Goal: Task Accomplishment & Management: Manage account settings

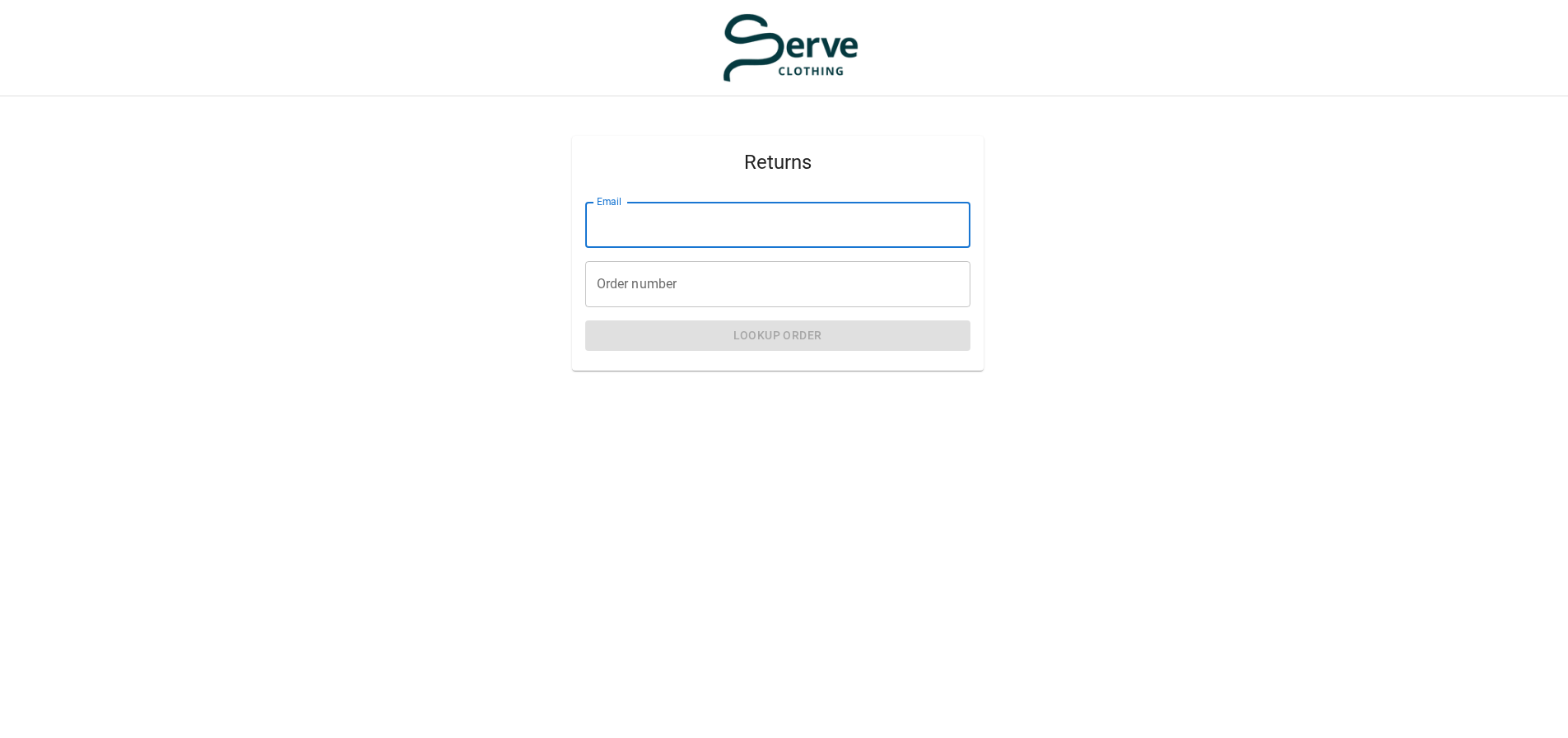
click at [692, 237] on input "Email" at bounding box center [777, 224] width 385 height 46
type input "**********"
click at [689, 294] on input "Order number" at bounding box center [777, 284] width 385 height 46
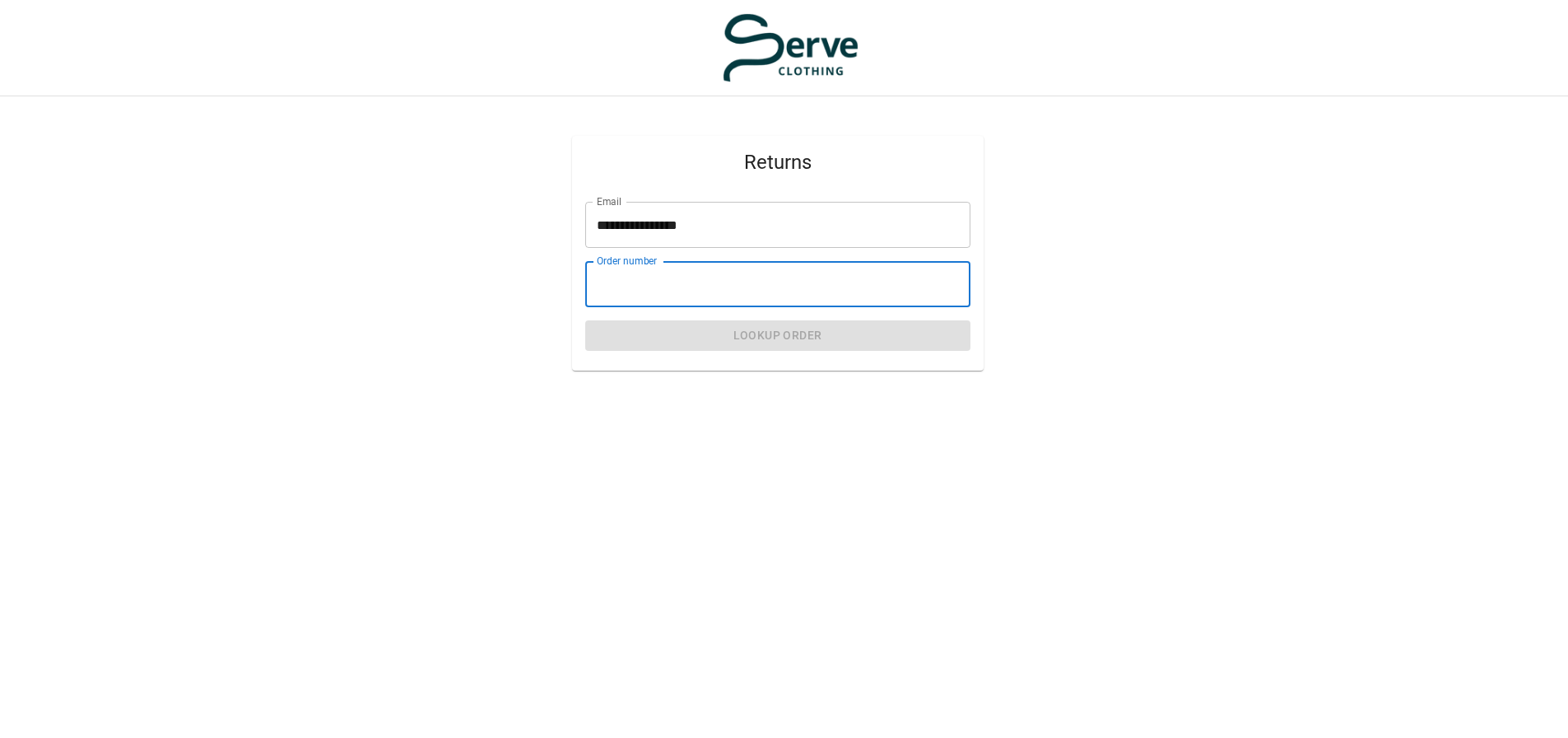
paste input "****"
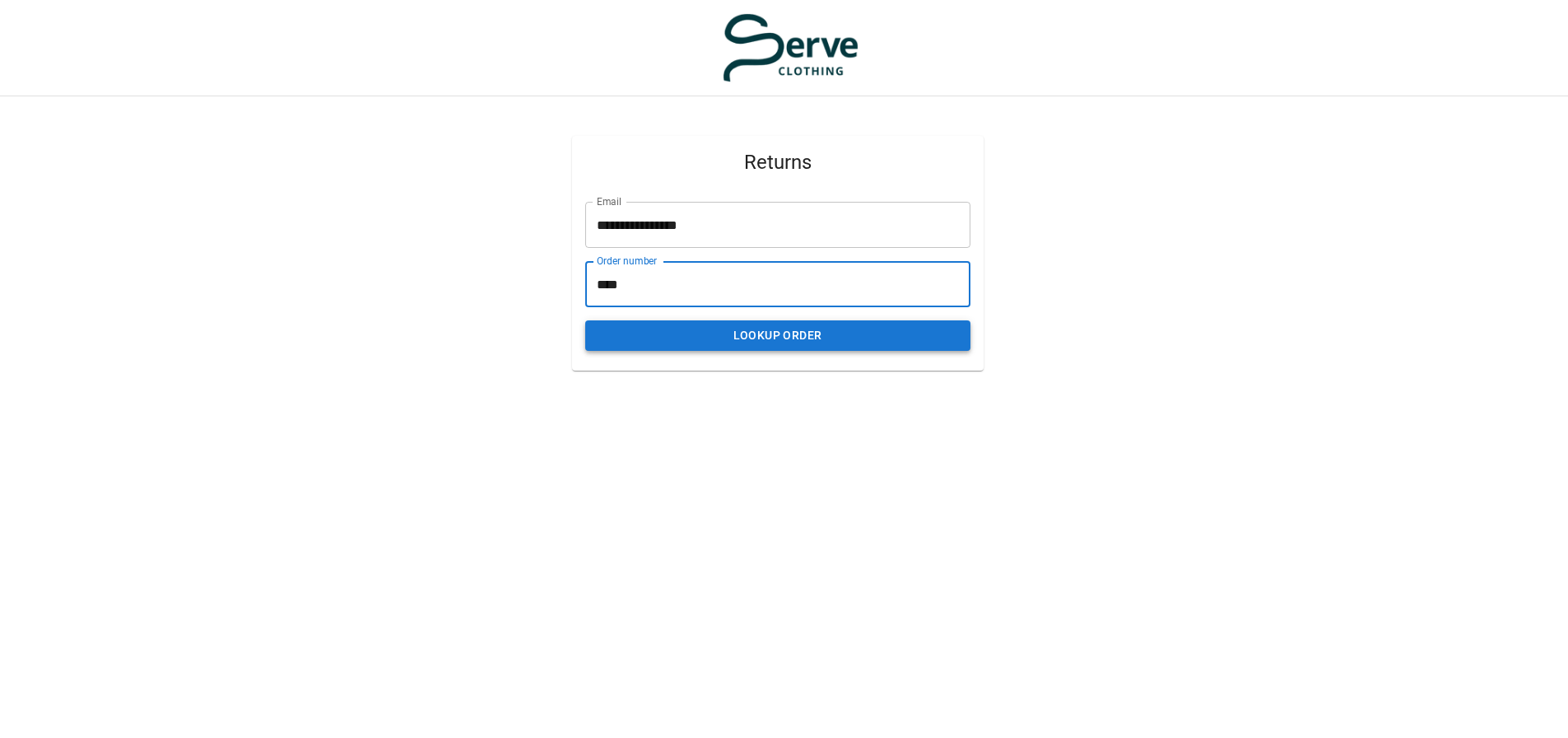
type input "****"
click at [737, 331] on button "Lookup Order" at bounding box center [777, 336] width 385 height 30
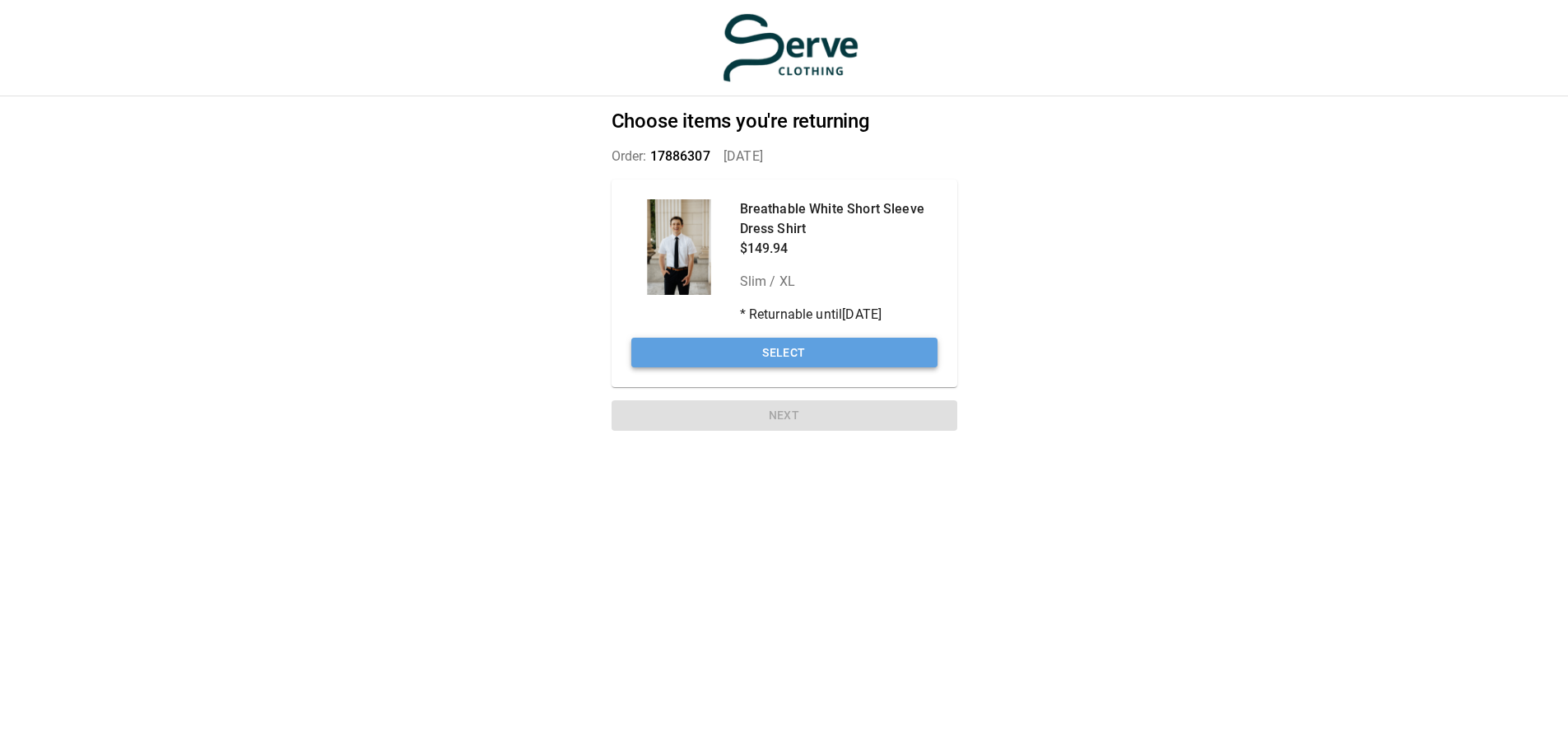
click at [830, 353] on button "Select" at bounding box center [785, 353] width 306 height 30
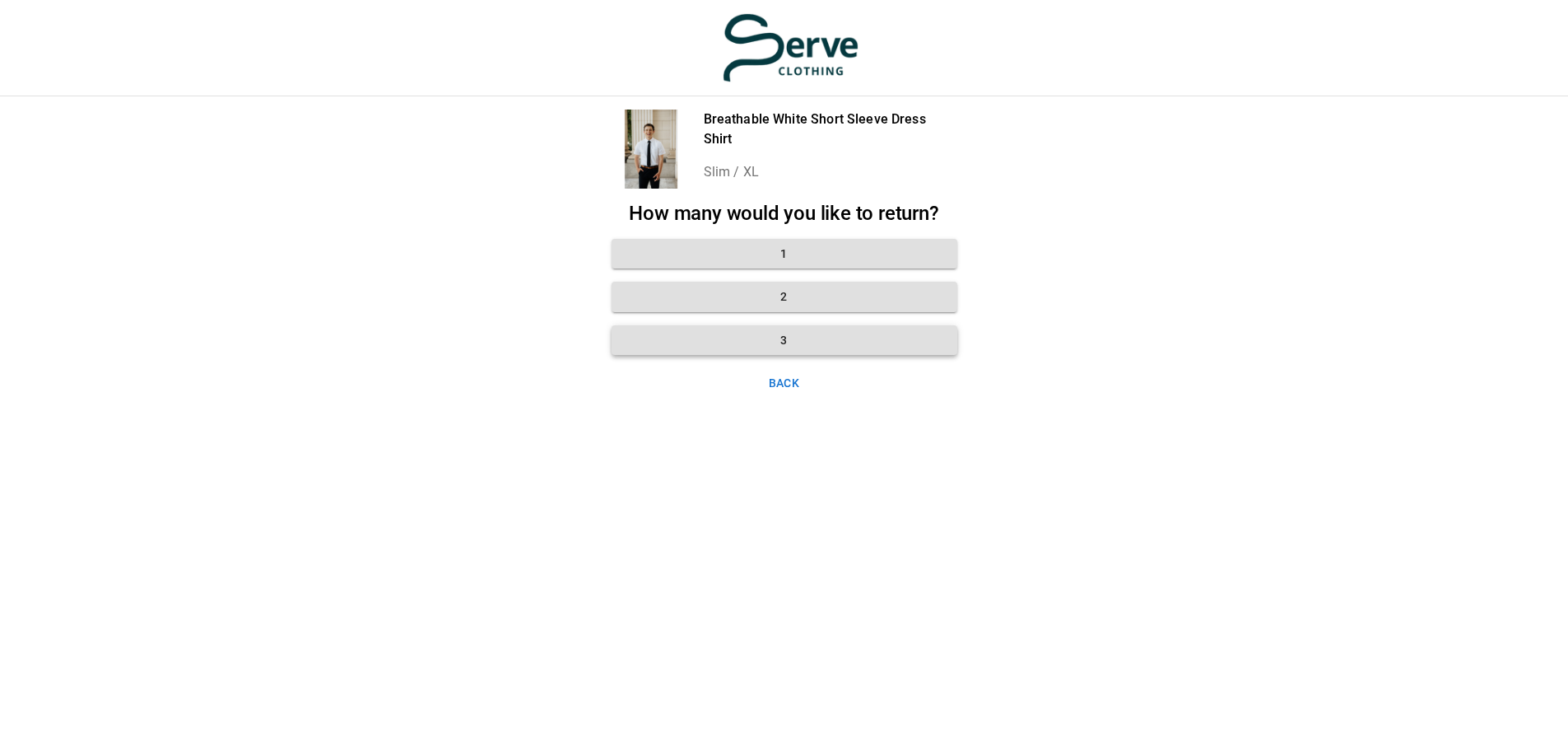
click at [847, 338] on button "3" at bounding box center [785, 341] width 346 height 30
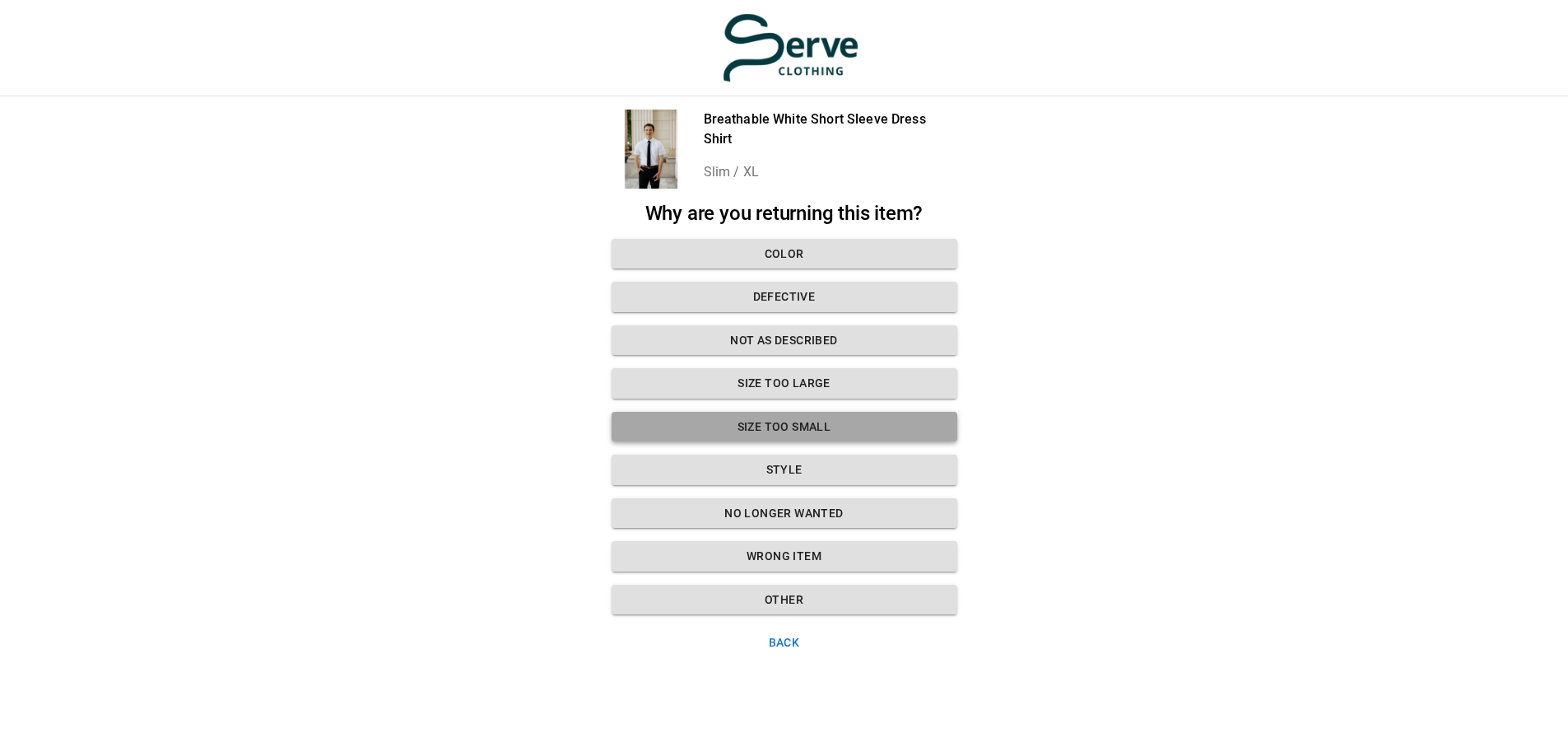
click at [807, 423] on button "Size too small" at bounding box center [785, 427] width 346 height 30
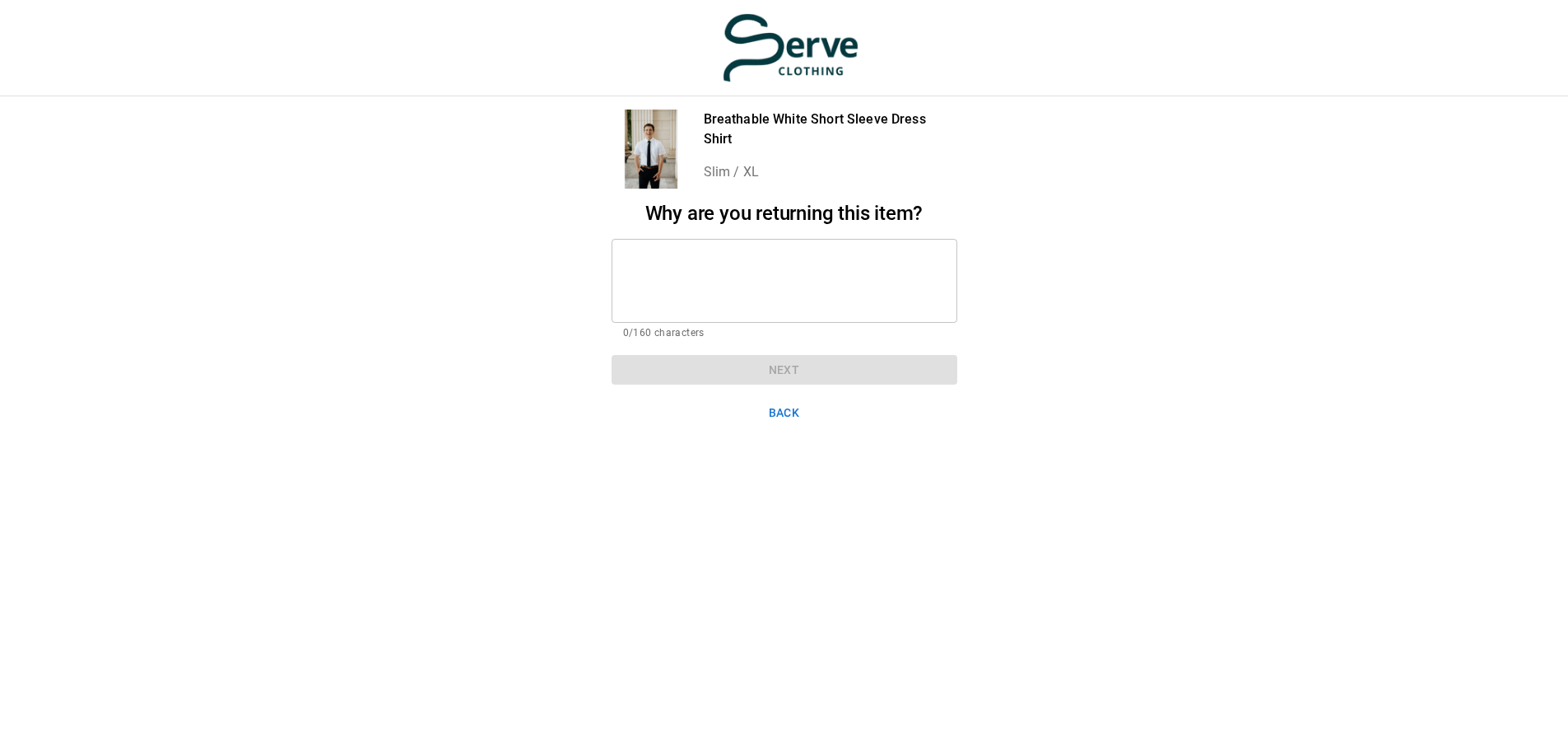
click at [777, 250] on div "* ​" at bounding box center [785, 280] width 346 height 84
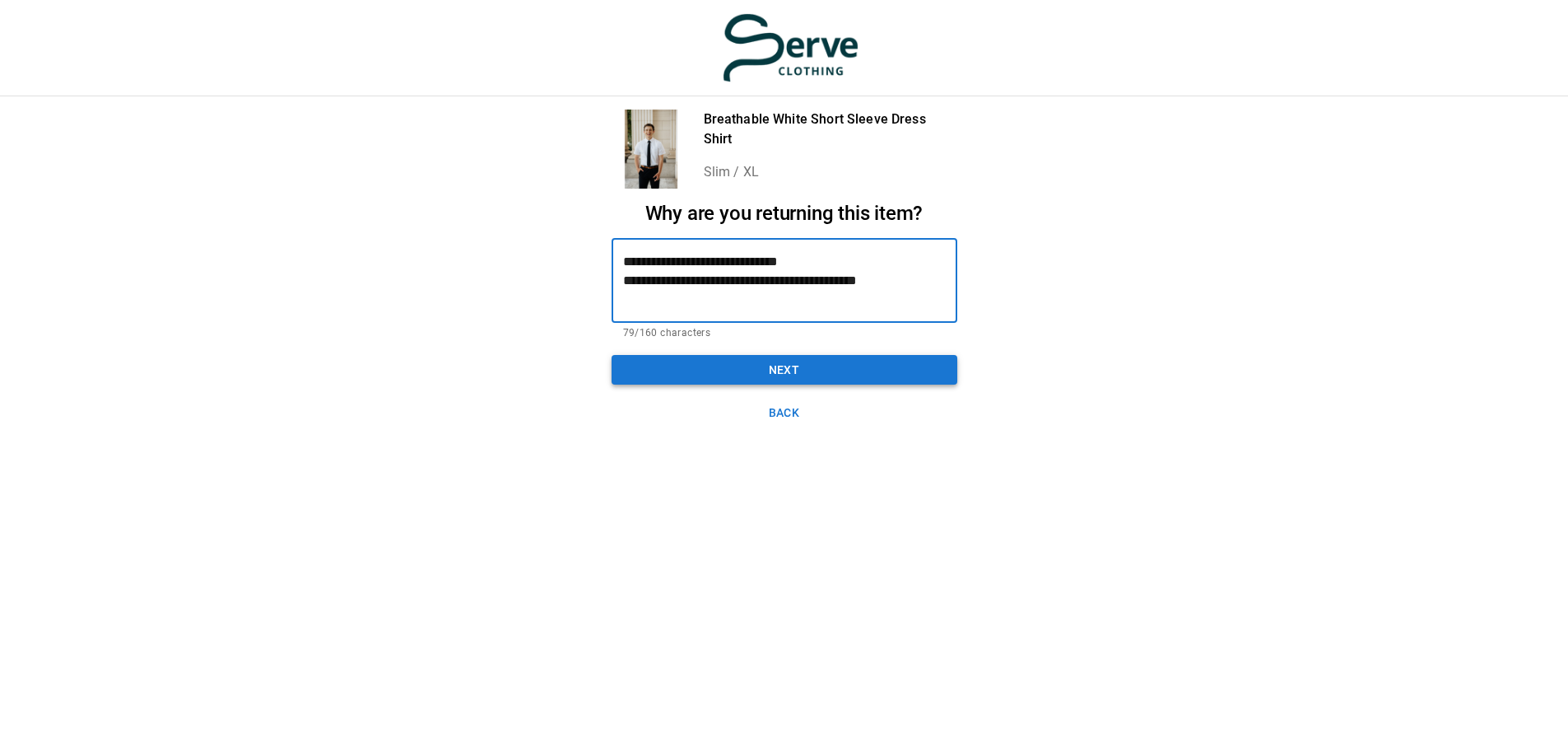
type textarea "**********"
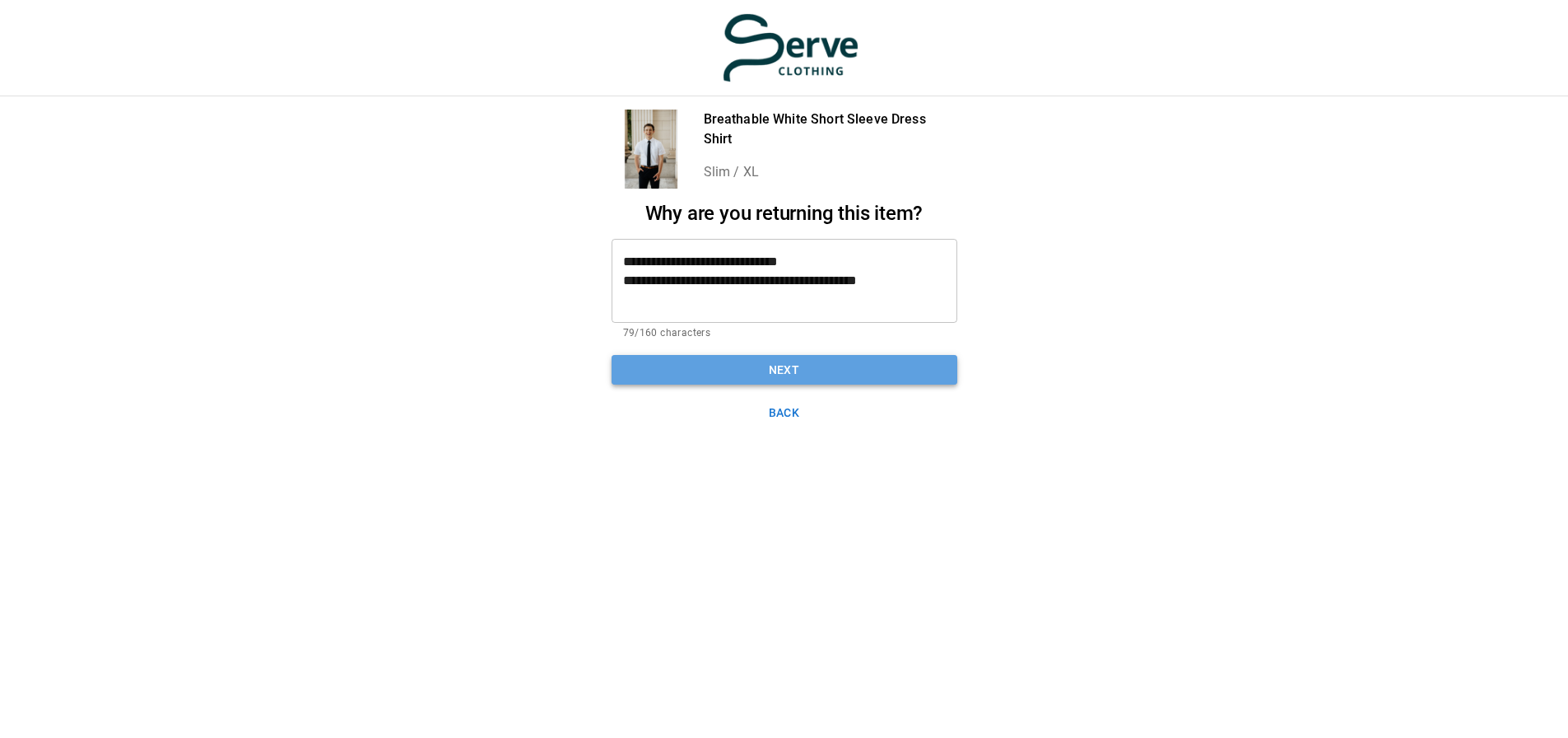
click at [784, 371] on button "Next" at bounding box center [785, 370] width 346 height 30
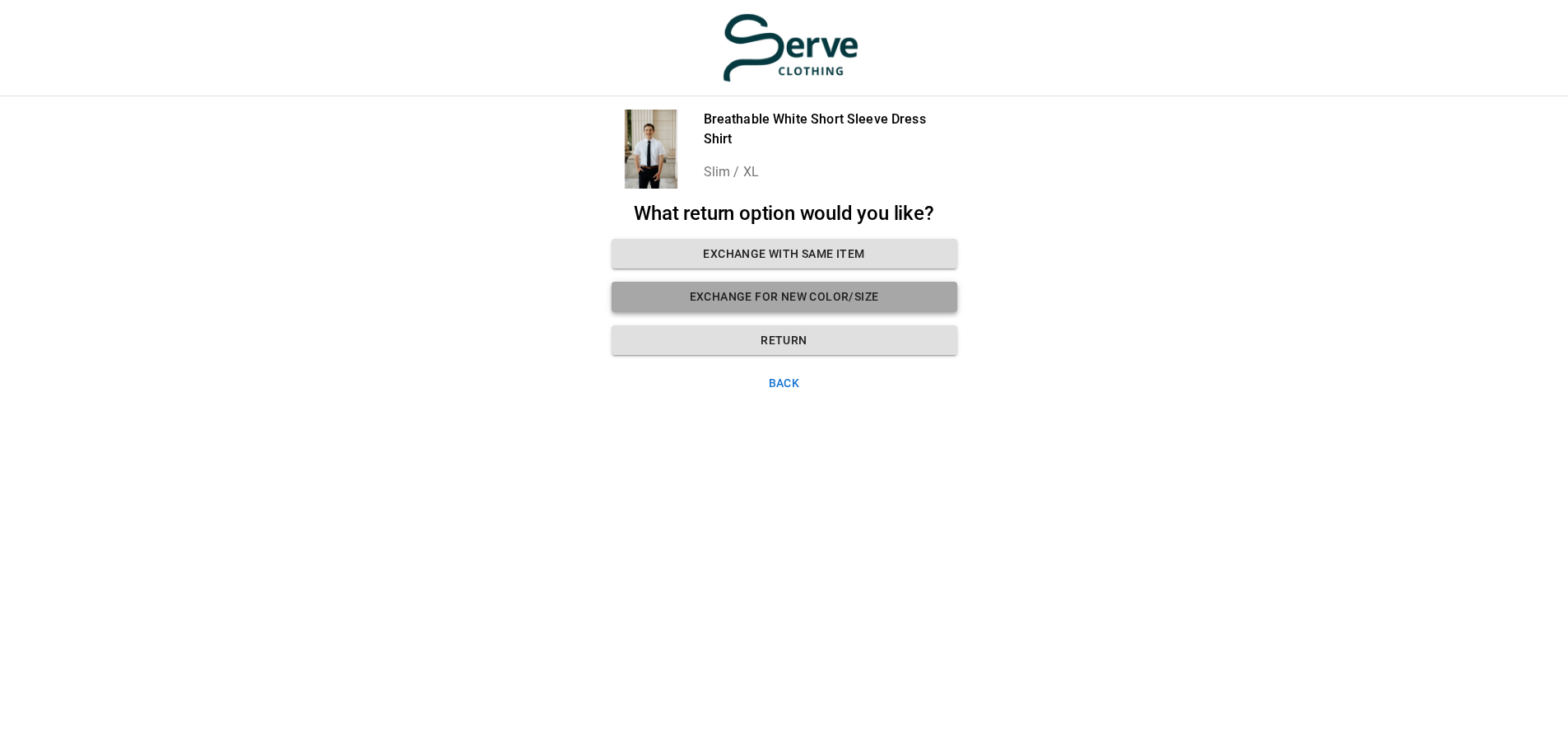
click at [823, 294] on button "Exchange for new color/size" at bounding box center [785, 297] width 346 height 30
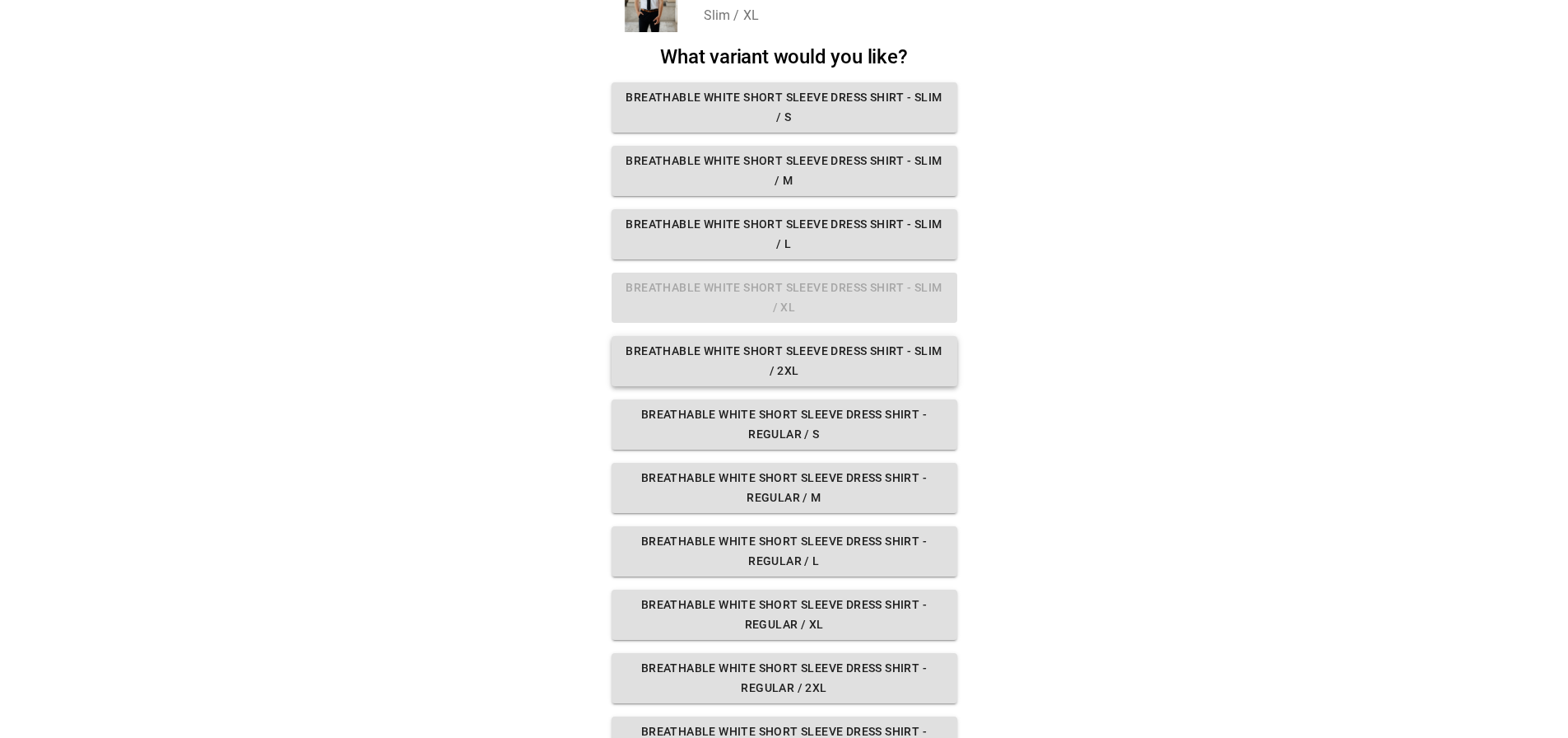
scroll to position [300, 0]
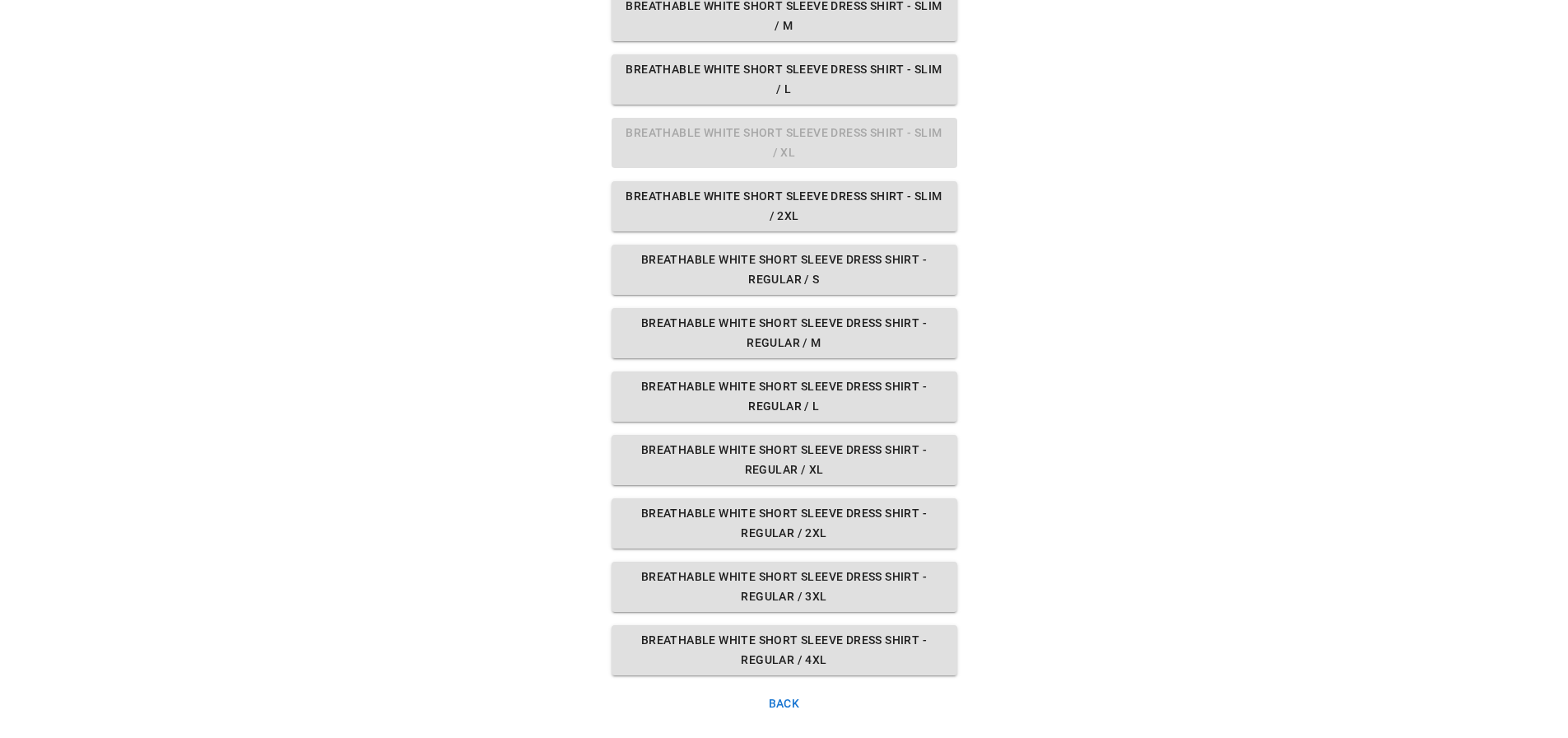
click at [774, 699] on button "Back" at bounding box center [785, 704] width 346 height 30
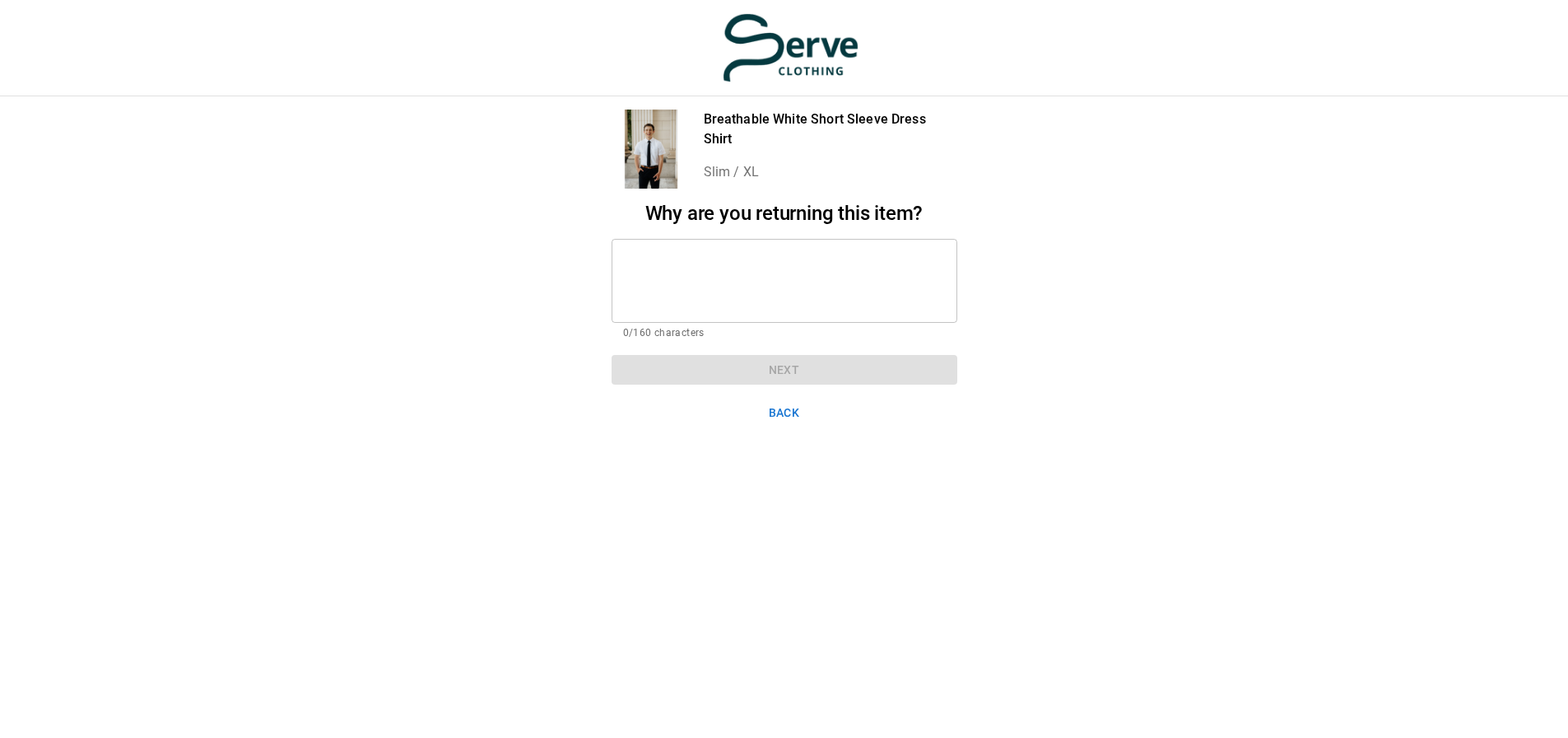
scroll to position [0, 0]
click at [790, 409] on button "Back" at bounding box center [785, 413] width 346 height 30
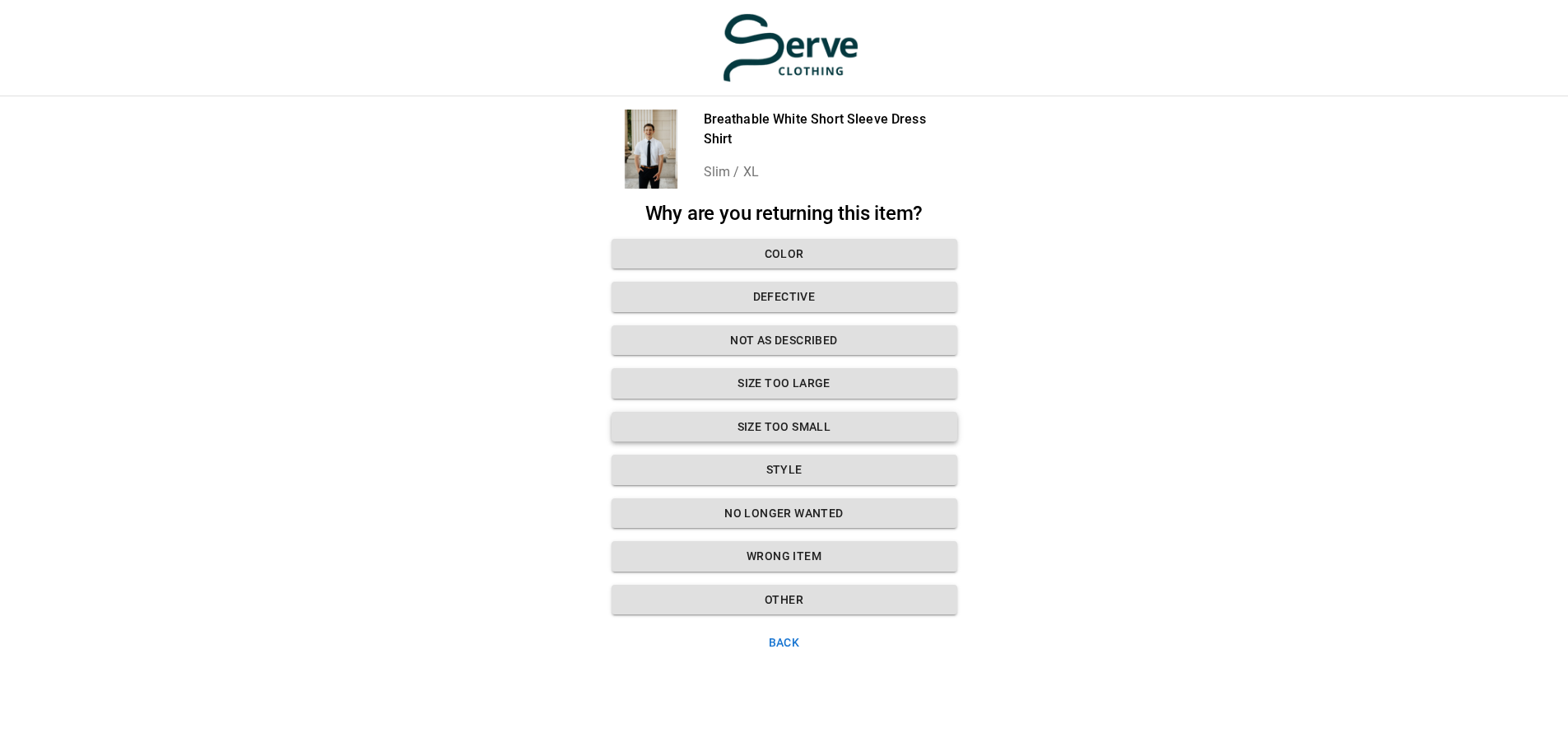
click at [782, 427] on button "Size too small" at bounding box center [785, 427] width 346 height 30
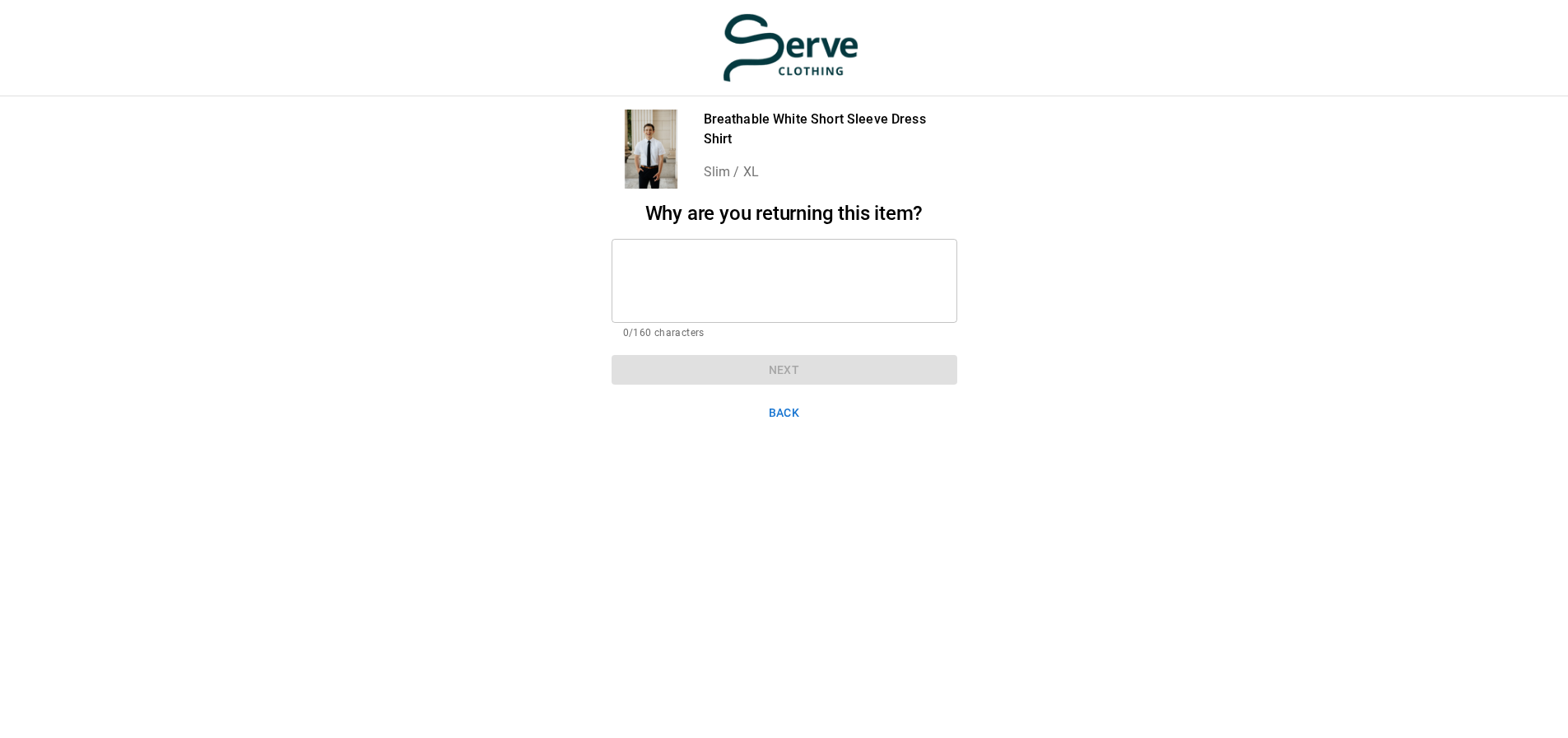
click at [743, 268] on textarea at bounding box center [784, 280] width 322 height 57
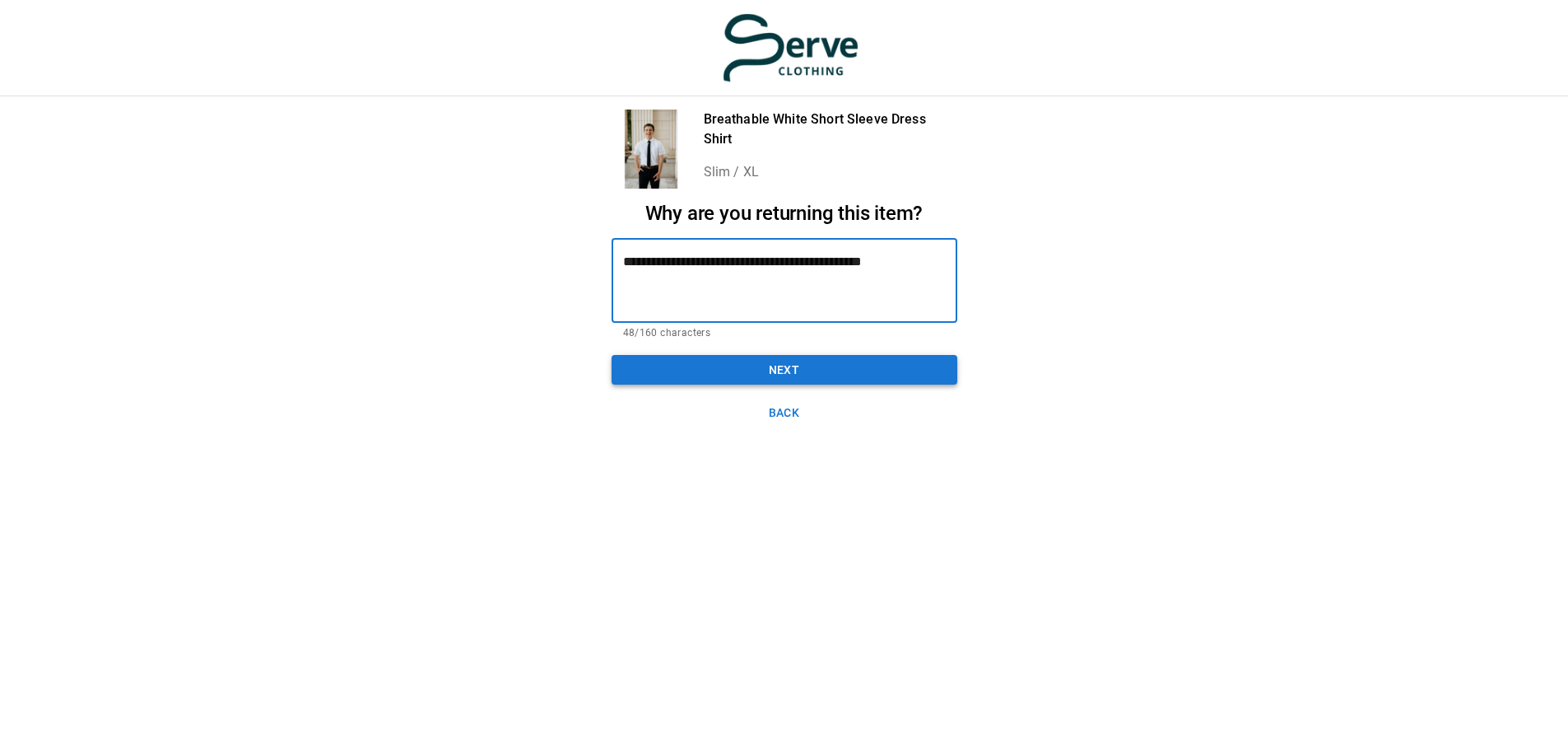
type textarea "**********"
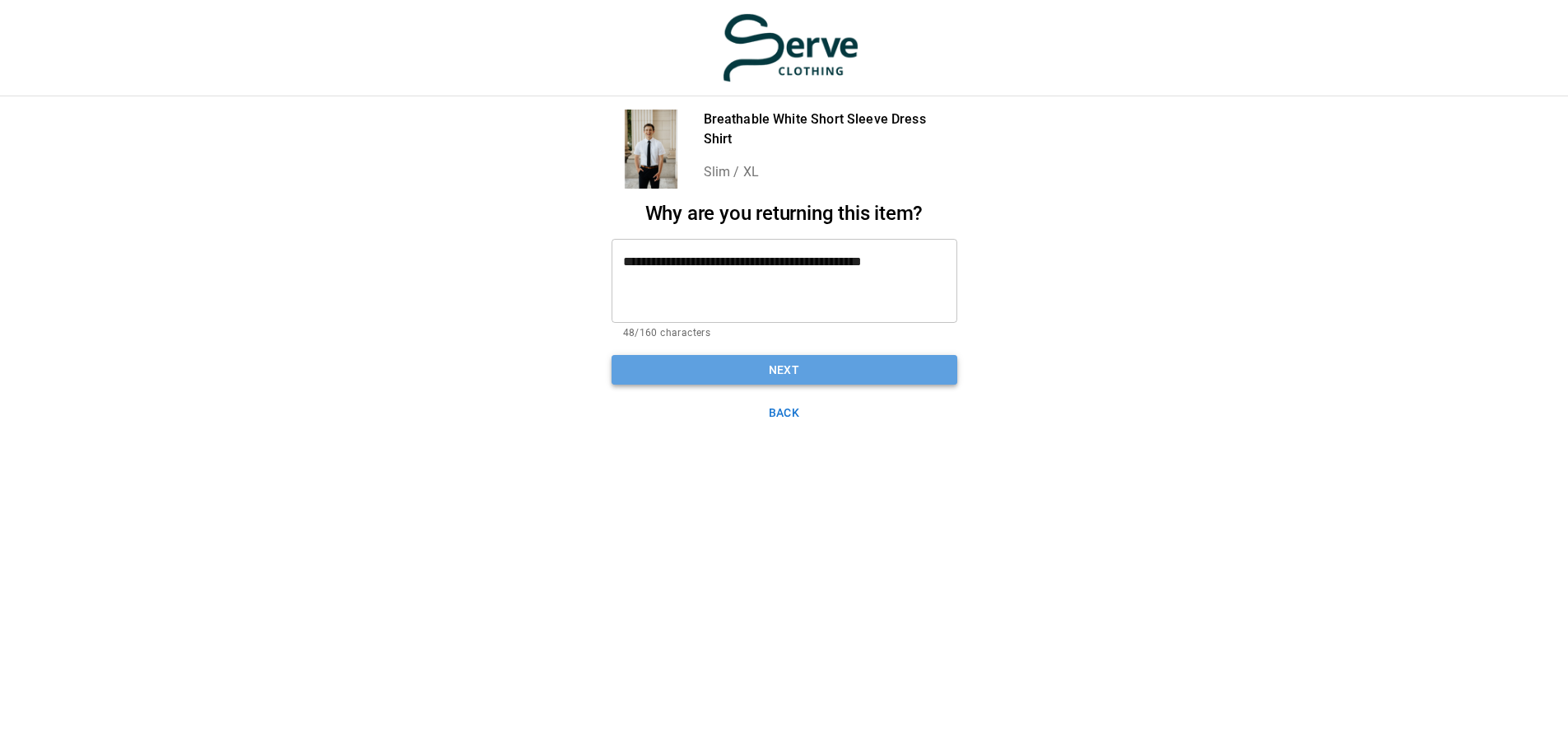
click at [797, 373] on button "Next" at bounding box center [785, 370] width 346 height 30
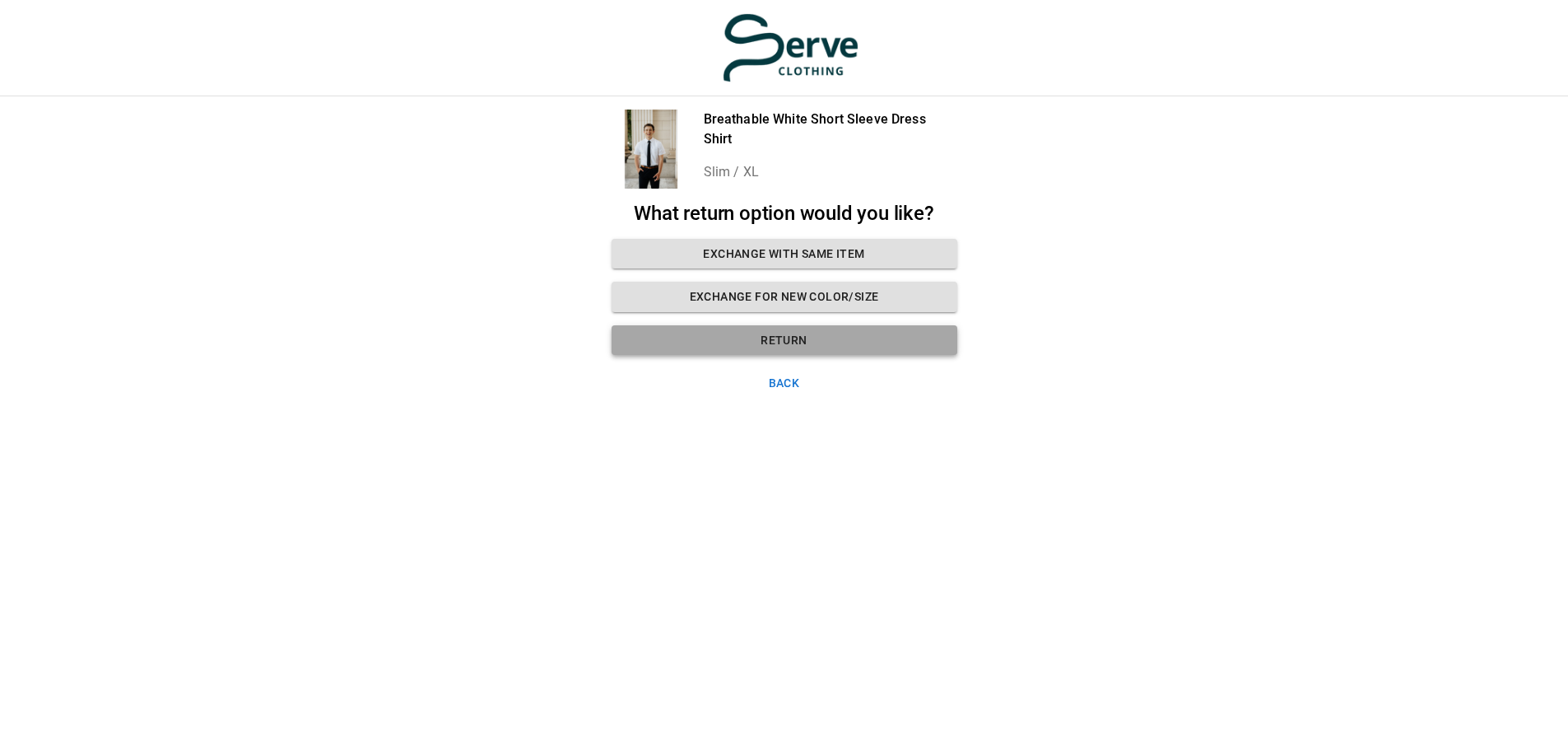
click at [779, 339] on button "Return" at bounding box center [785, 341] width 346 height 30
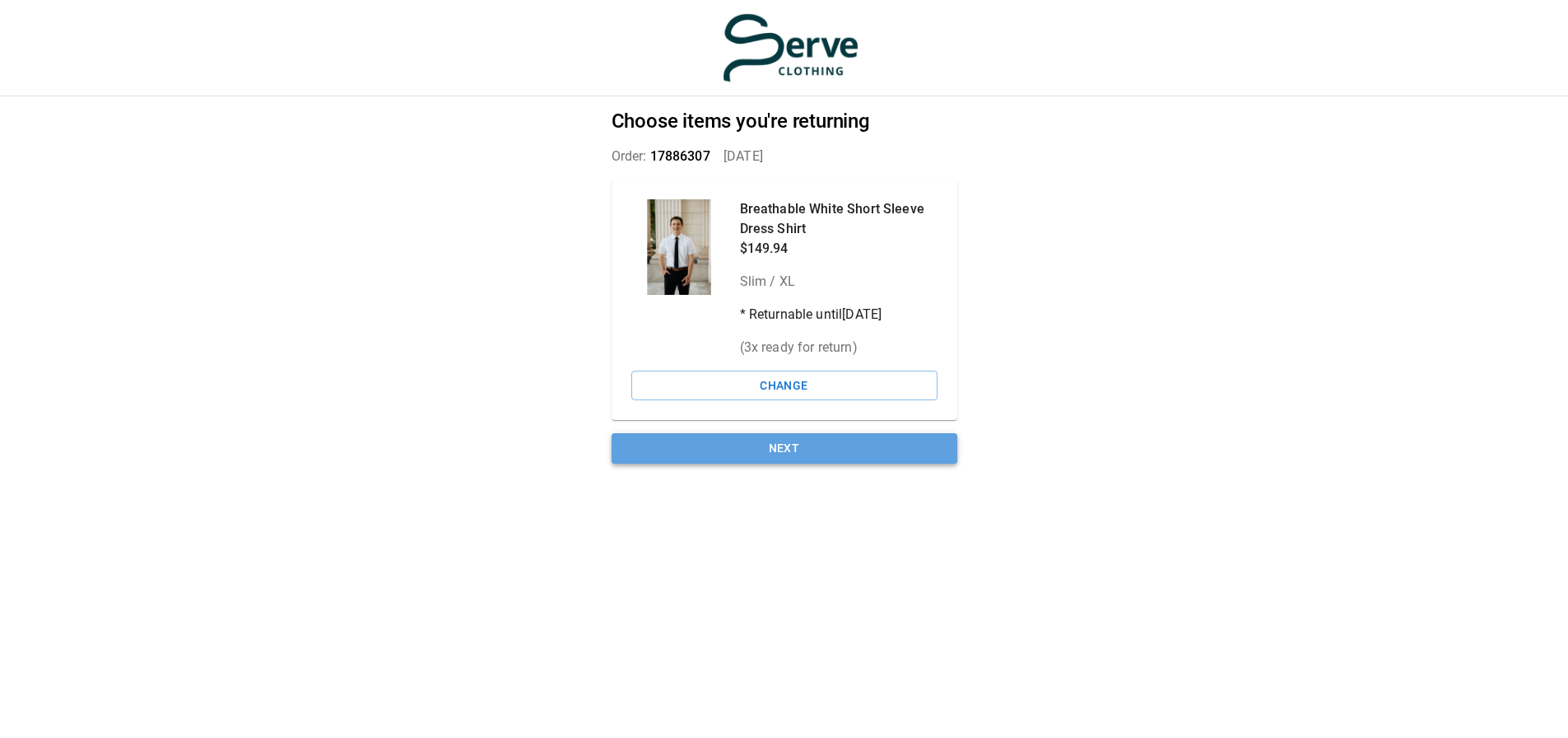
click at [781, 444] on button "Next" at bounding box center [785, 448] width 346 height 30
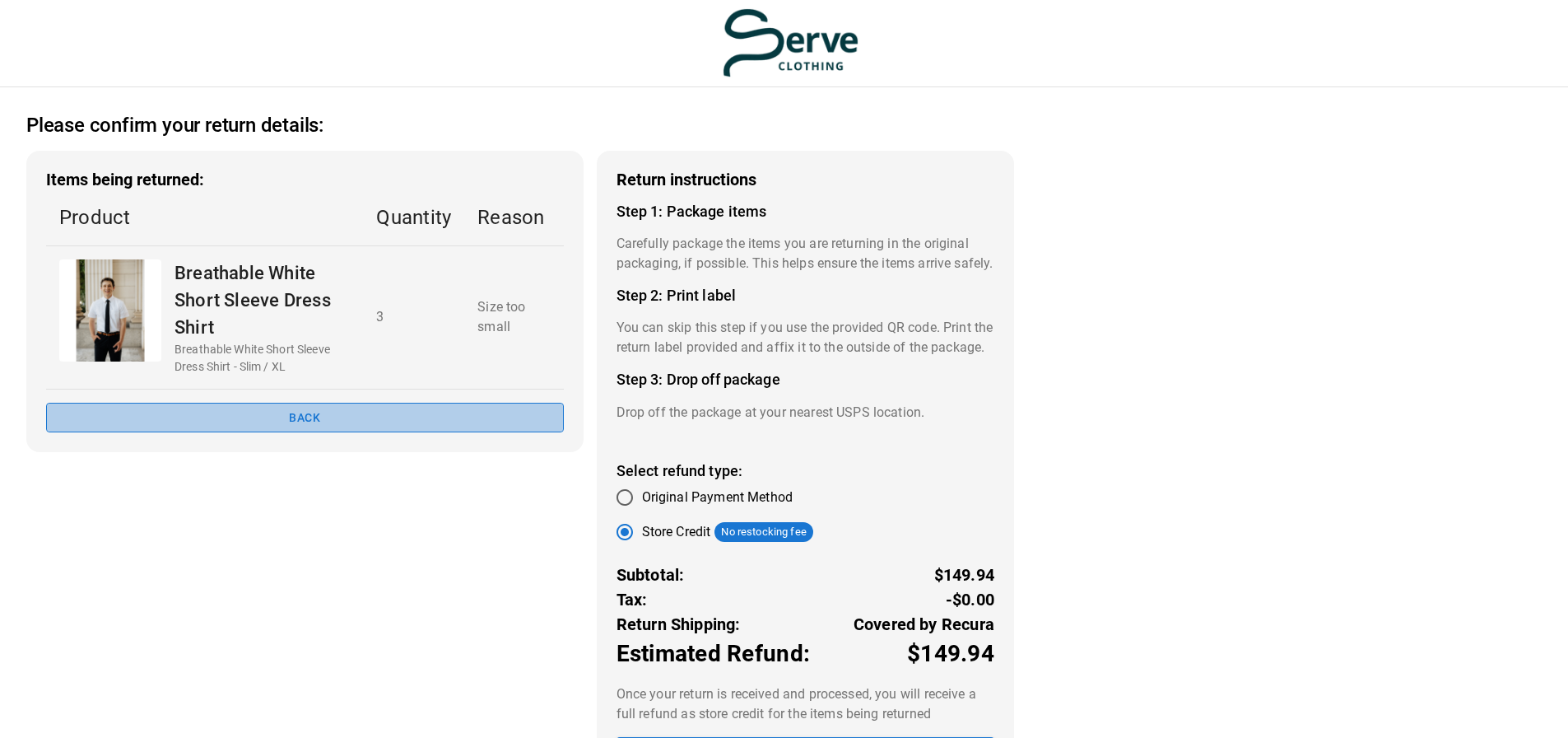
click at [360, 420] on button "Back" at bounding box center [305, 418] width 517 height 30
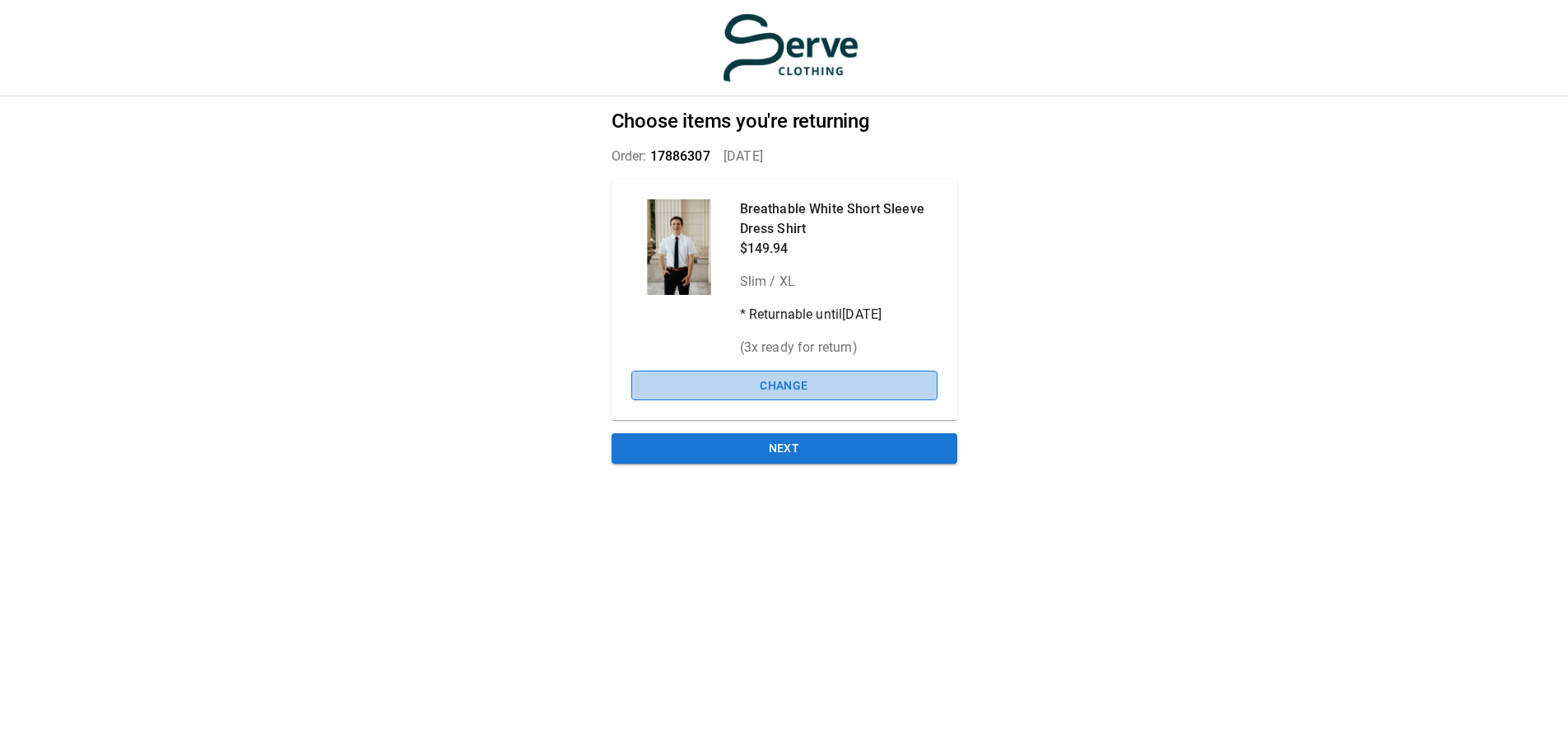
click at [780, 382] on button "Change" at bounding box center [785, 386] width 306 height 30
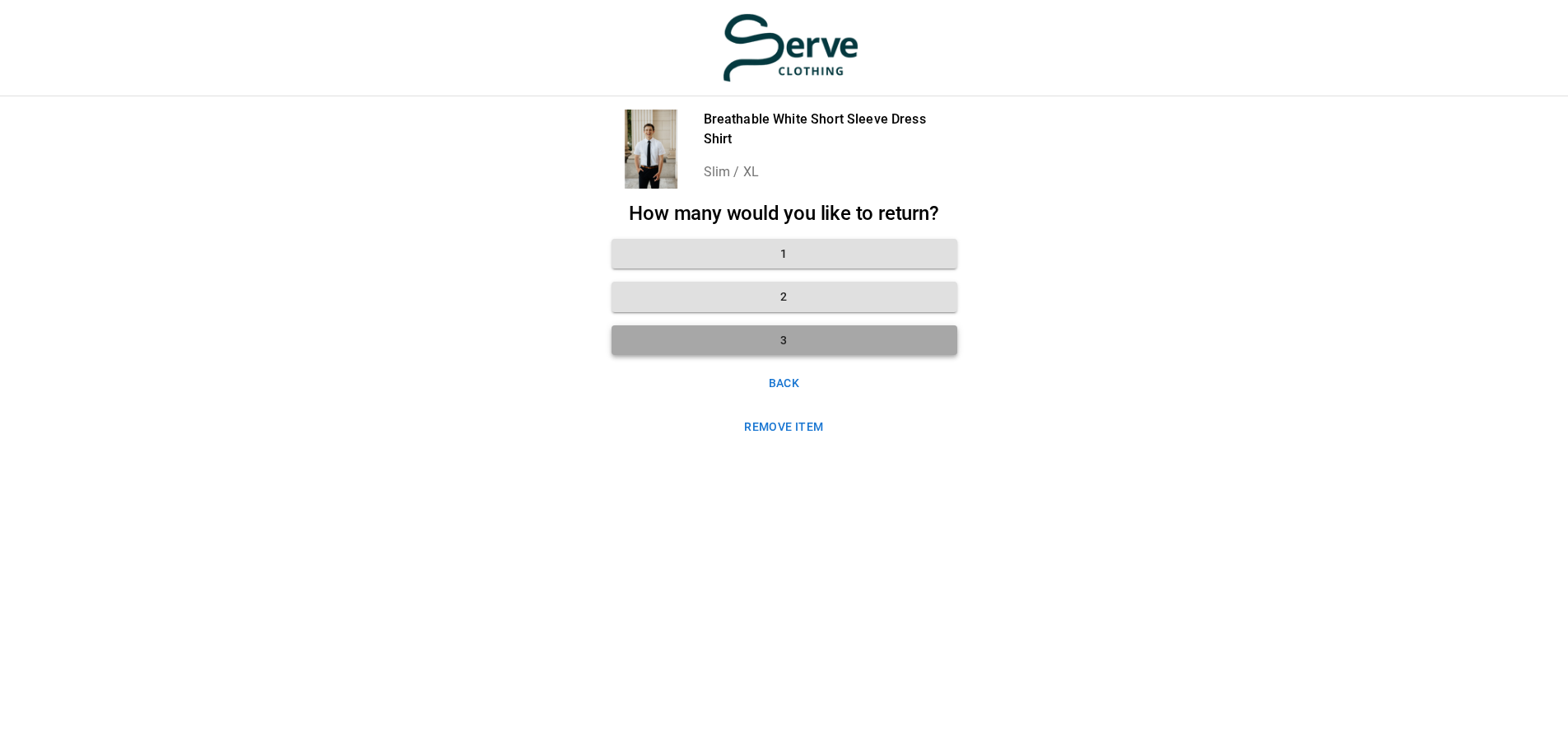
click at [780, 344] on button "3" at bounding box center [785, 341] width 346 height 30
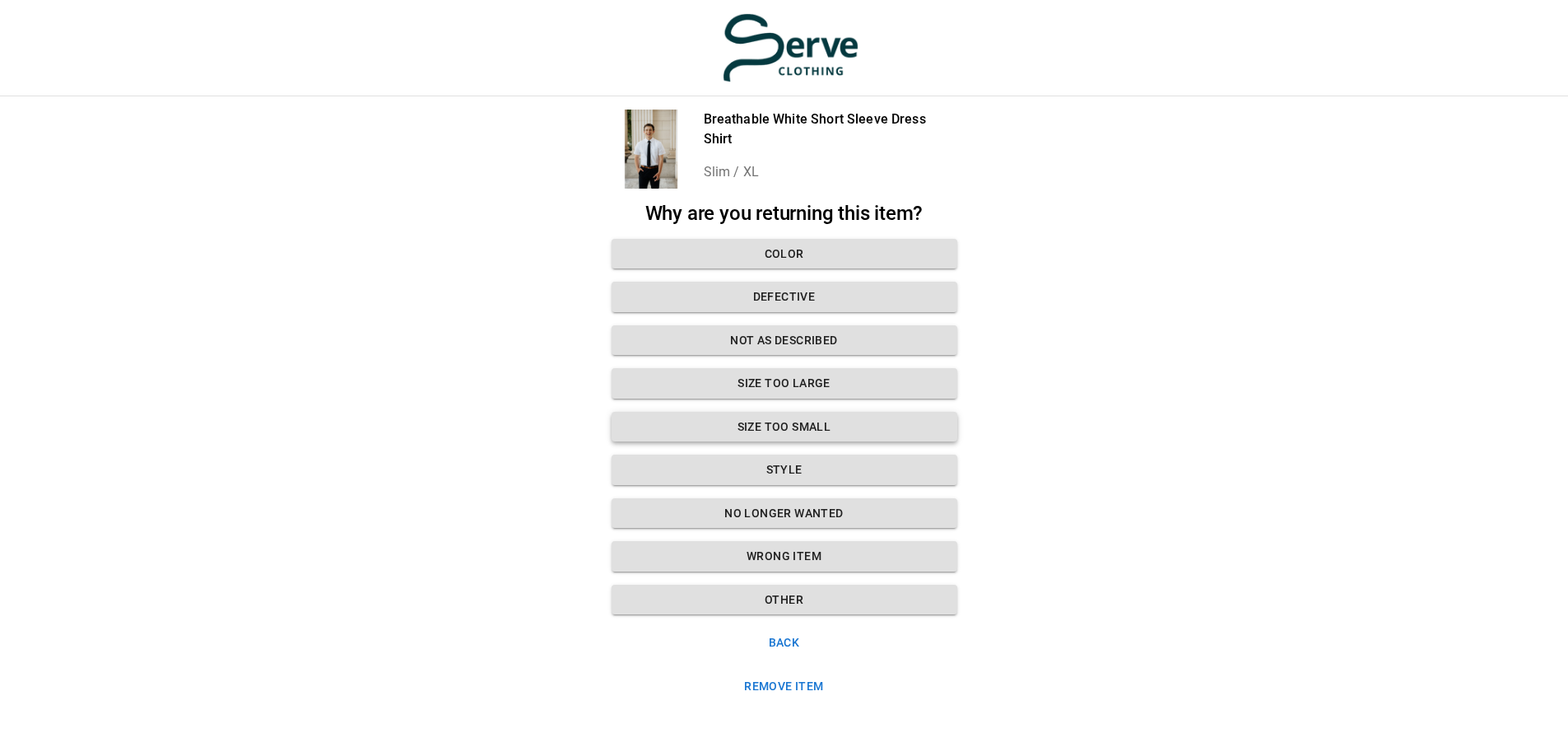
click at [818, 422] on button "Size too small" at bounding box center [785, 427] width 346 height 30
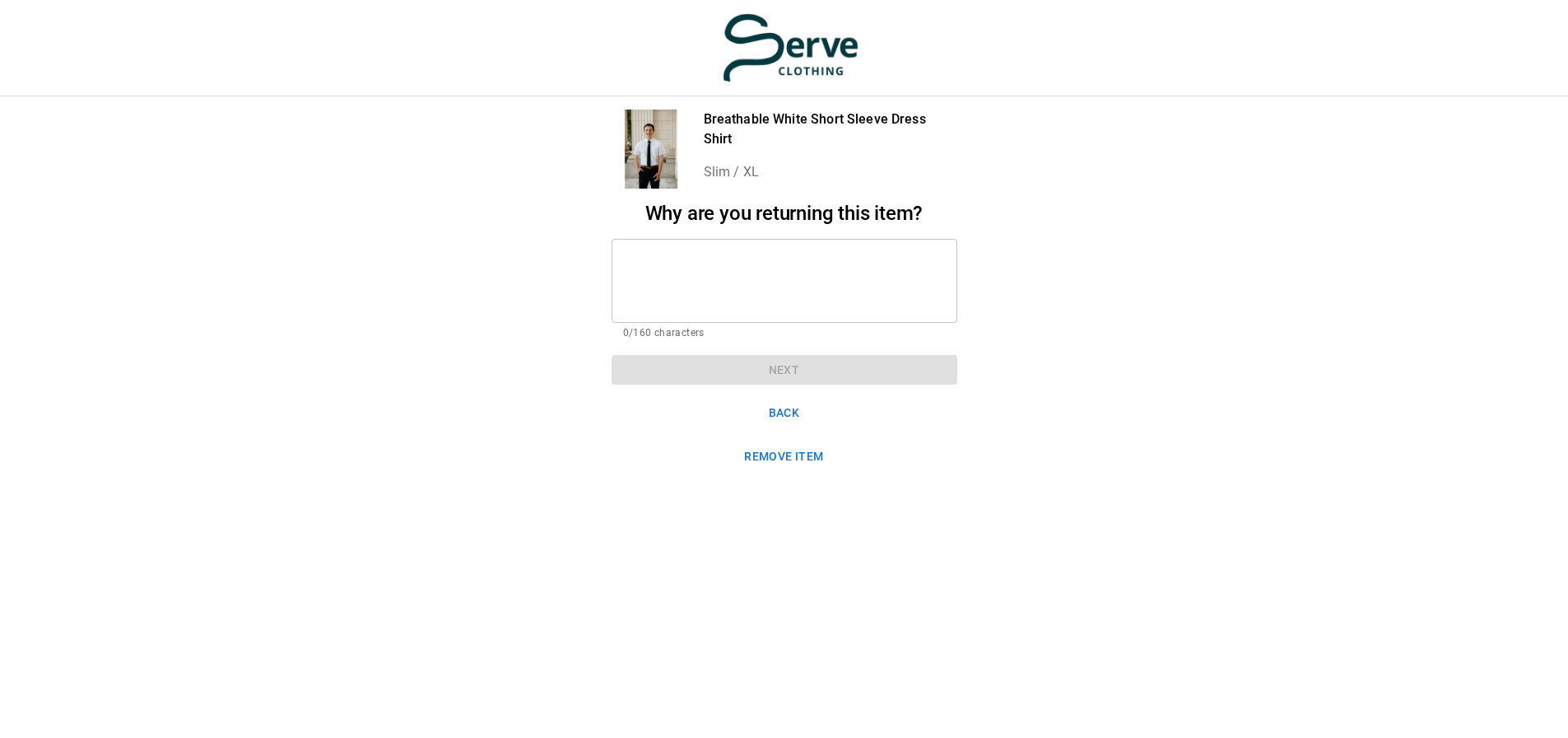
click at [770, 260] on textarea at bounding box center [784, 280] width 322 height 57
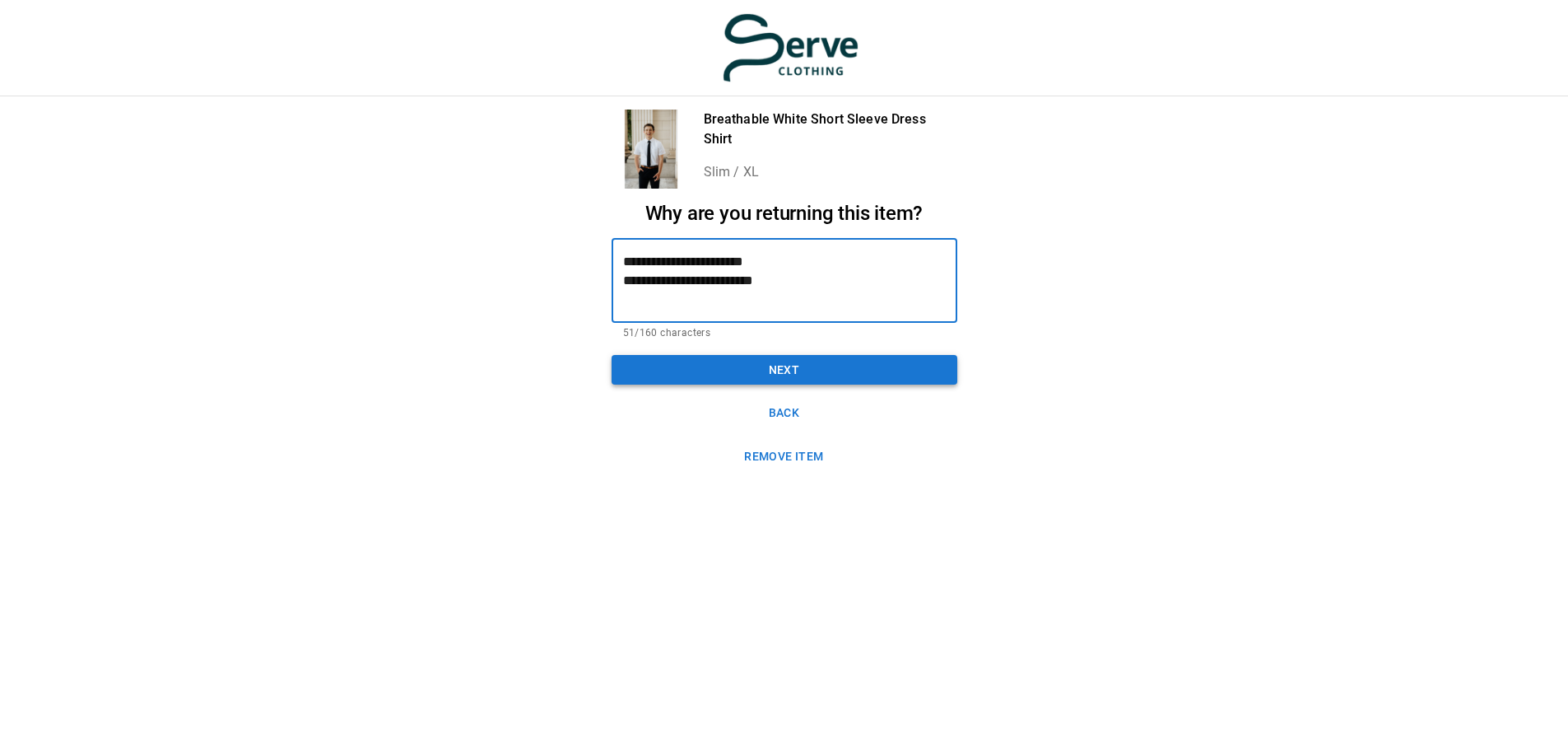
type textarea "**********"
click at [793, 368] on button "Next" at bounding box center [785, 370] width 346 height 30
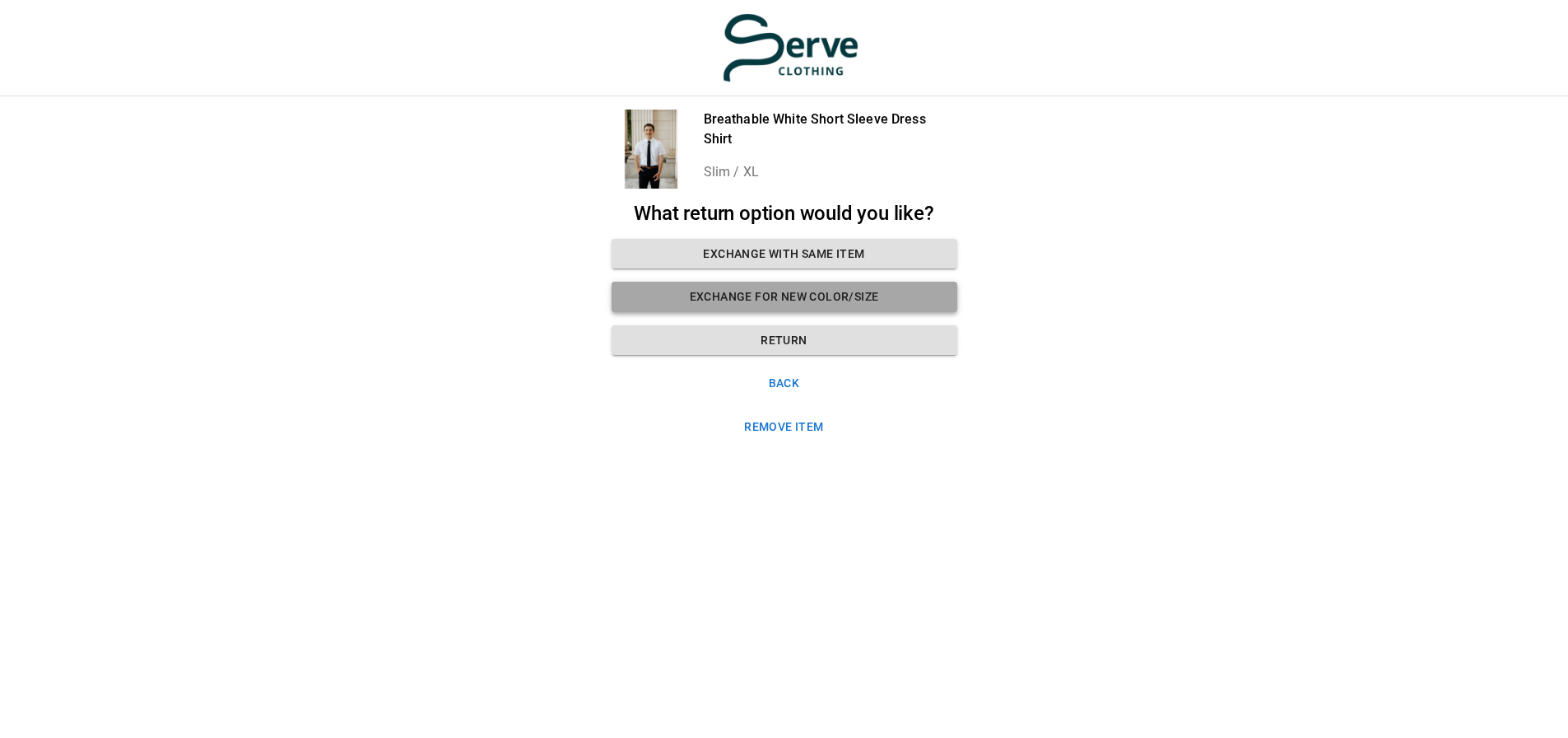
click at [802, 299] on button "Exchange for new color/size" at bounding box center [785, 297] width 346 height 30
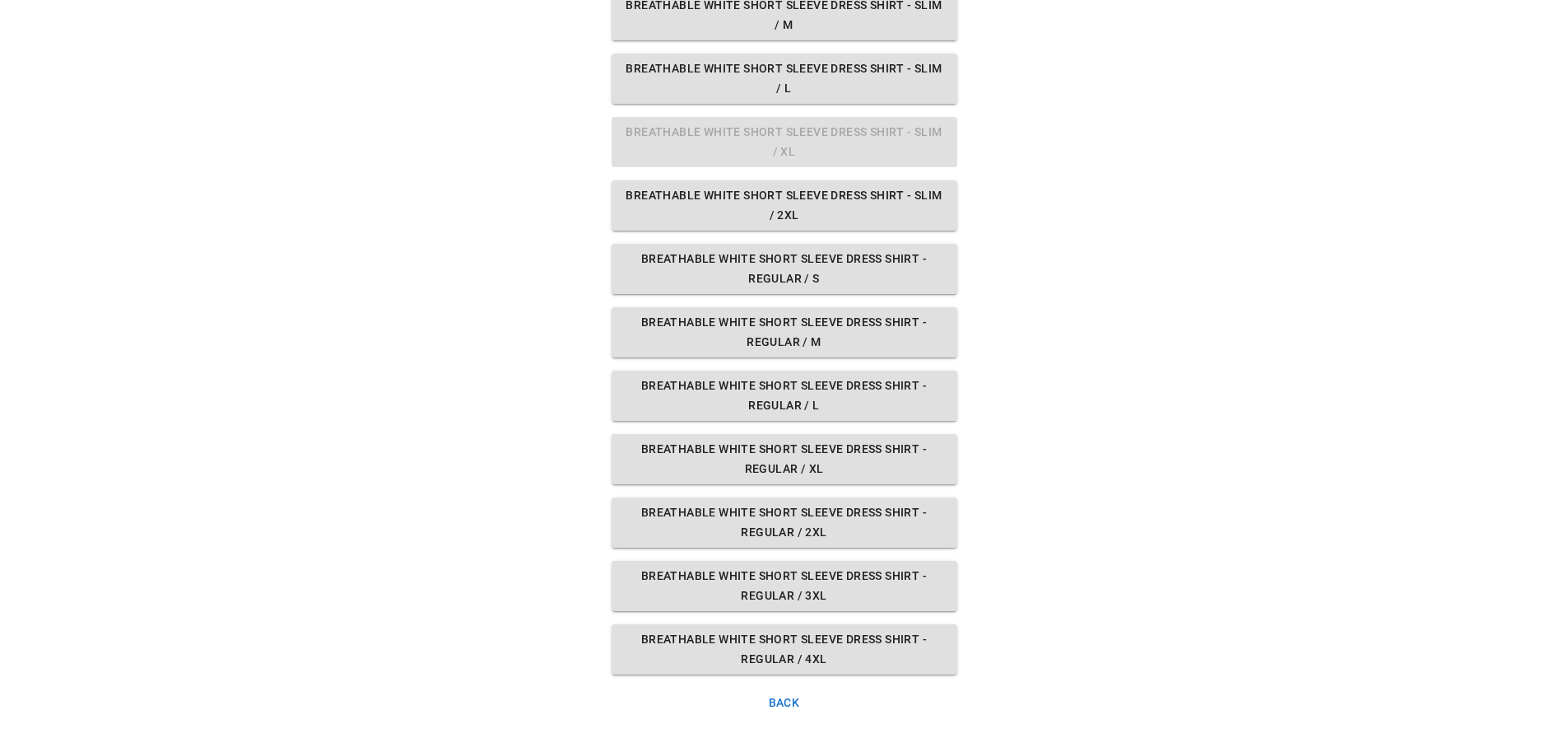
scroll to position [329, 0]
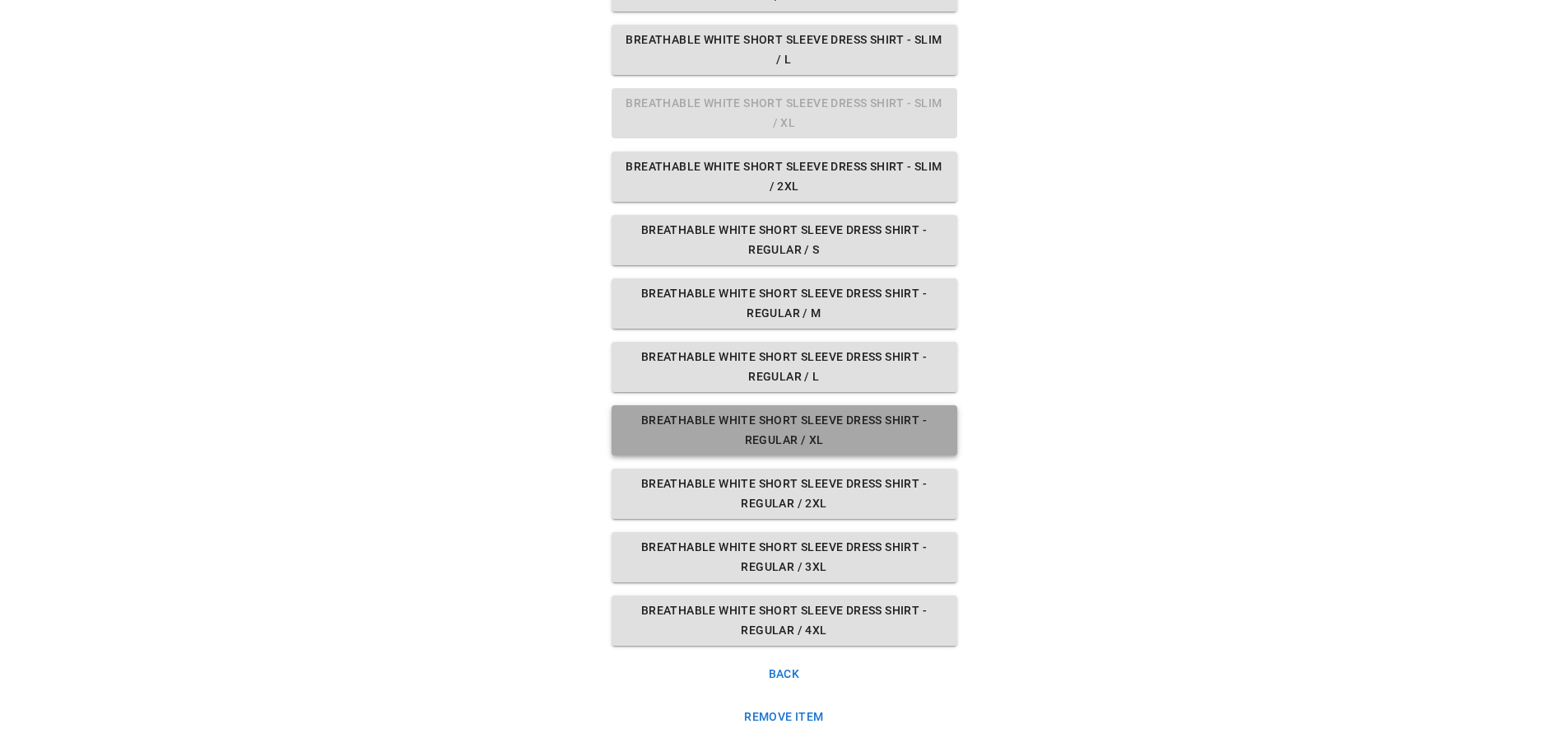
click at [796, 429] on button "Breathable White Short Sleeve Dress Shirt - Regular / XL" at bounding box center [785, 430] width 346 height 50
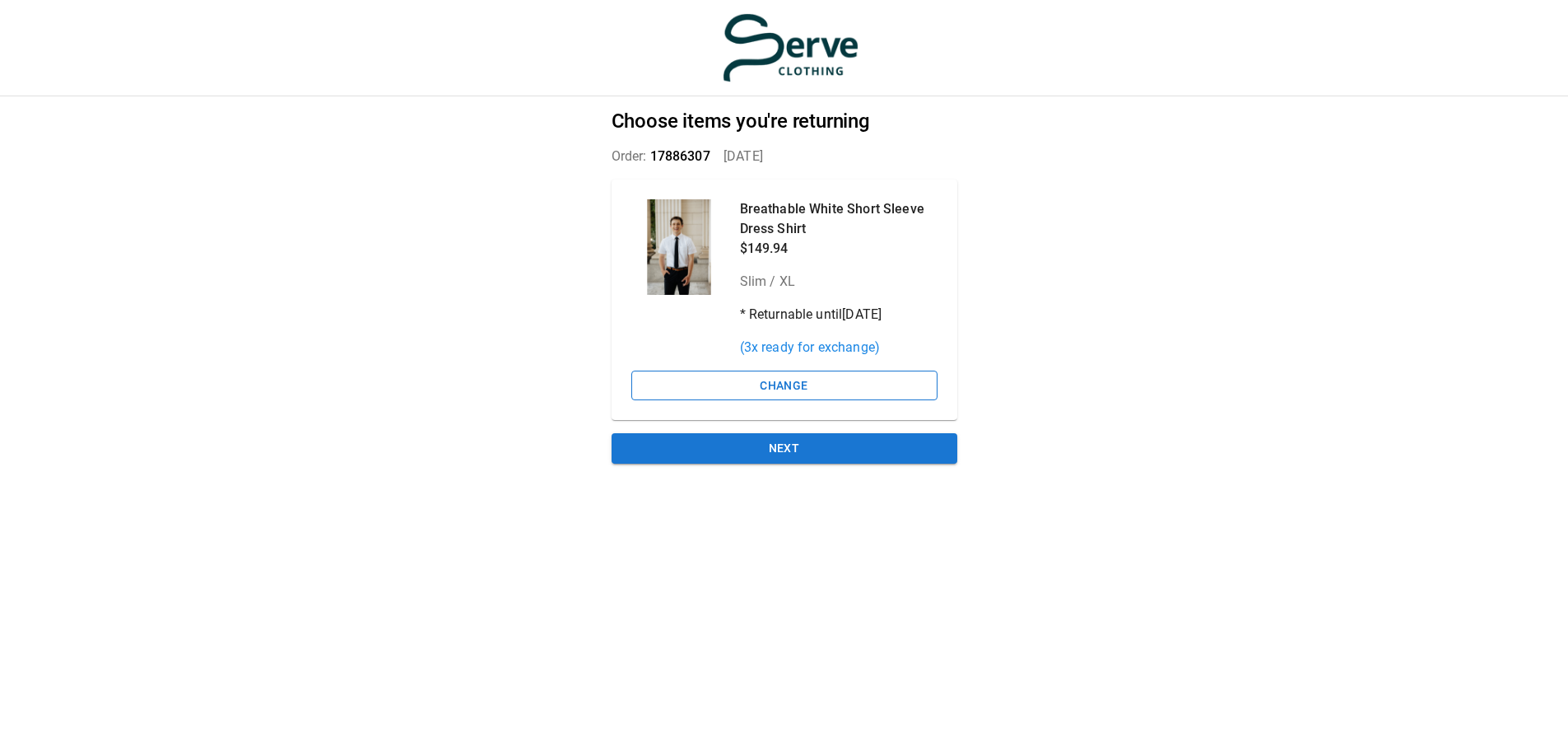
click at [786, 371] on button "Change" at bounding box center [785, 386] width 306 height 30
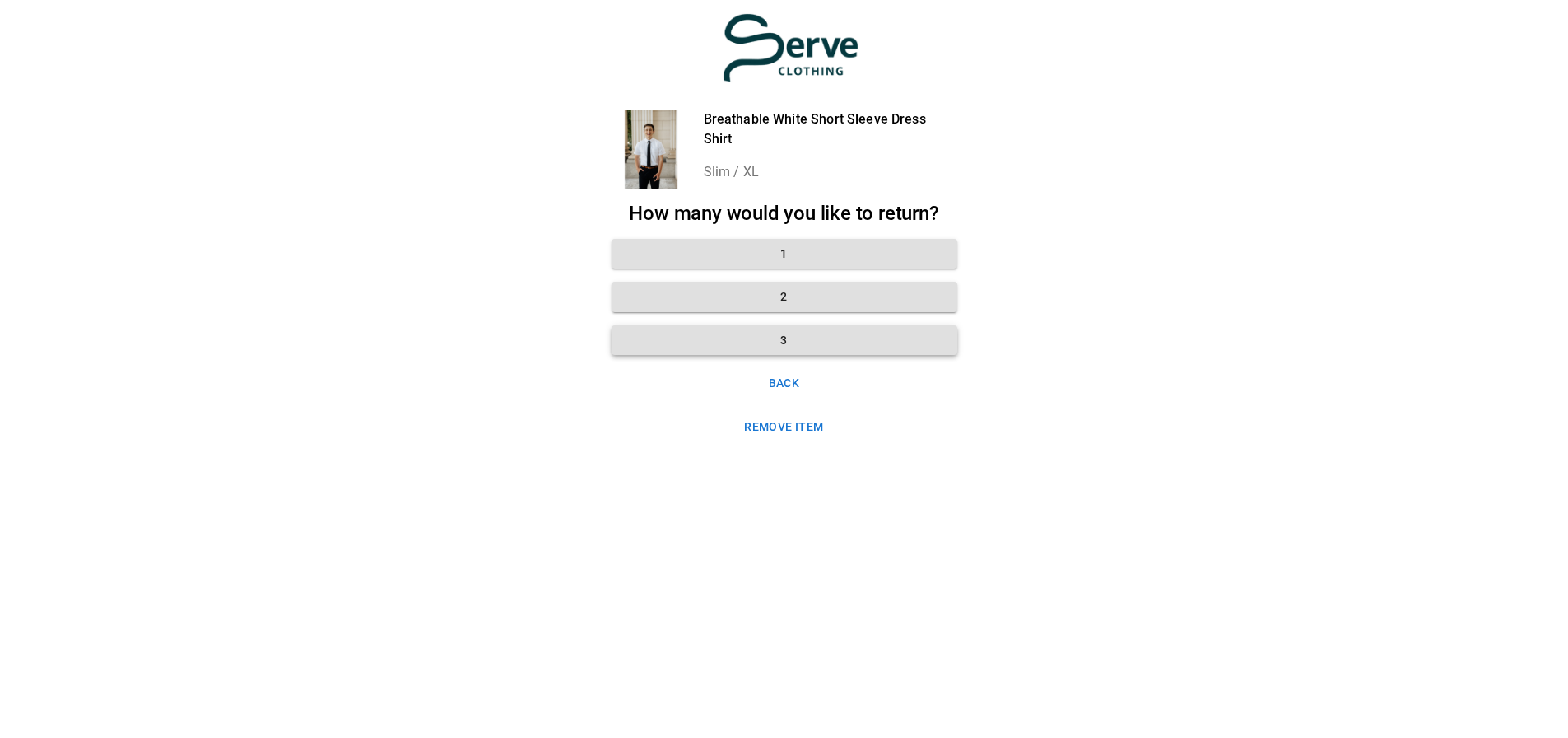
click at [885, 332] on button "3" at bounding box center [785, 341] width 346 height 30
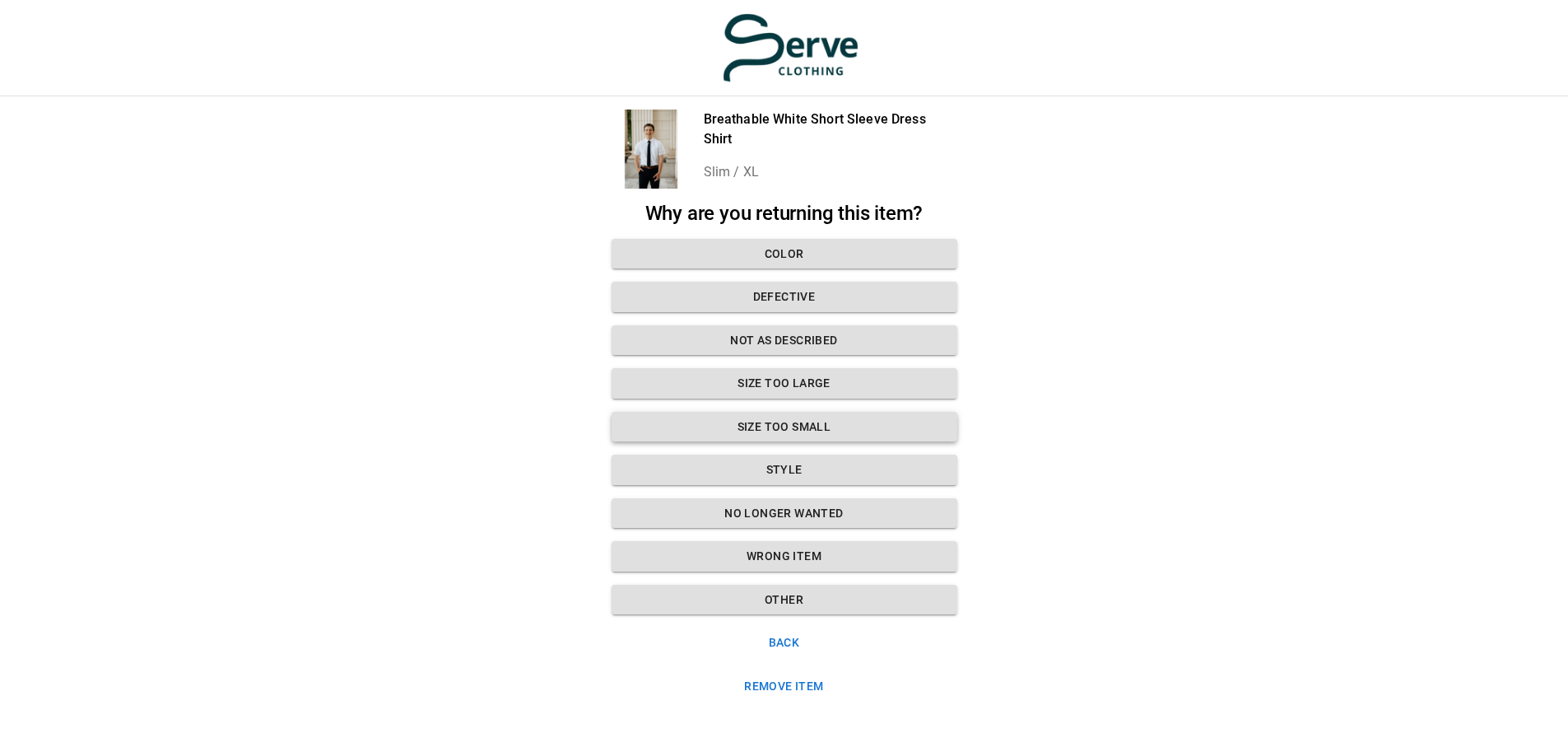
click at [815, 412] on button "Size too small" at bounding box center [785, 427] width 346 height 30
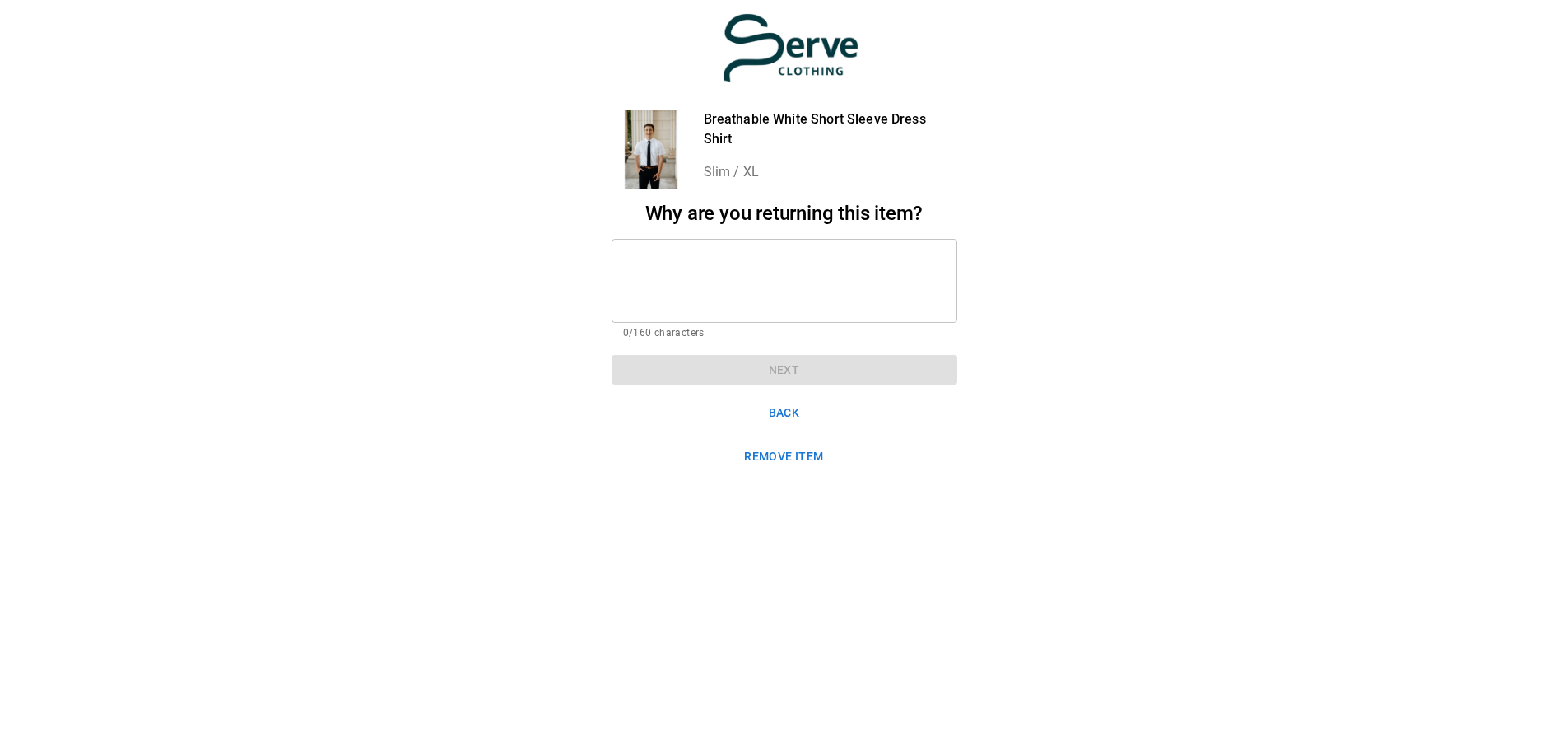
click at [793, 252] on textarea at bounding box center [784, 280] width 322 height 57
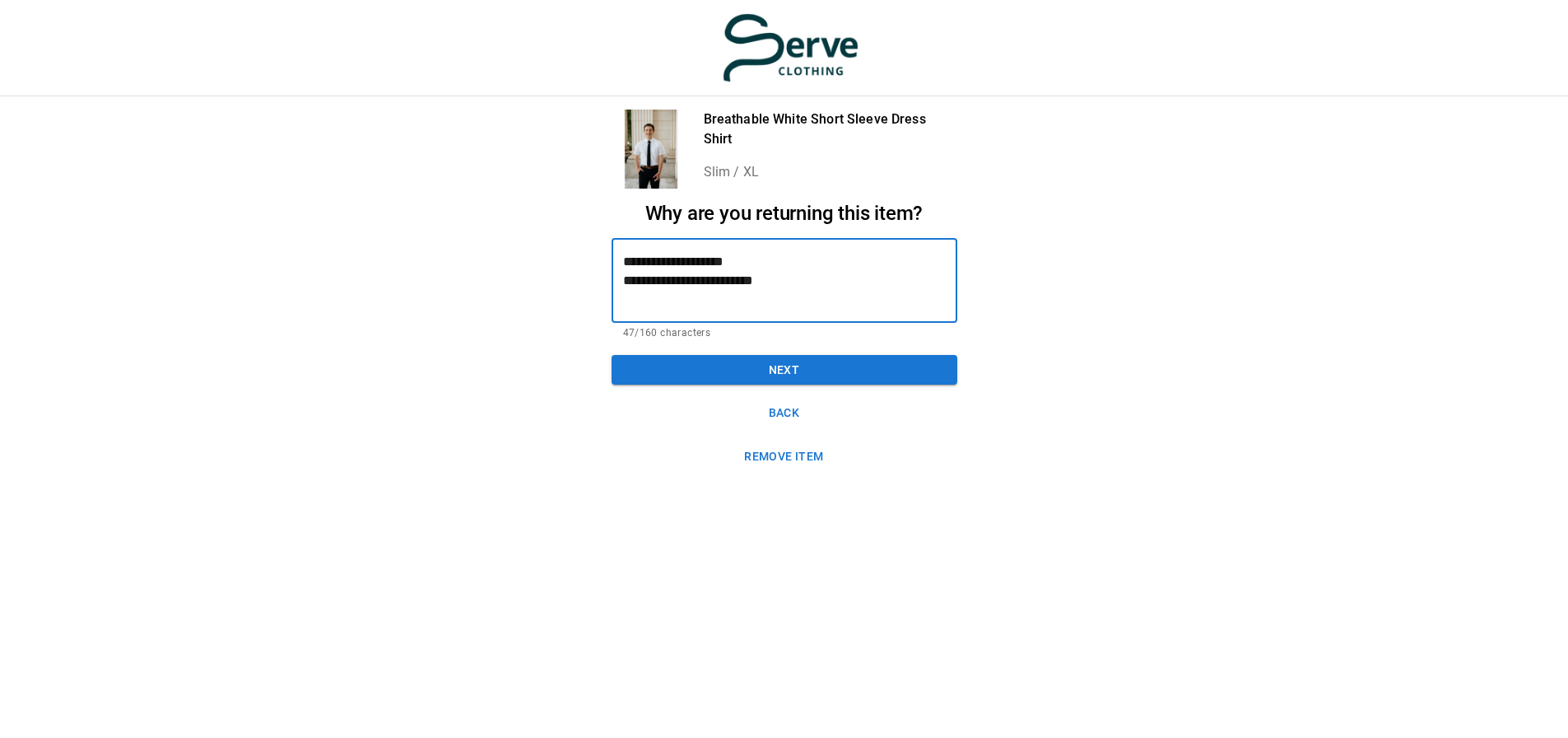
type textarea "**********"
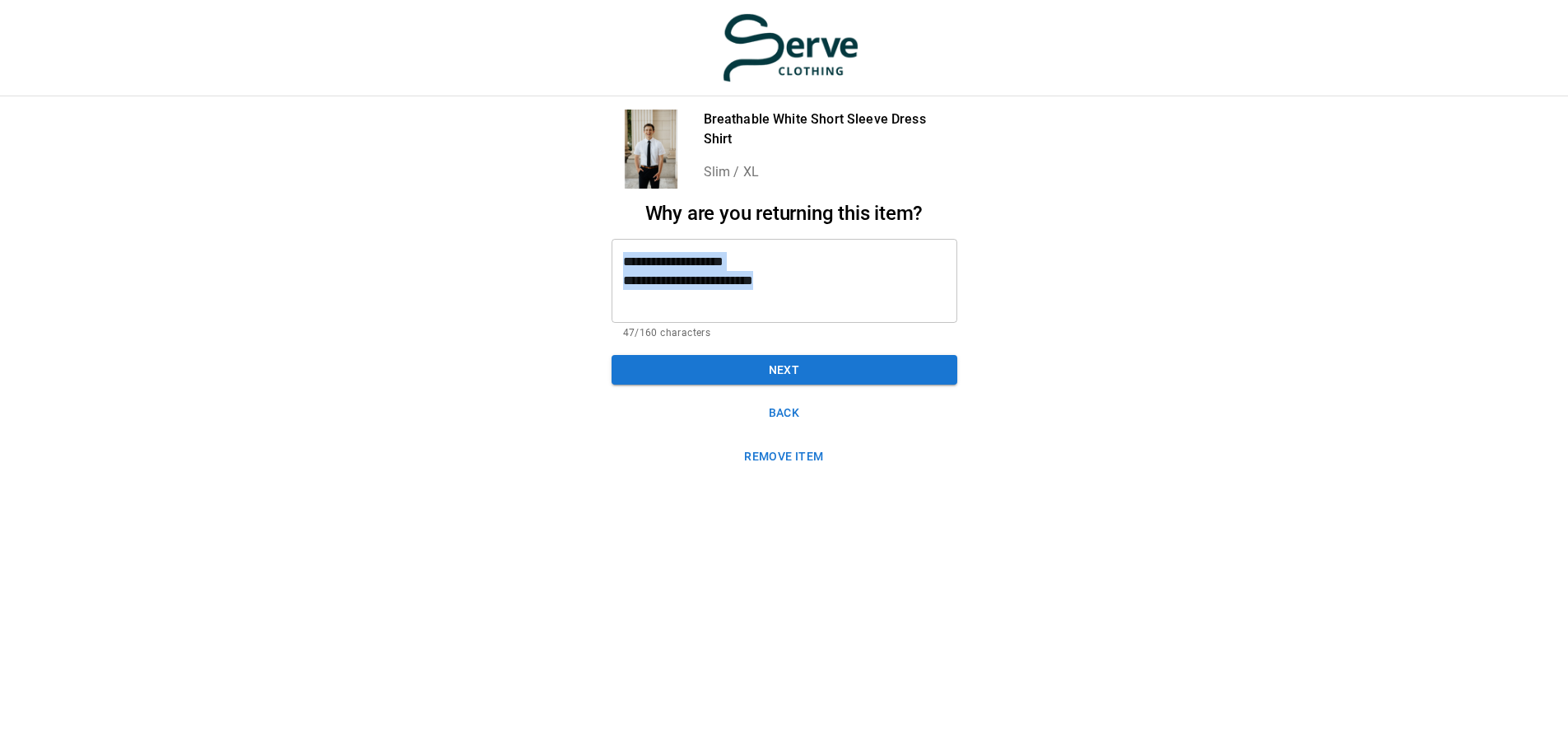
drag, startPoint x: 621, startPoint y: 244, endPoint x: 879, endPoint y: 299, distance: 263.8
click at [879, 299] on div "**********" at bounding box center [785, 280] width 346 height 84
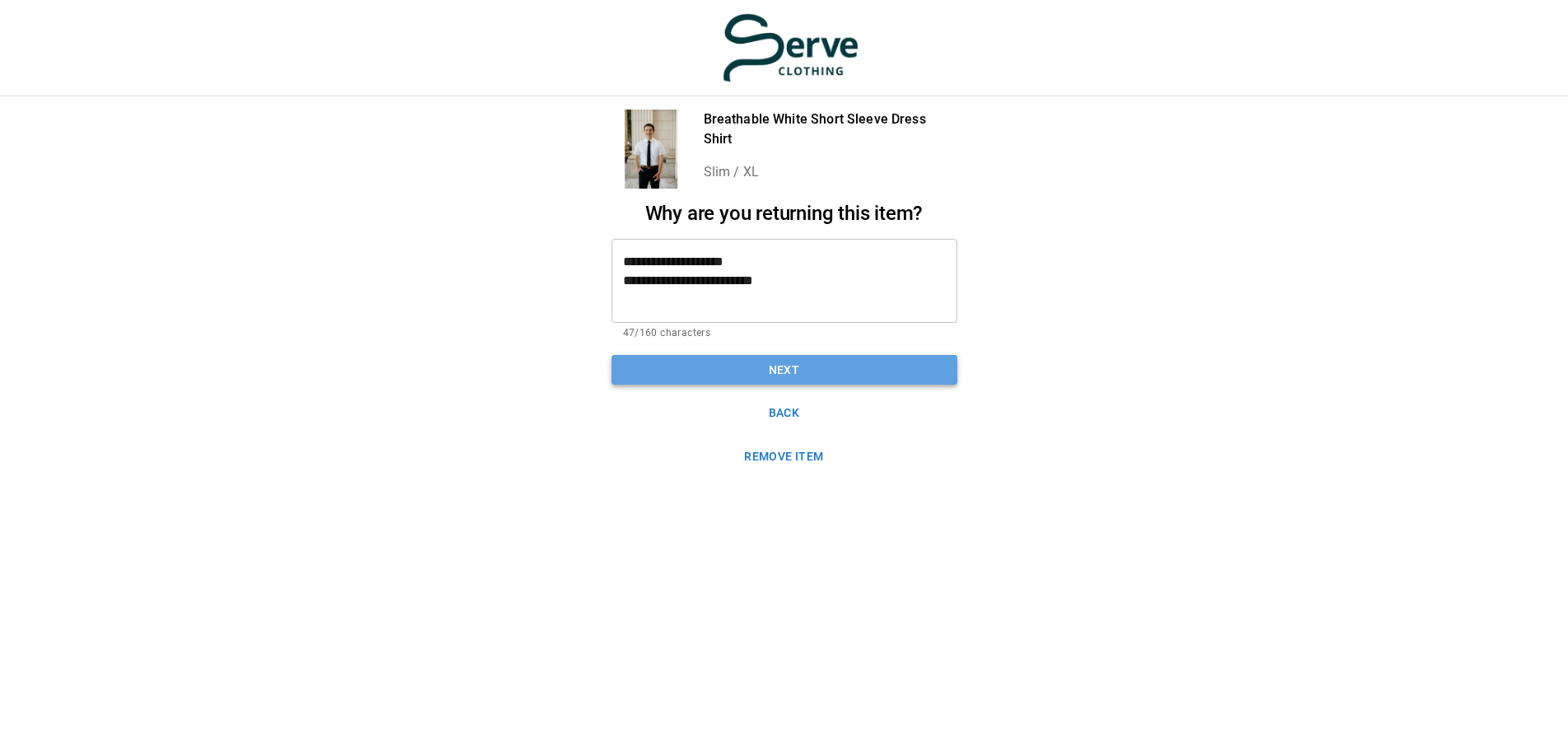
click at [828, 363] on button "Next" at bounding box center [785, 370] width 346 height 30
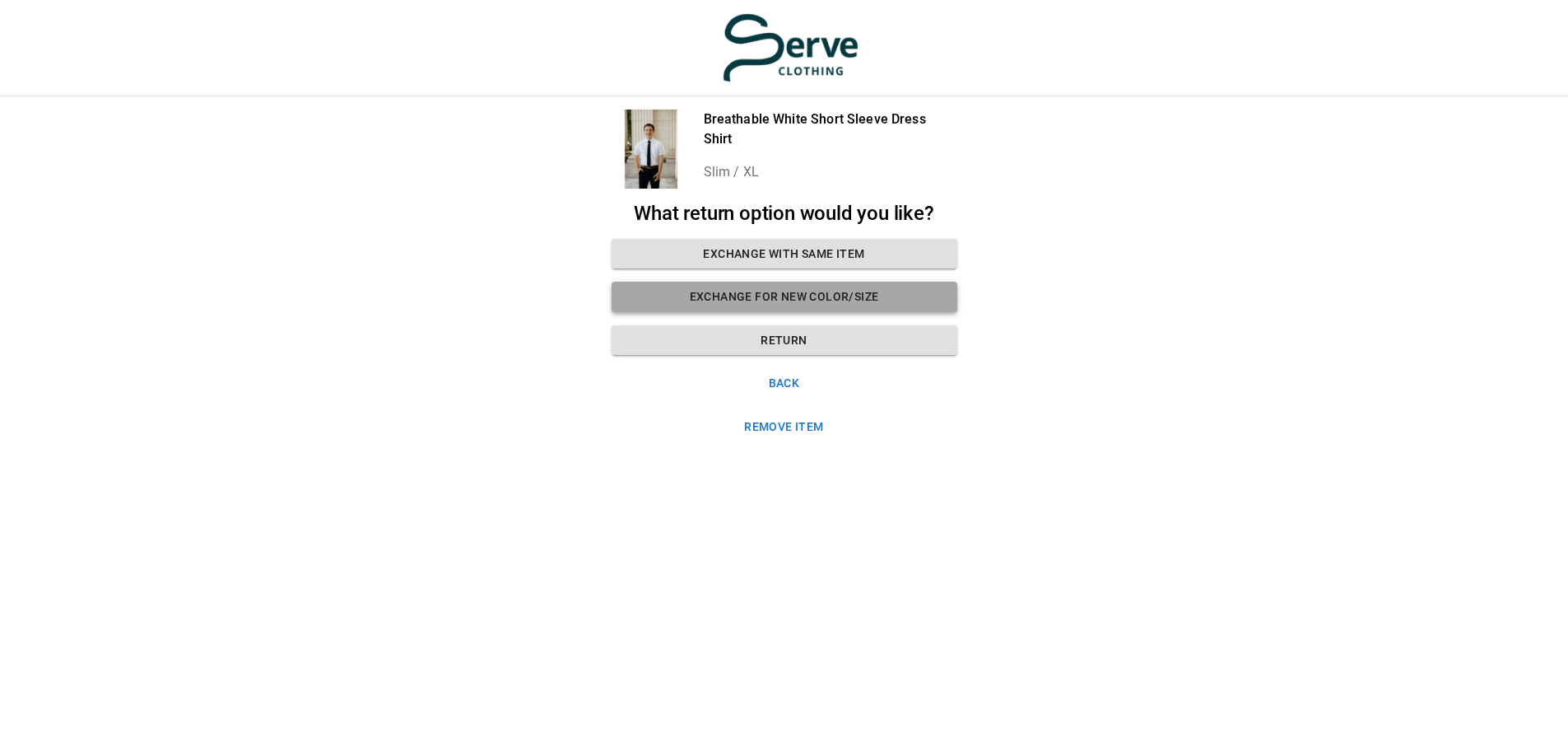
click at [825, 288] on button "Exchange for new color/size" at bounding box center [785, 297] width 346 height 30
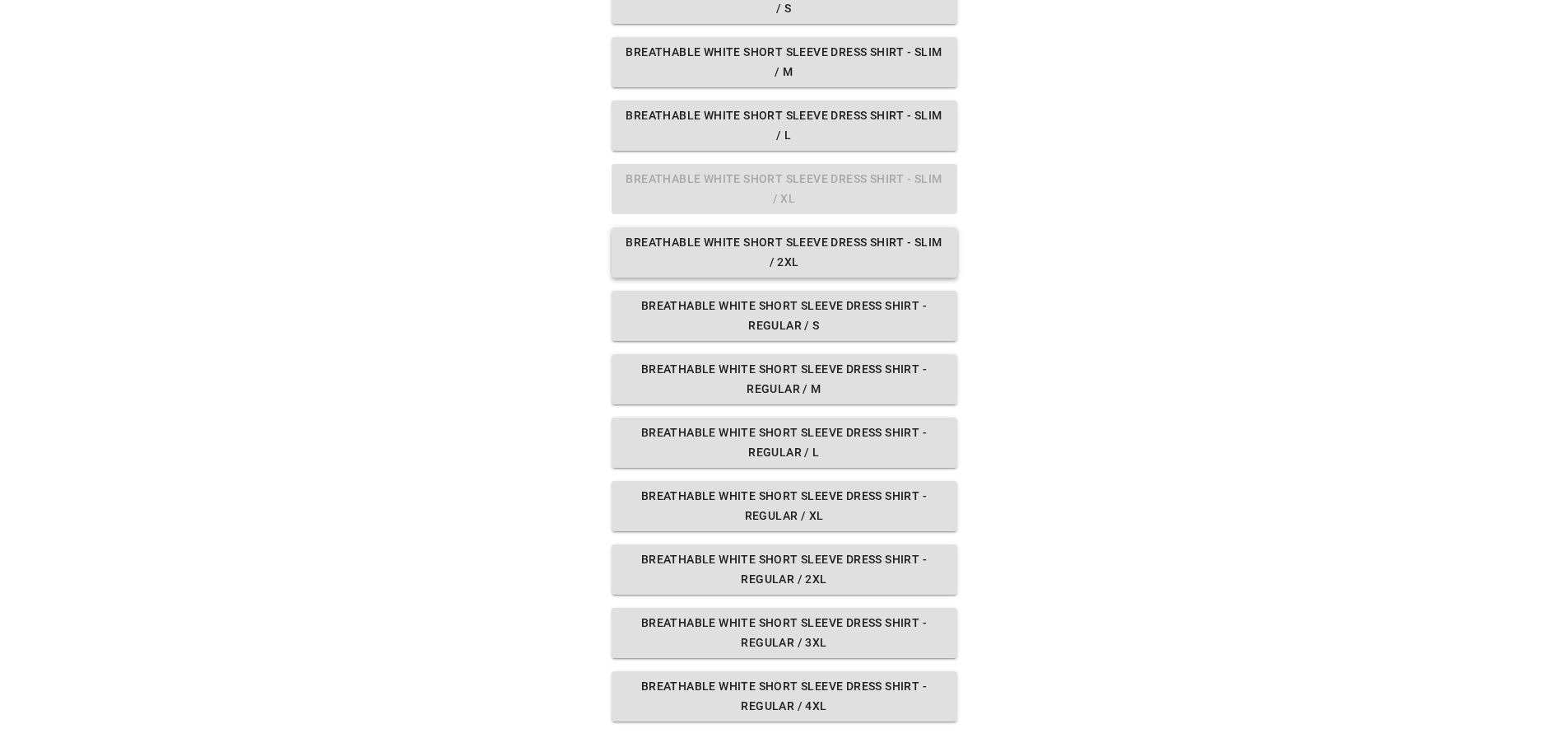
scroll to position [336, 0]
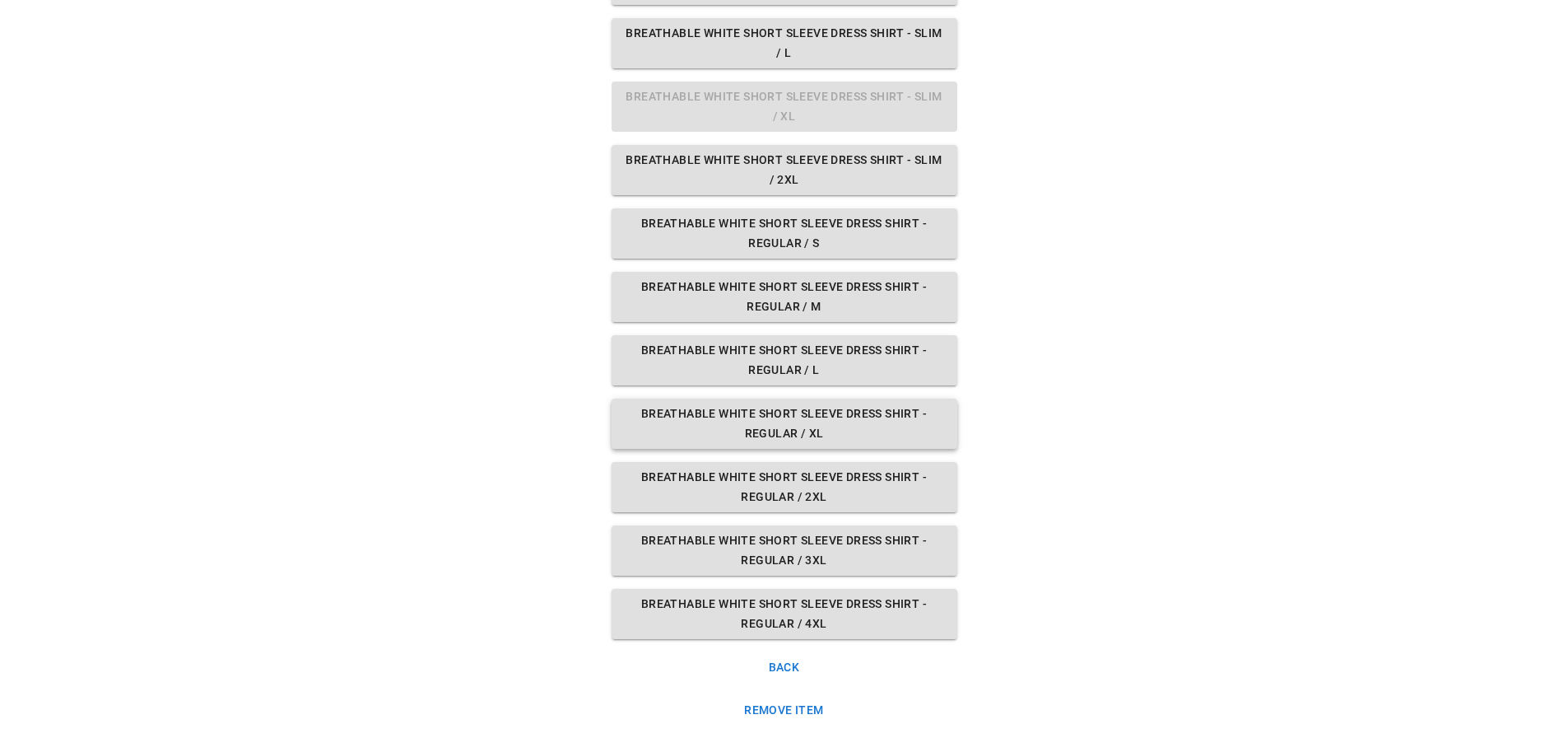
click at [809, 425] on button "Breathable White Short Sleeve Dress Shirt - Regular / XL" at bounding box center [785, 423] width 346 height 50
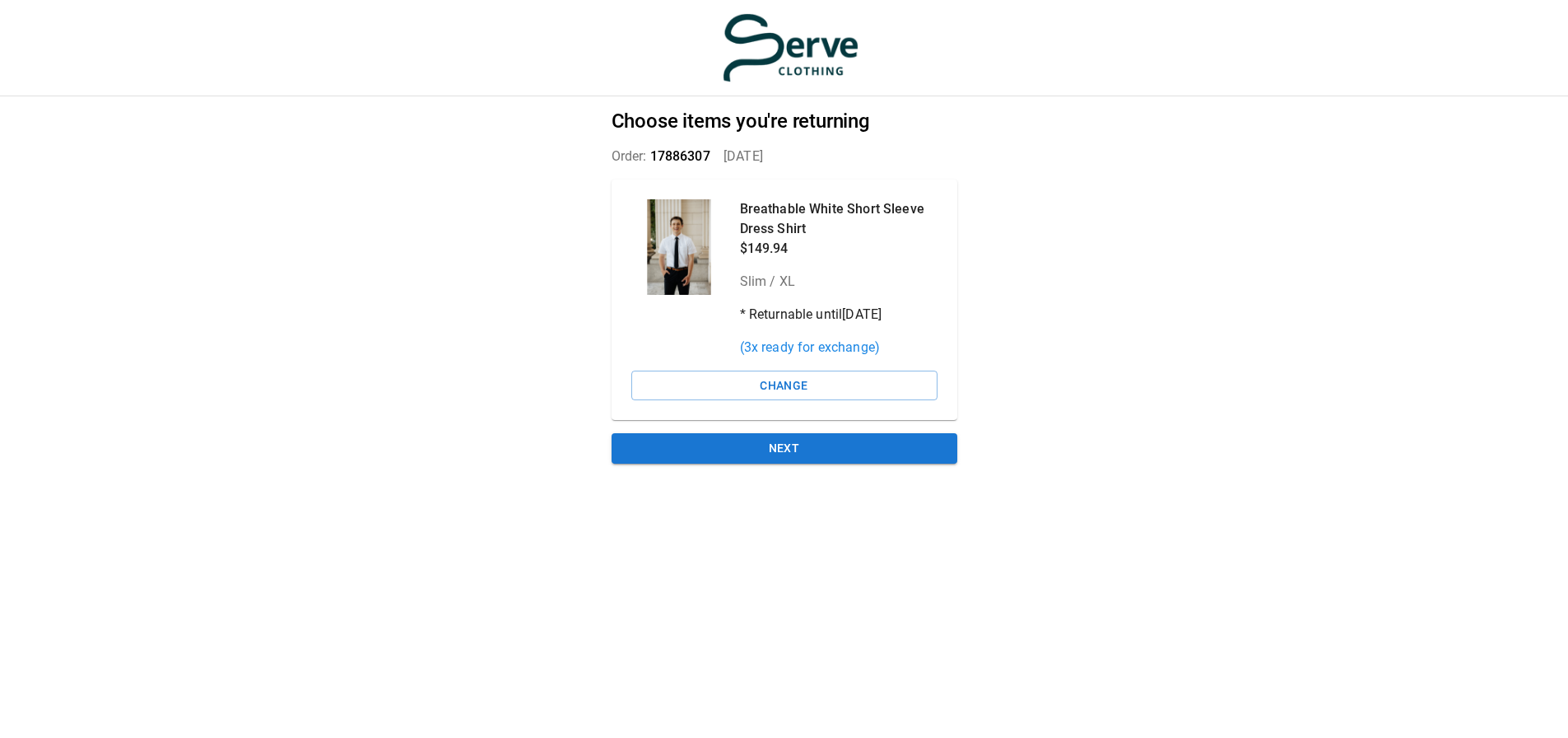
scroll to position [12, 0]
click at [787, 434] on button "Next" at bounding box center [785, 448] width 346 height 30
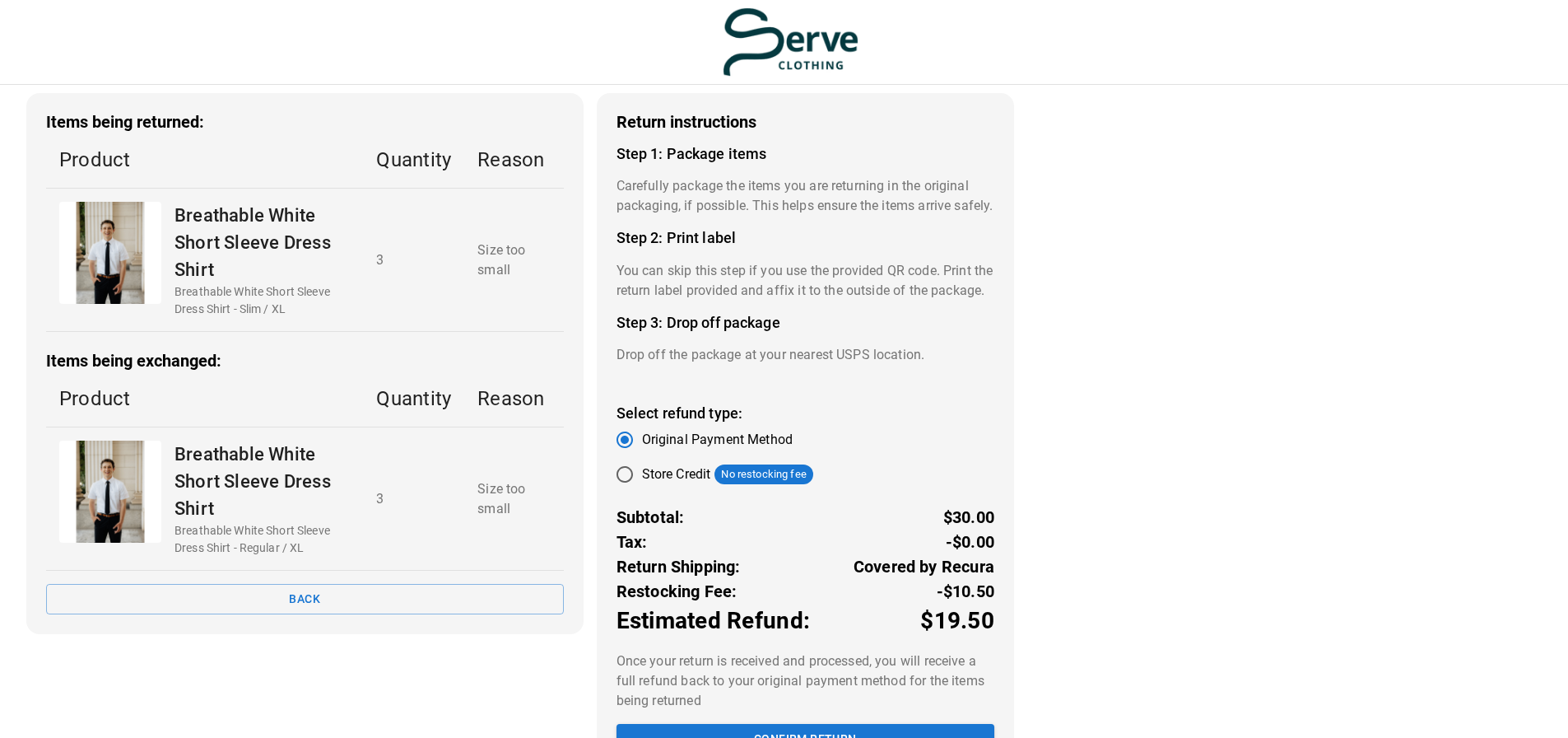
scroll to position [0, 0]
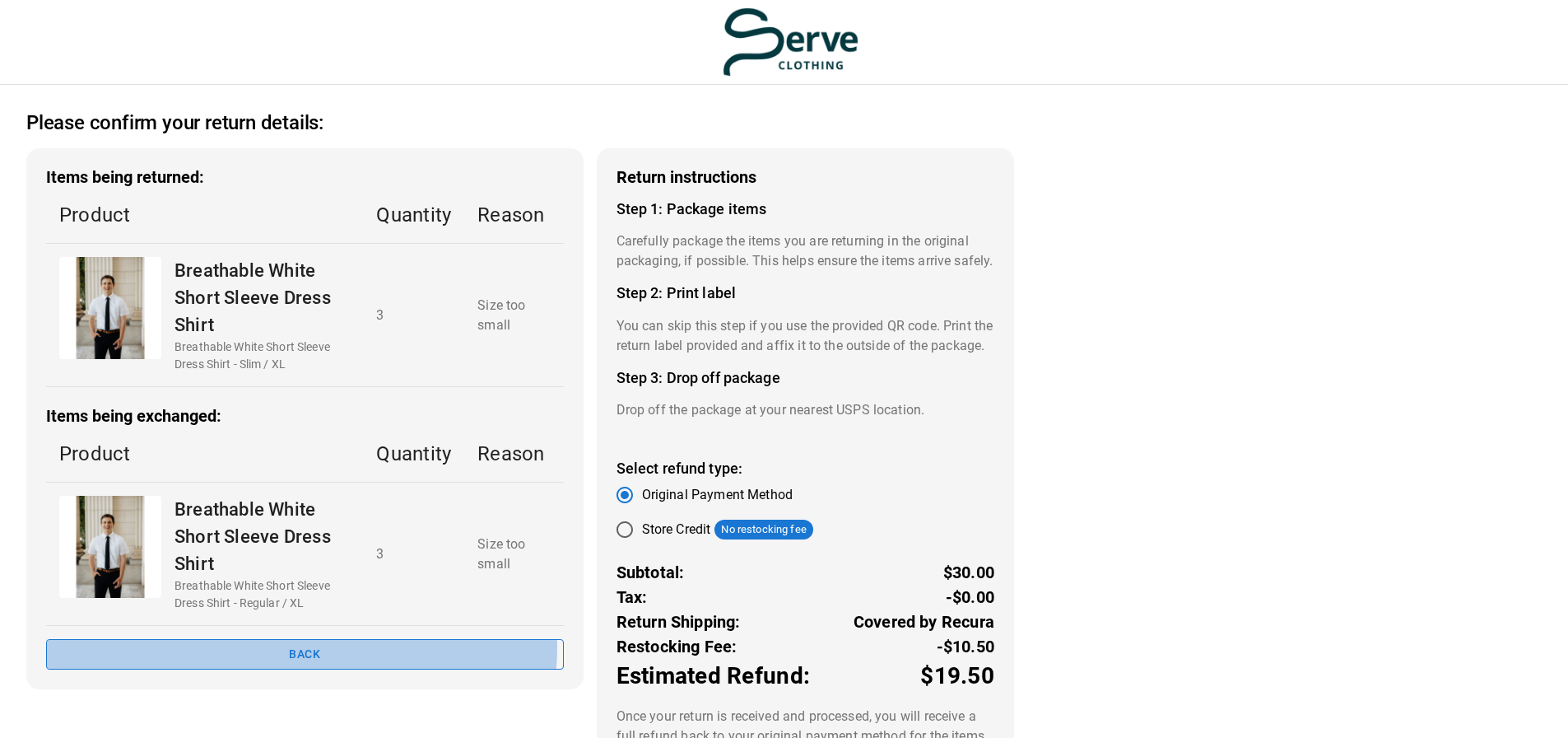
click at [290, 645] on button "Back" at bounding box center [305, 654] width 517 height 30
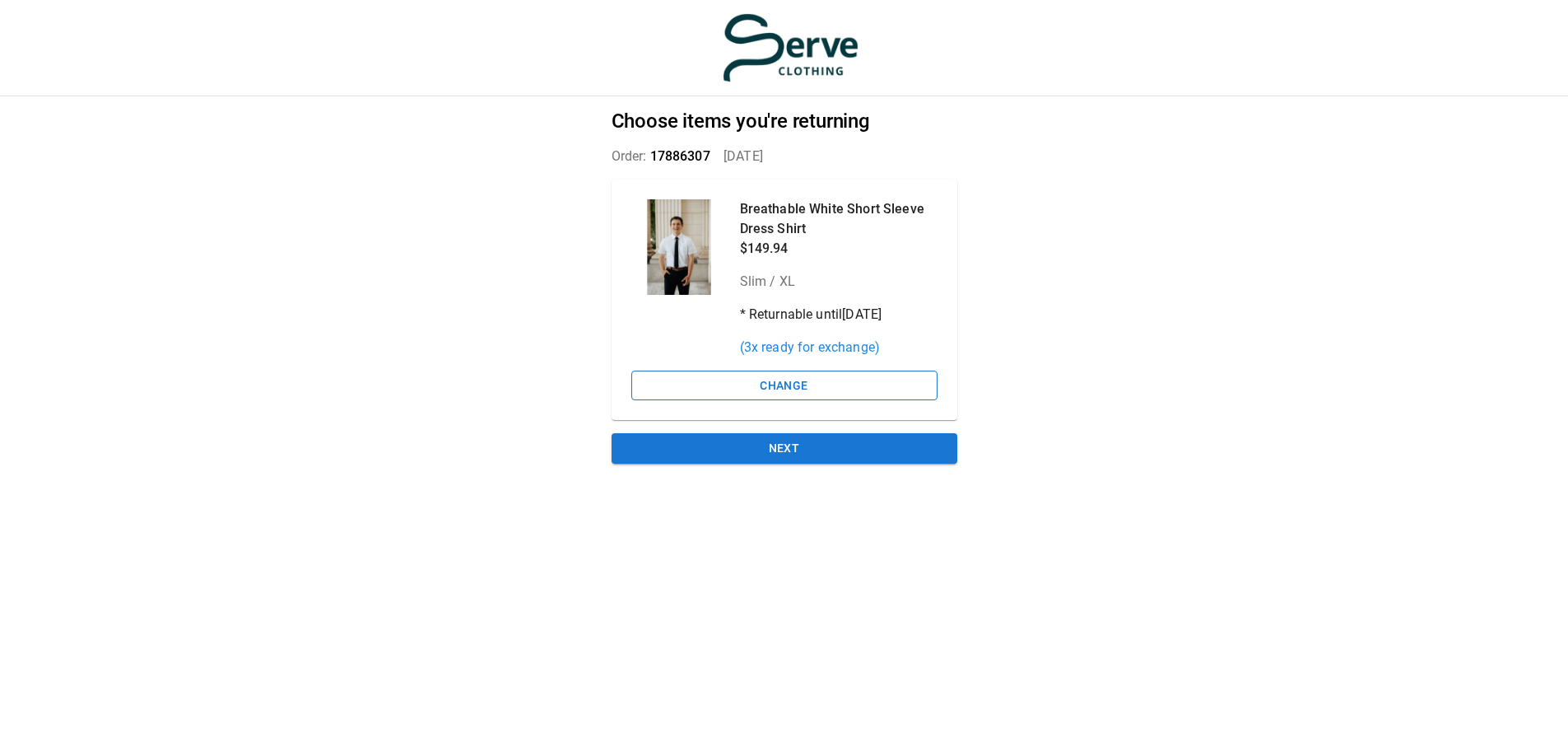
click at [771, 383] on button "Change" at bounding box center [785, 386] width 306 height 30
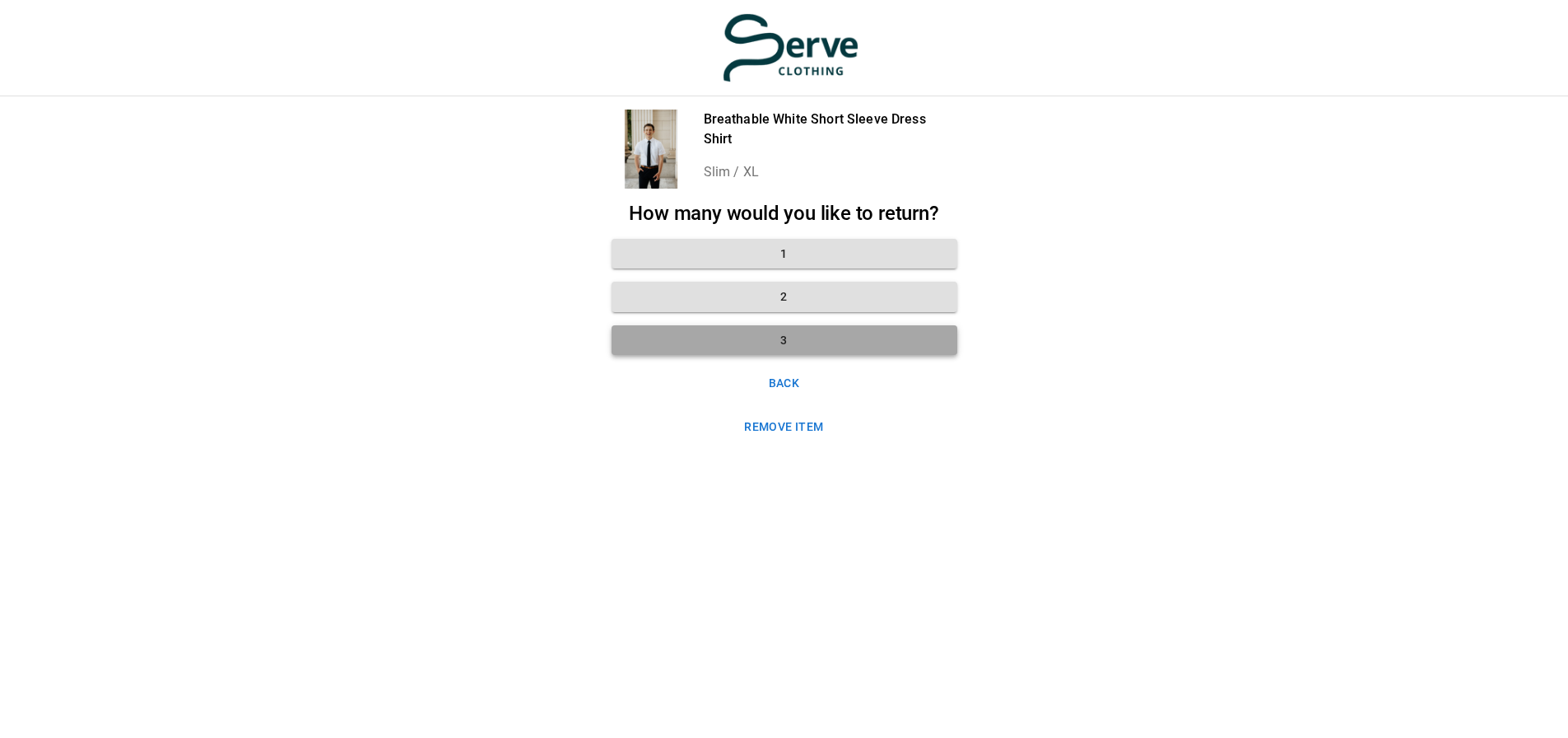
click at [806, 332] on button "3" at bounding box center [785, 341] width 346 height 30
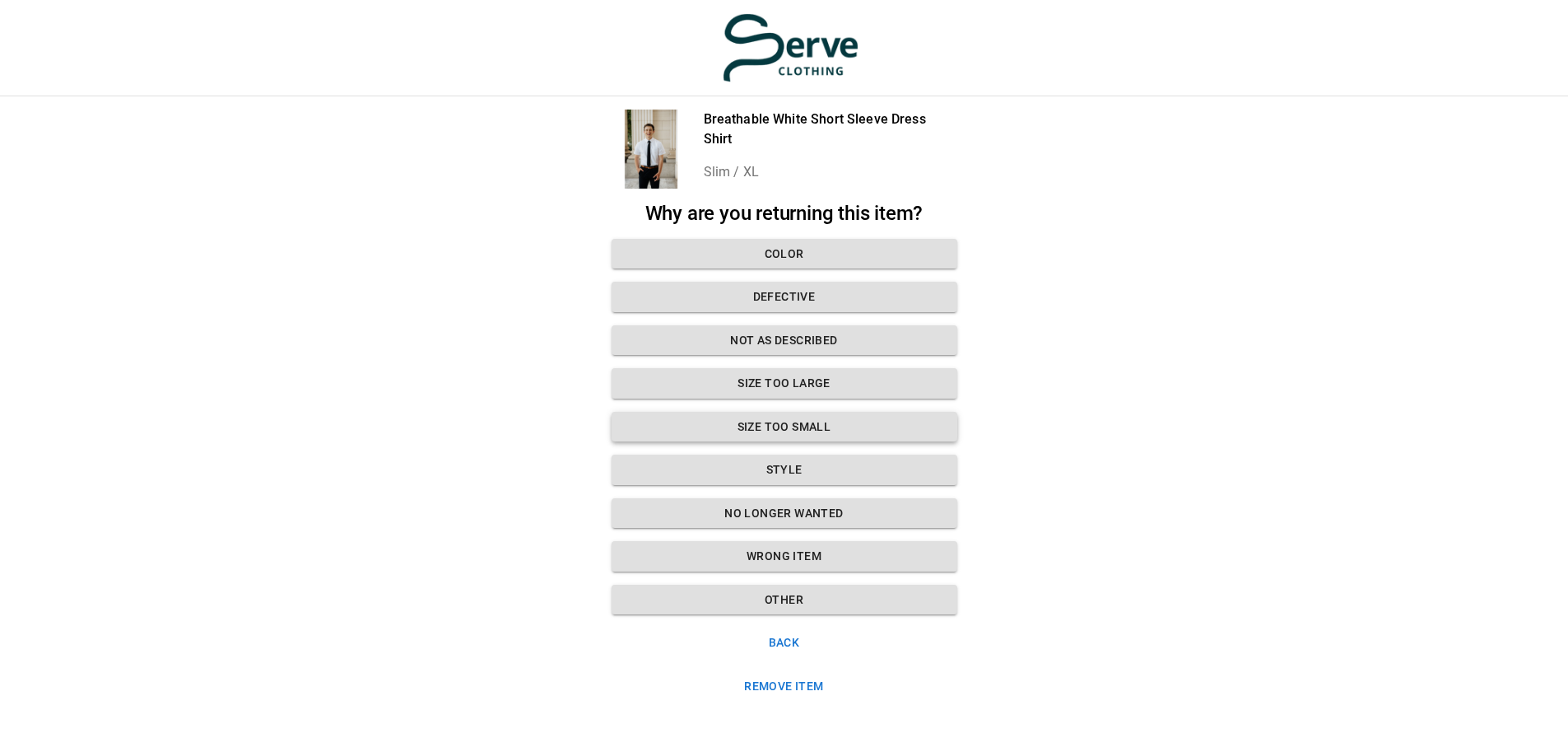
click at [799, 421] on button "Size too small" at bounding box center [785, 427] width 346 height 30
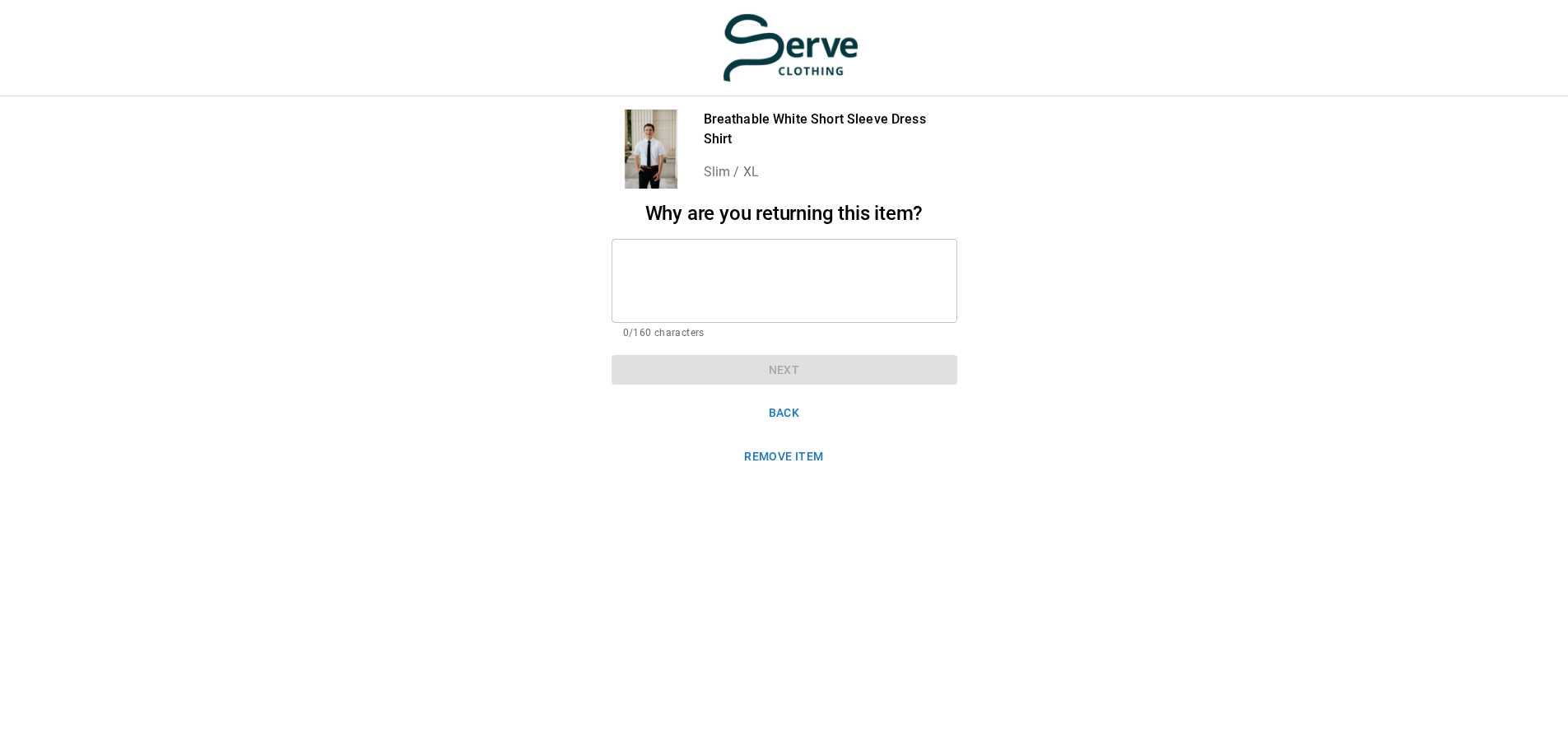
click at [780, 406] on button "Back" at bounding box center [785, 413] width 346 height 30
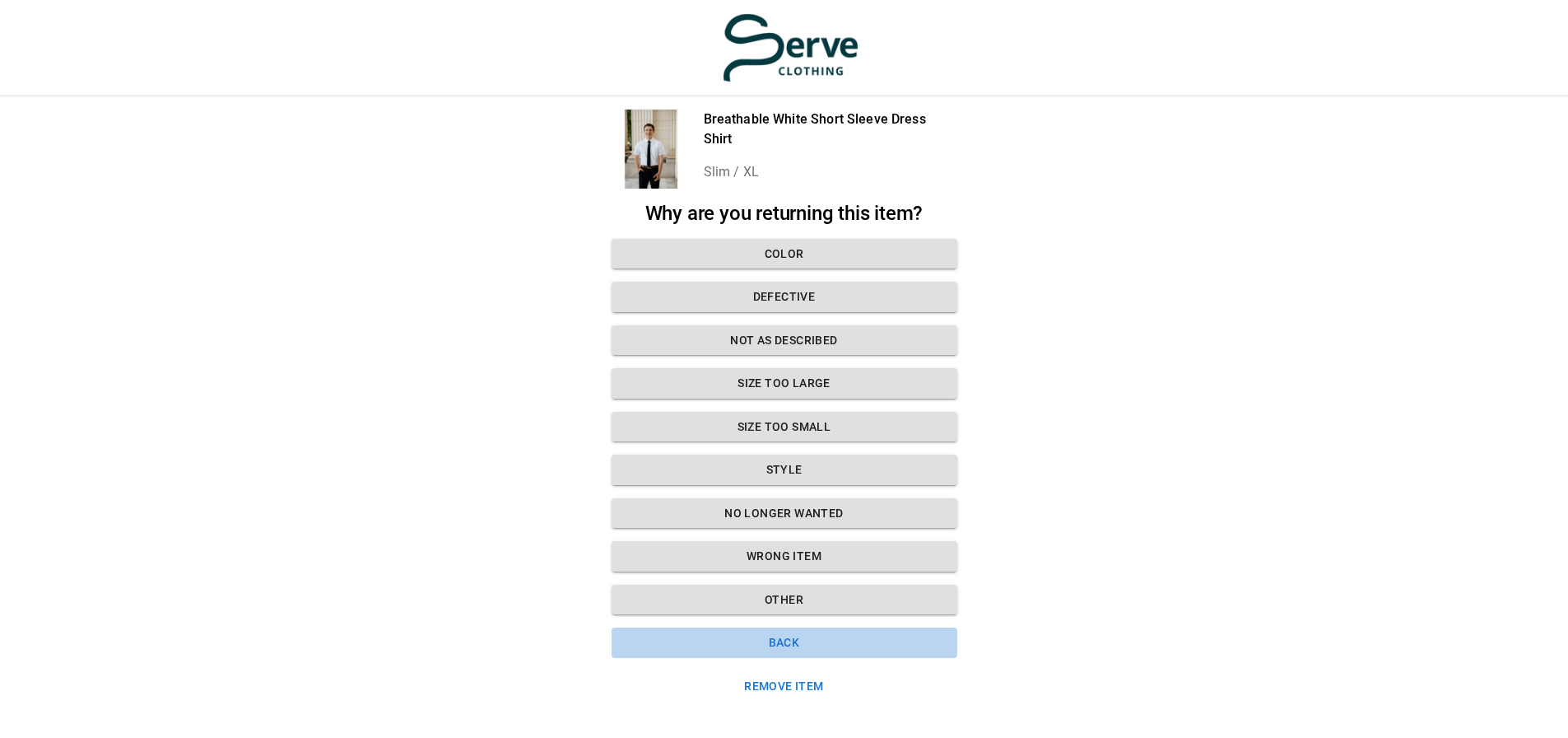
click at [789, 647] on button "Back" at bounding box center [785, 642] width 346 height 30
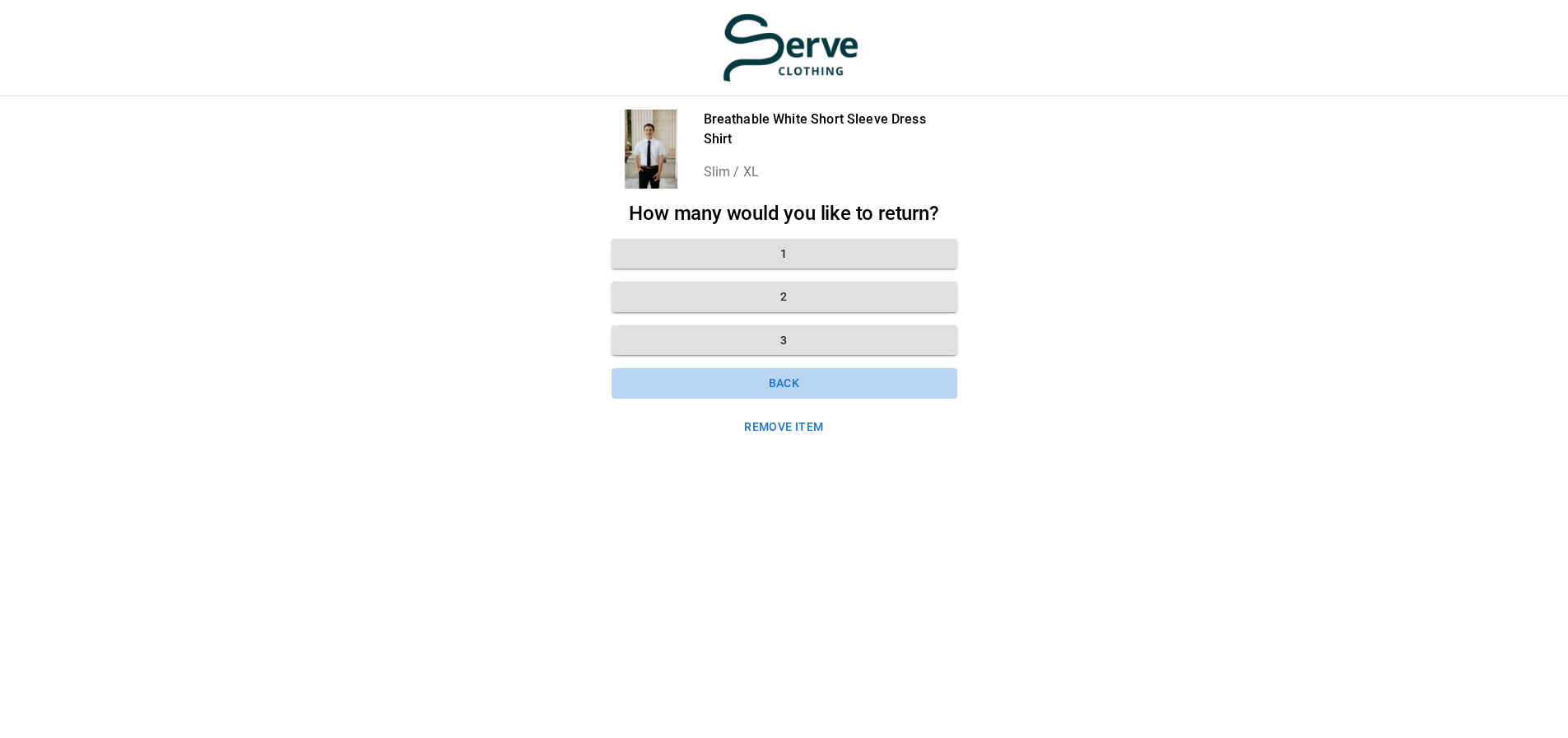
click at [777, 381] on button "Back" at bounding box center [785, 383] width 346 height 30
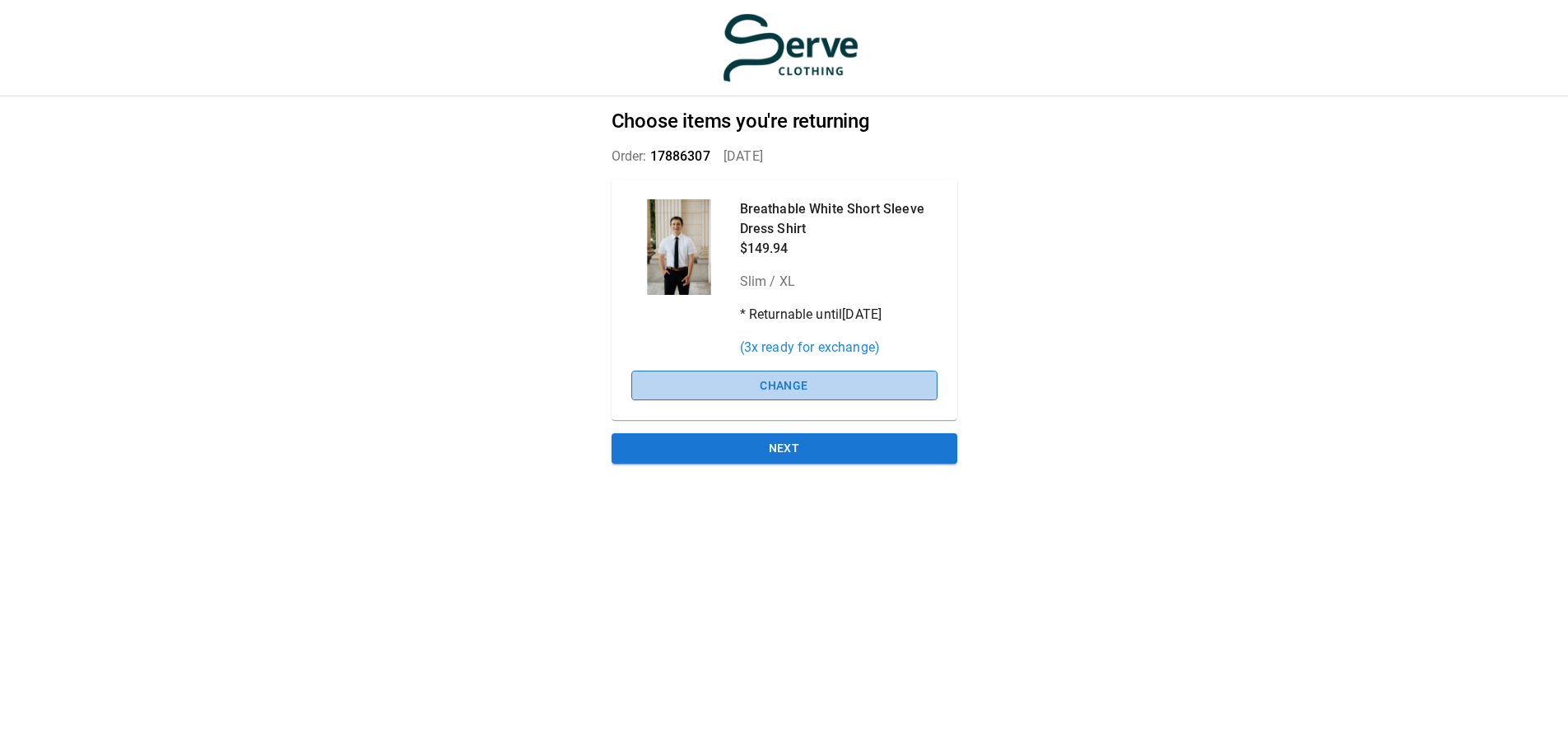
click at [775, 384] on button "Change" at bounding box center [785, 386] width 306 height 30
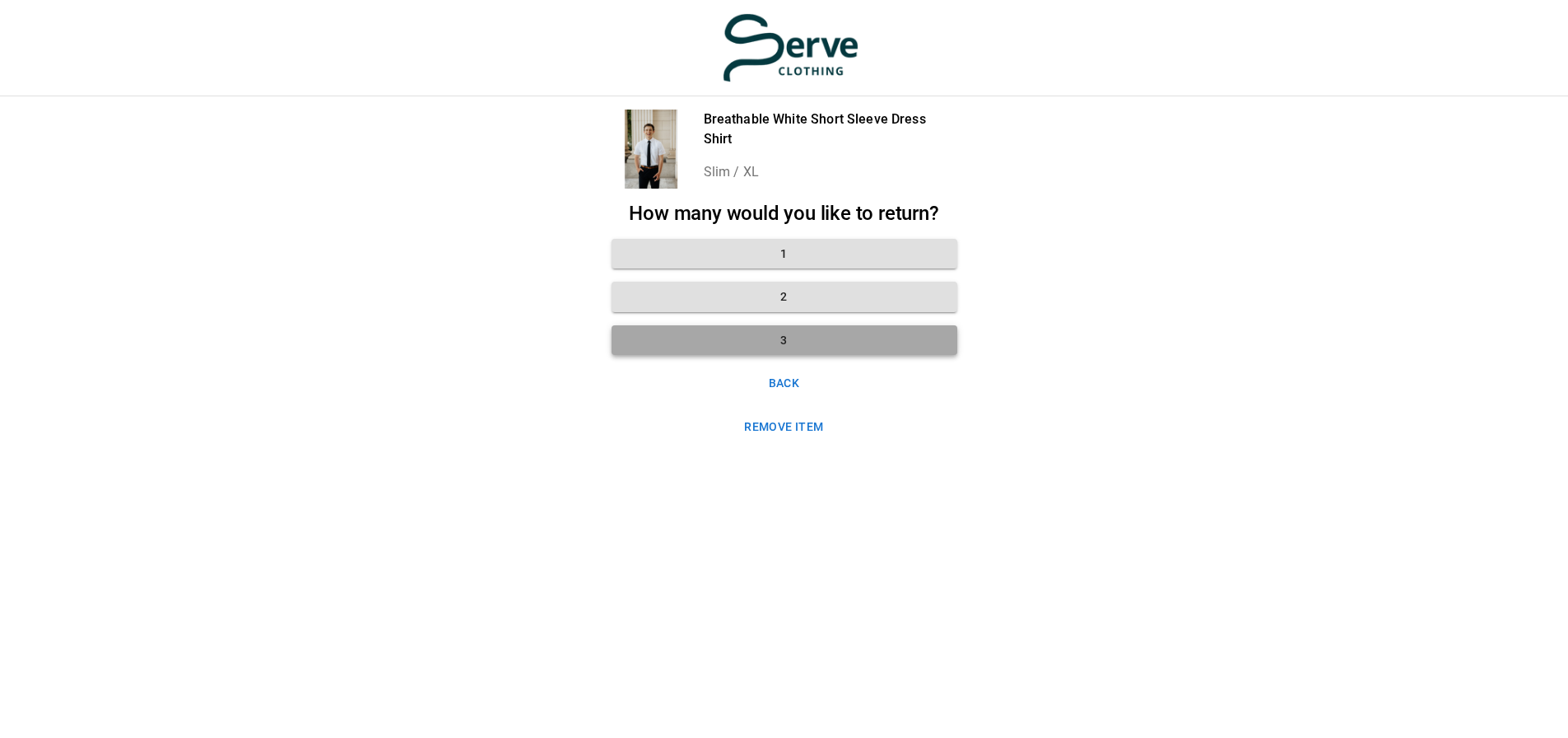
click at [824, 336] on button "3" at bounding box center [785, 341] width 346 height 30
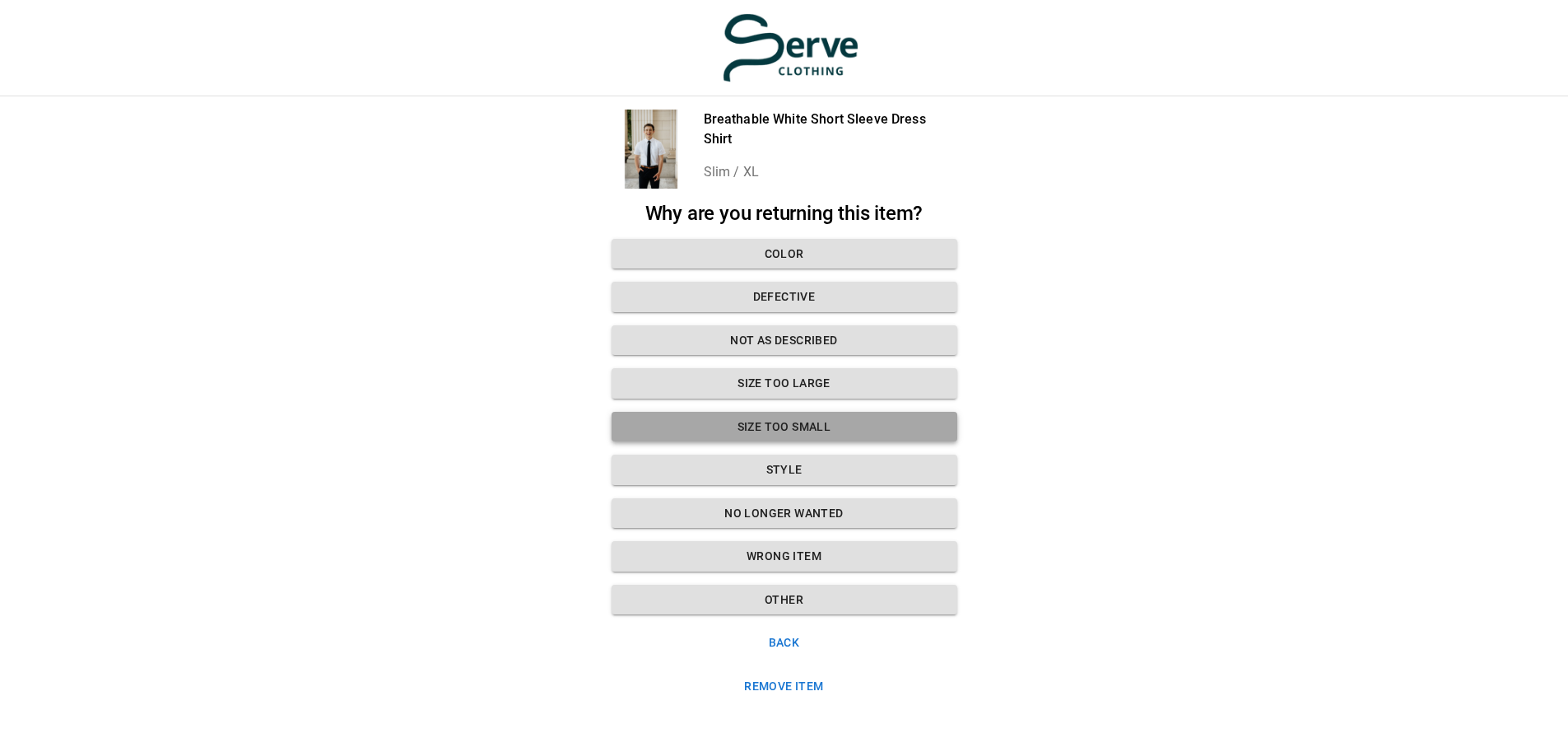
click at [802, 422] on button "Size too small" at bounding box center [785, 427] width 346 height 30
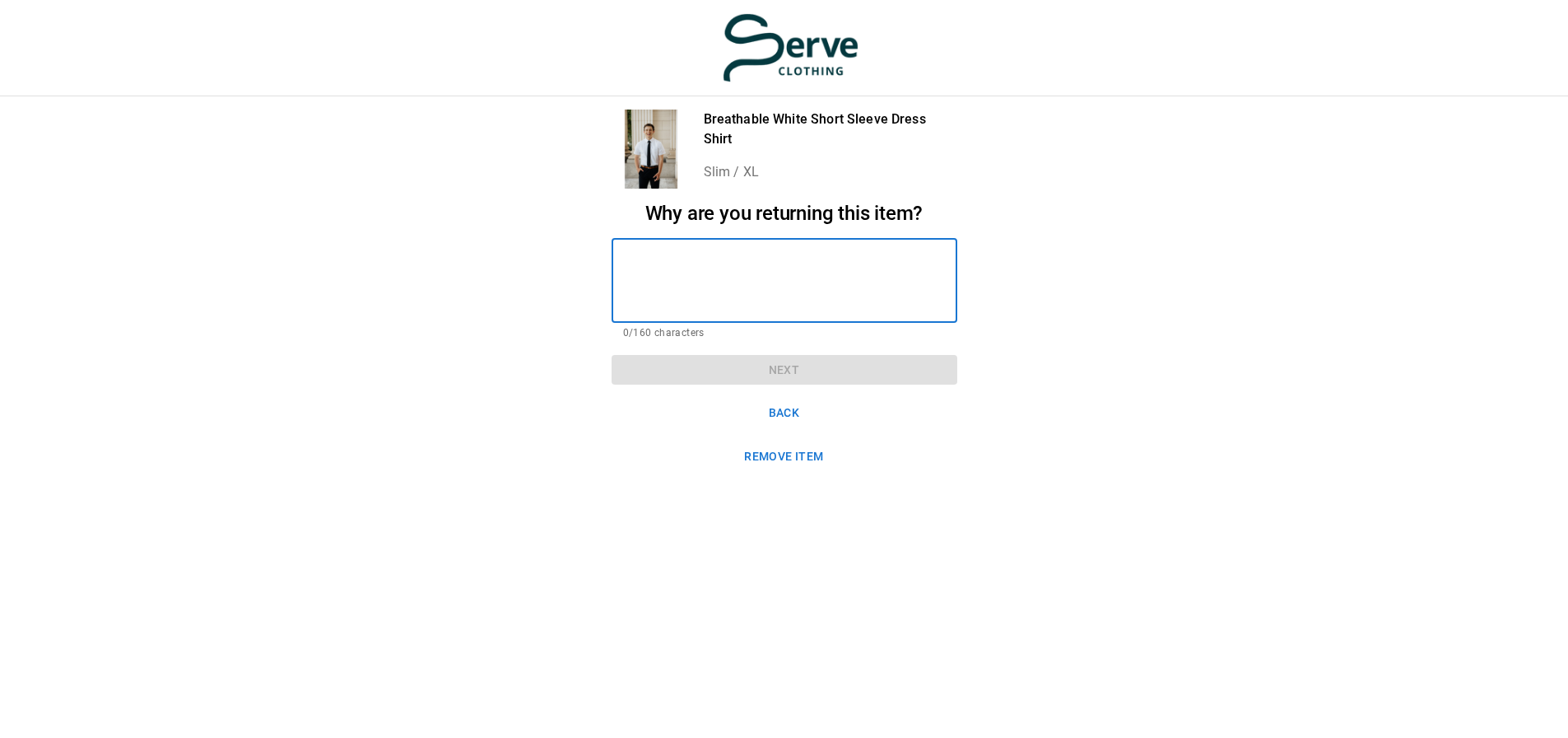
click at [748, 263] on textarea at bounding box center [784, 280] width 322 height 57
paste textarea "****"
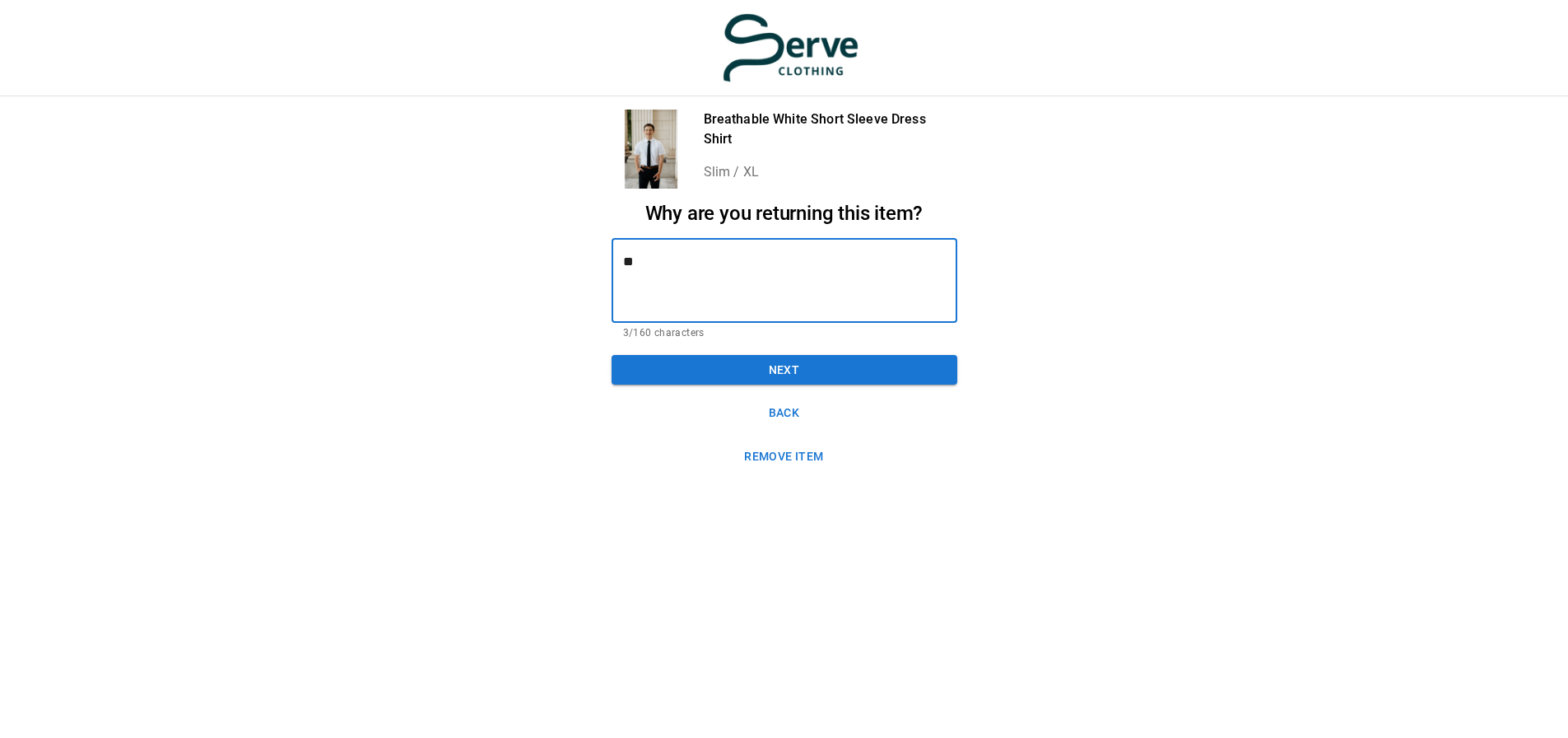
type textarea "*"
type textarea "**********"
click at [783, 371] on button "Next" at bounding box center [785, 370] width 346 height 30
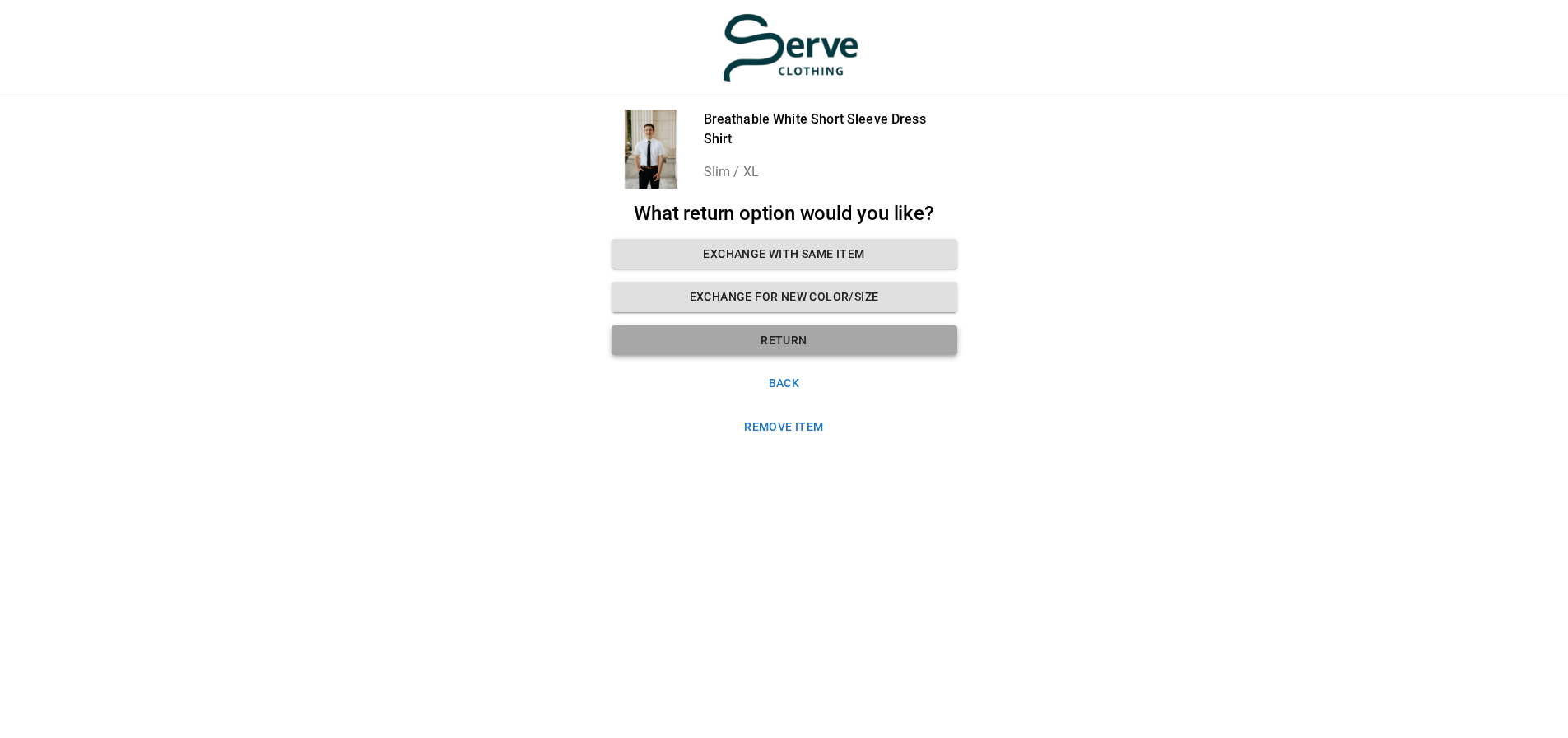
click at [780, 341] on button "Return" at bounding box center [785, 341] width 346 height 30
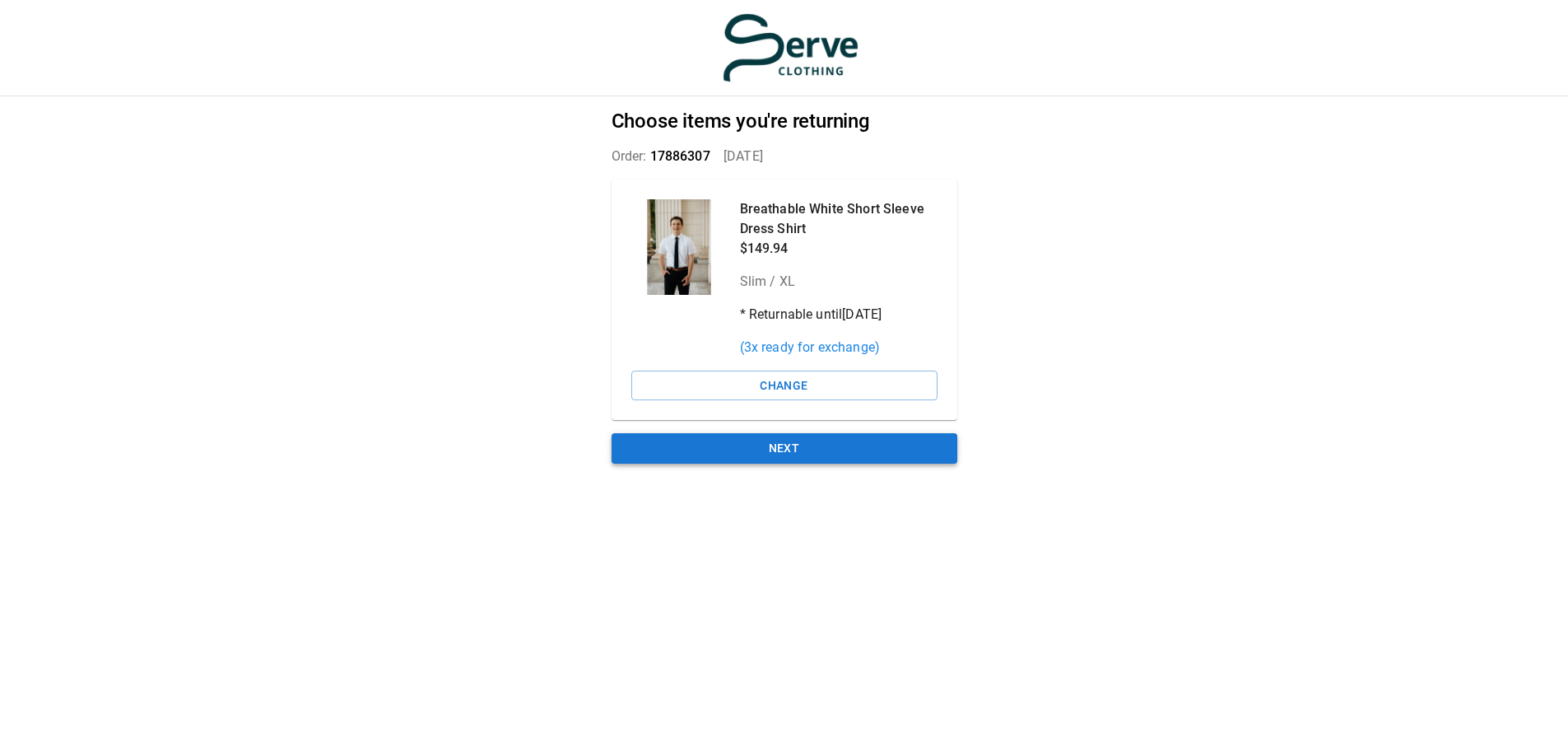
click at [788, 450] on button "Next" at bounding box center [785, 448] width 346 height 30
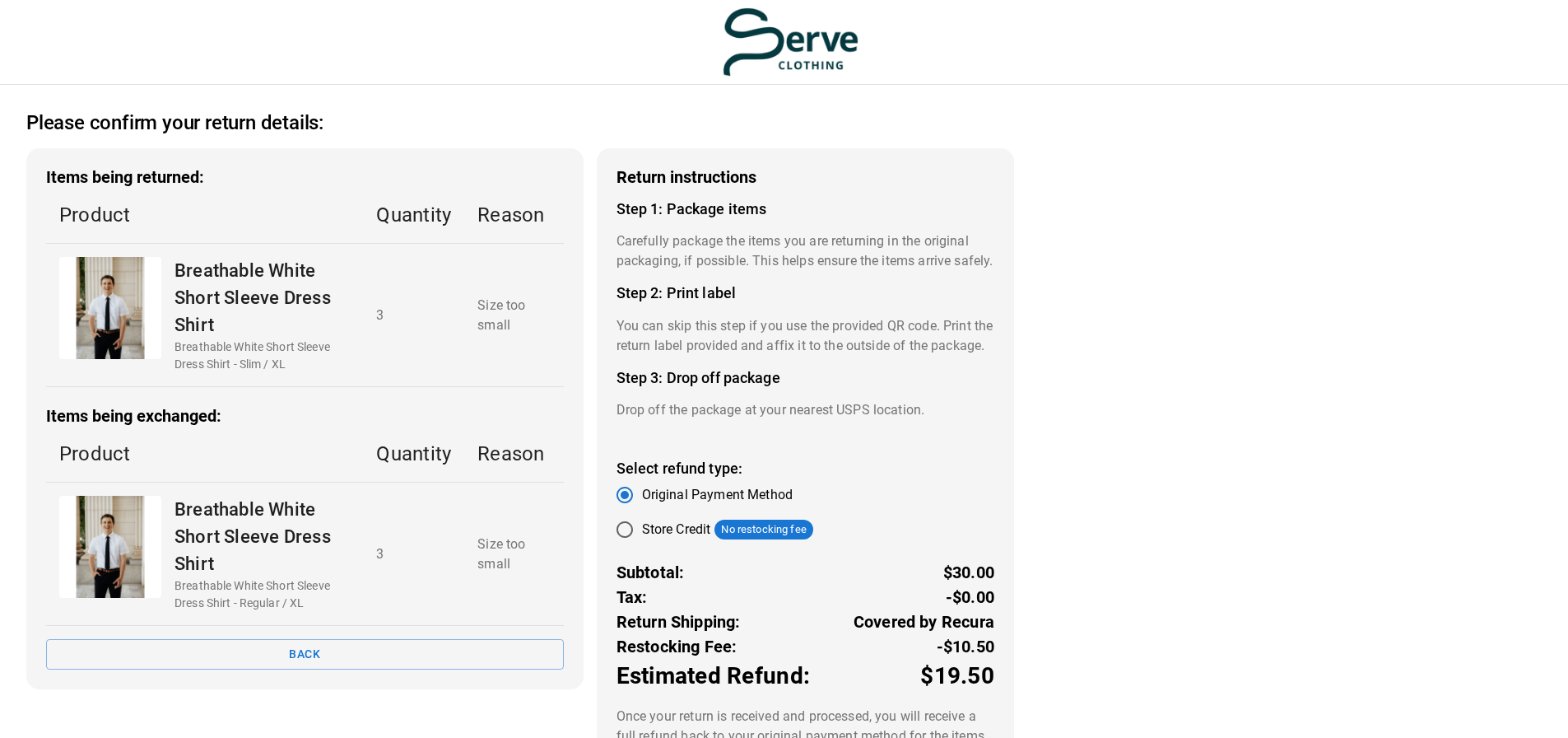
click at [462, 109] on div "Please confirm your return details: Items being returned: Product Quantity Reas…" at bounding box center [520, 412] width 1040 height 653
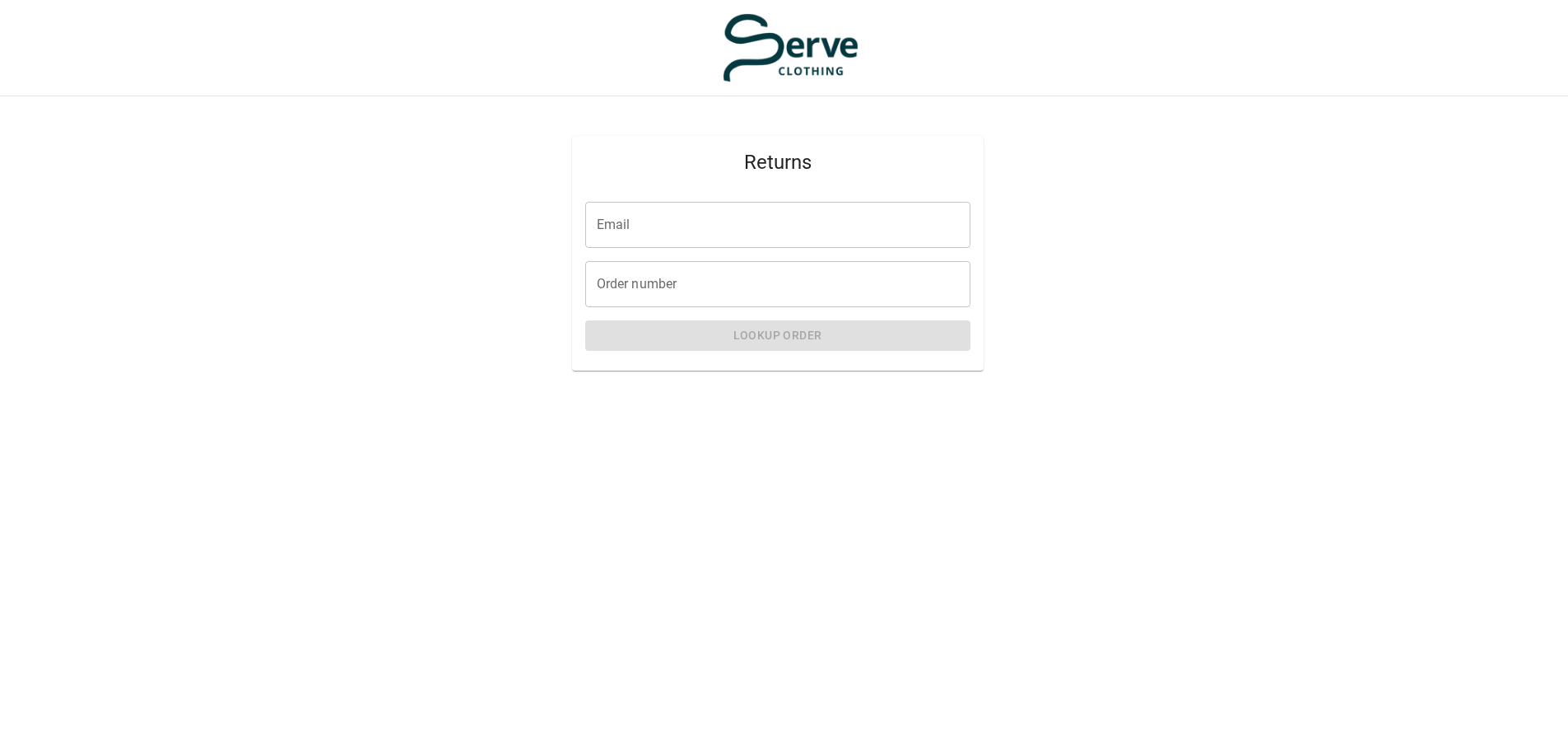
click at [885, 225] on input "Email" at bounding box center [777, 224] width 385 height 46
type input "**********"
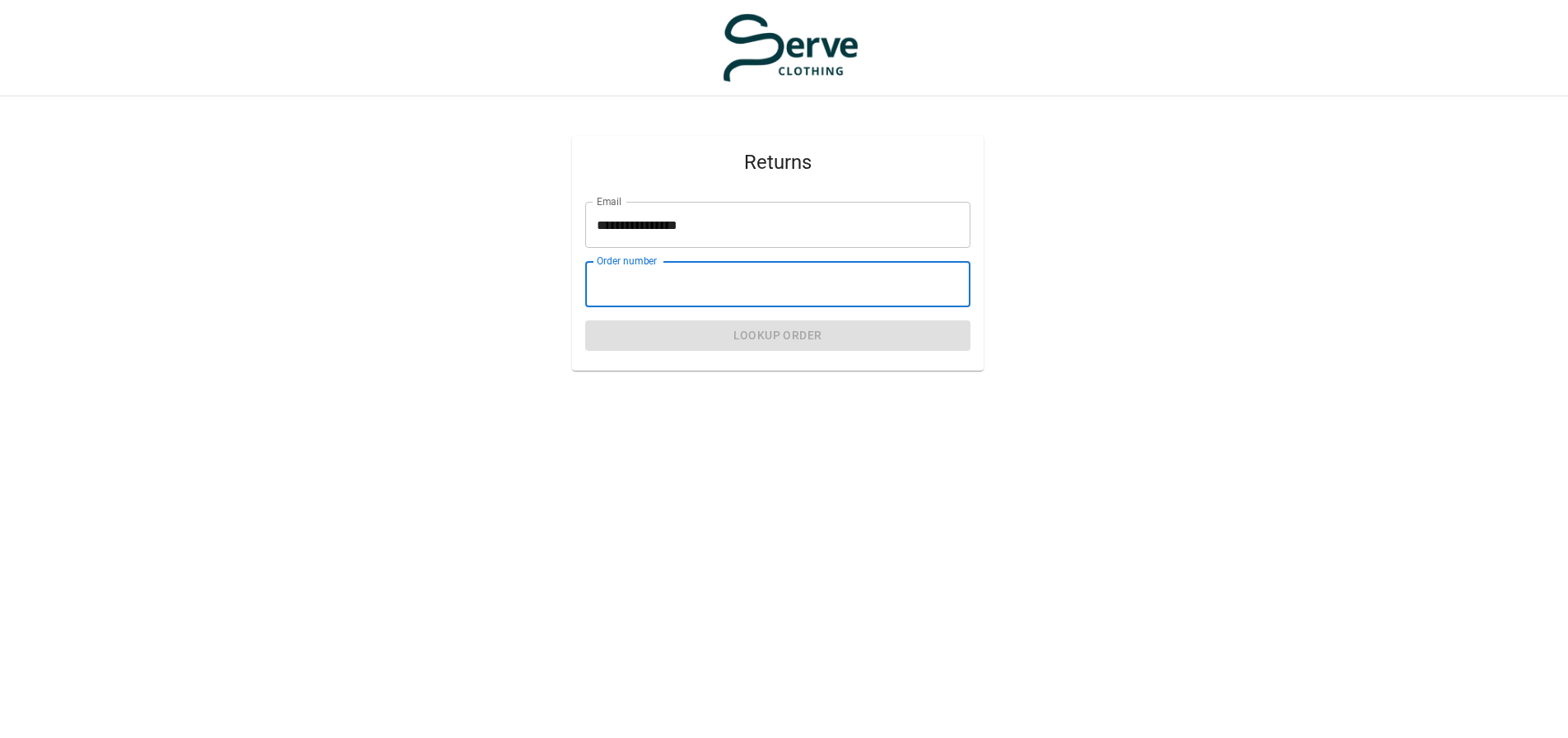
click at [787, 285] on input "Order number" at bounding box center [777, 284] width 385 height 46
type input "****"
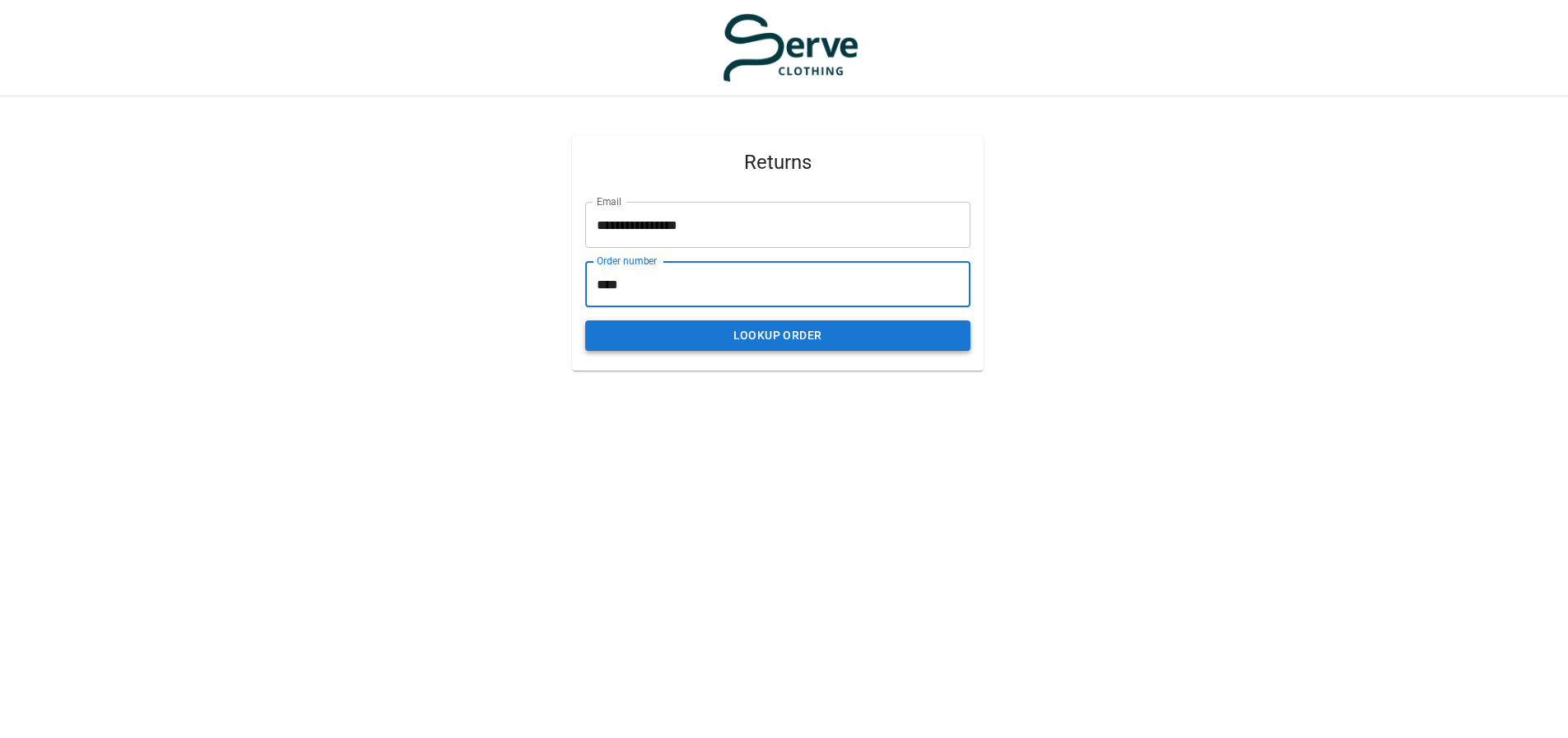
click at [742, 333] on button "Lookup Order" at bounding box center [777, 336] width 385 height 30
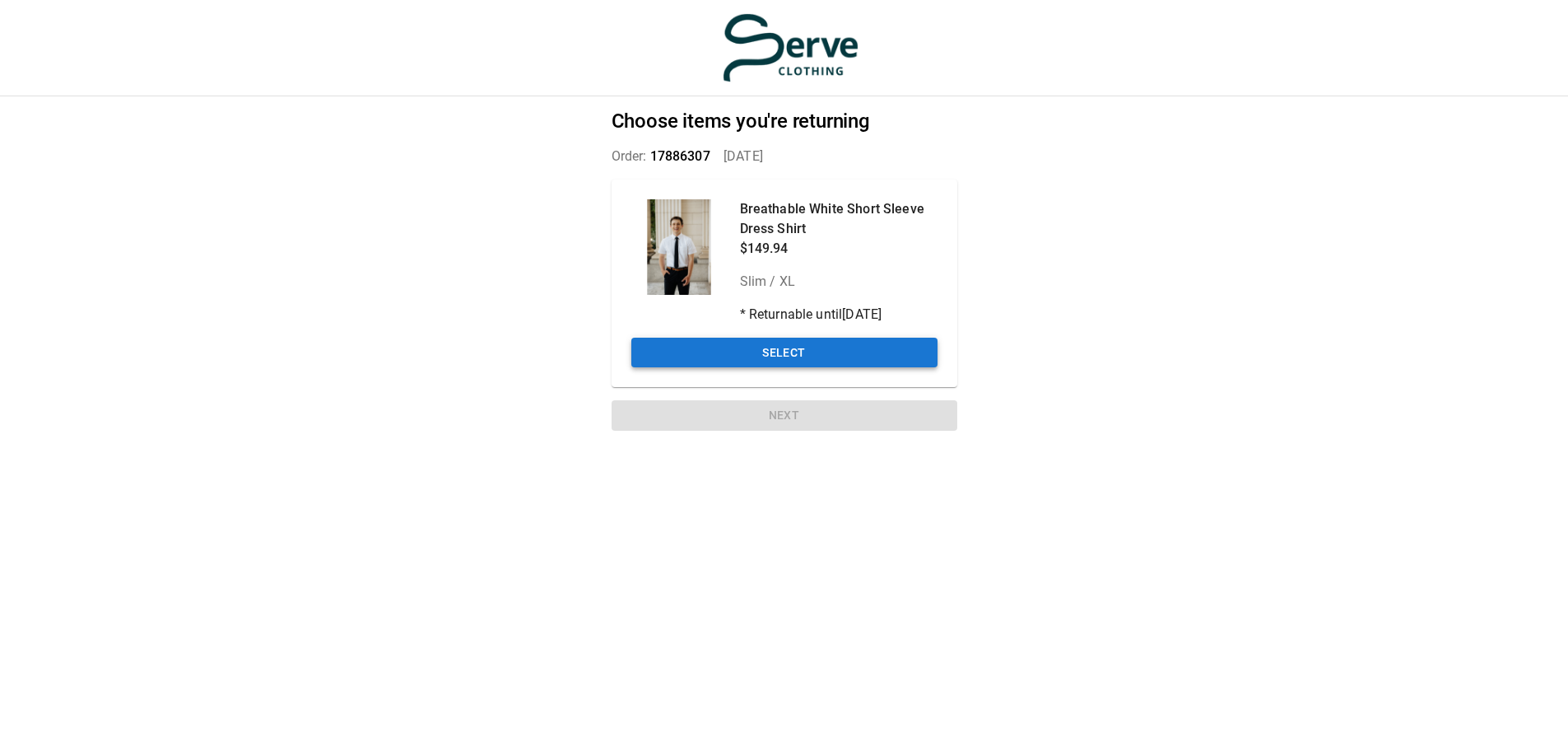
click at [801, 346] on button "Select" at bounding box center [785, 353] width 306 height 30
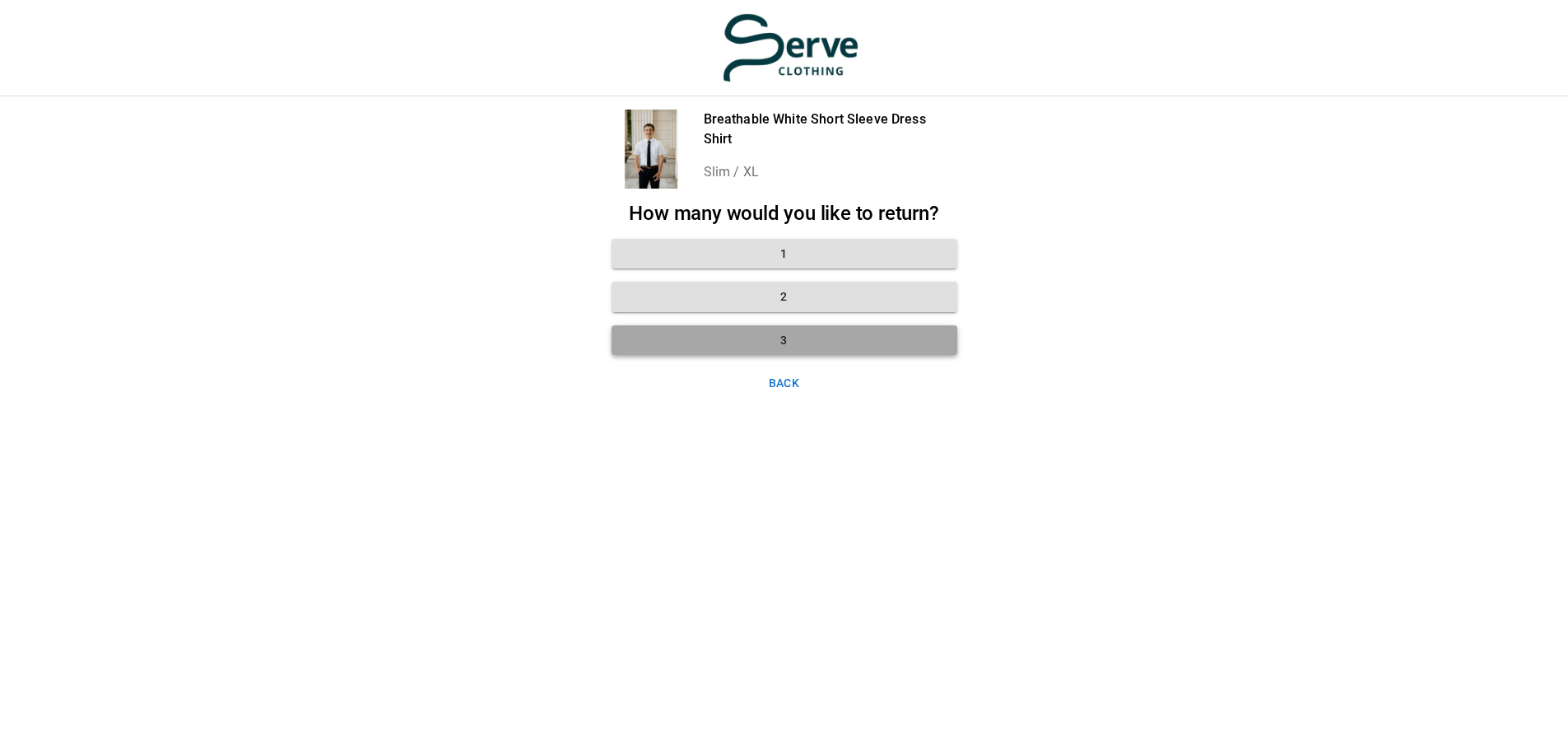
click at [794, 337] on button "3" at bounding box center [785, 341] width 346 height 30
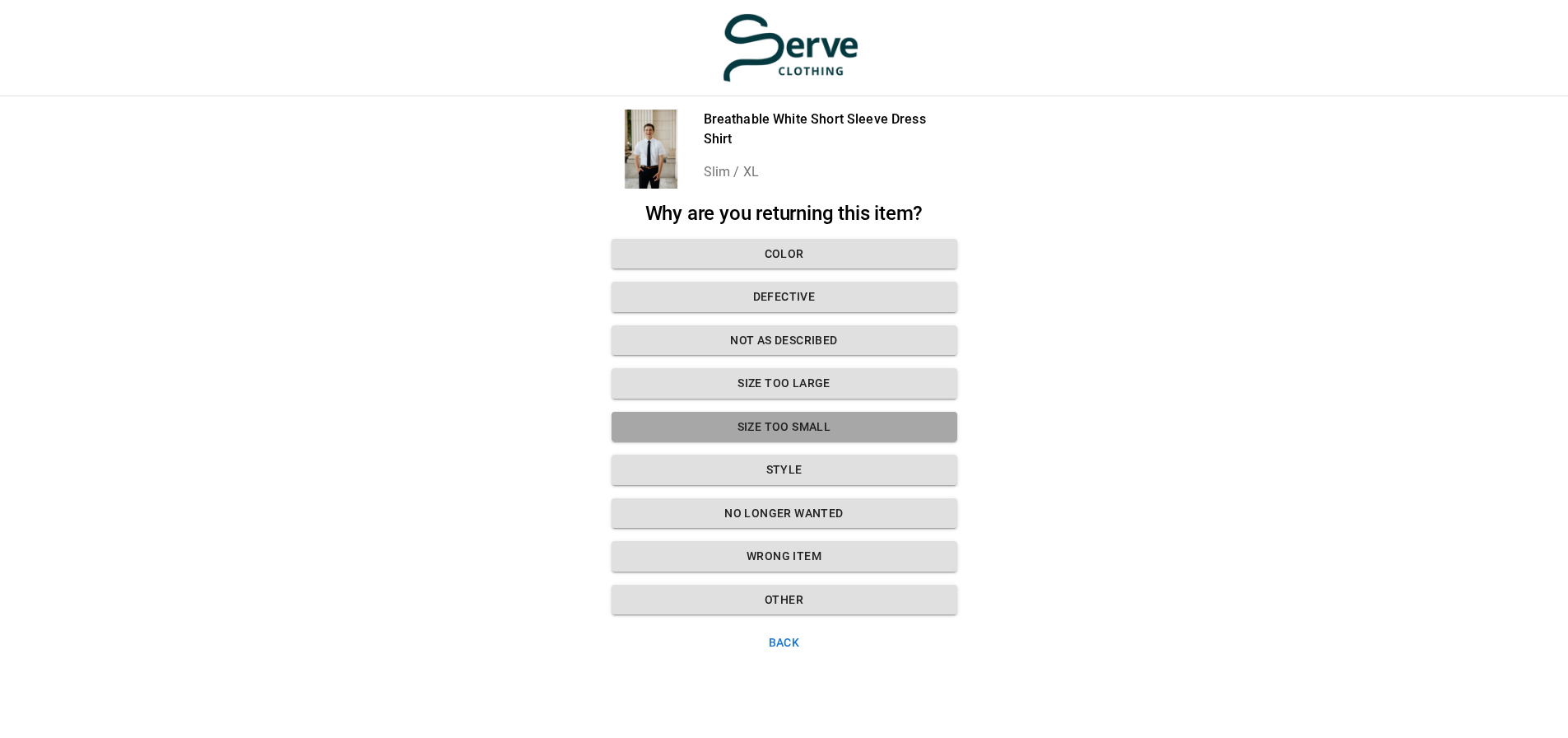
click at [796, 434] on button "Size too small" at bounding box center [785, 427] width 346 height 30
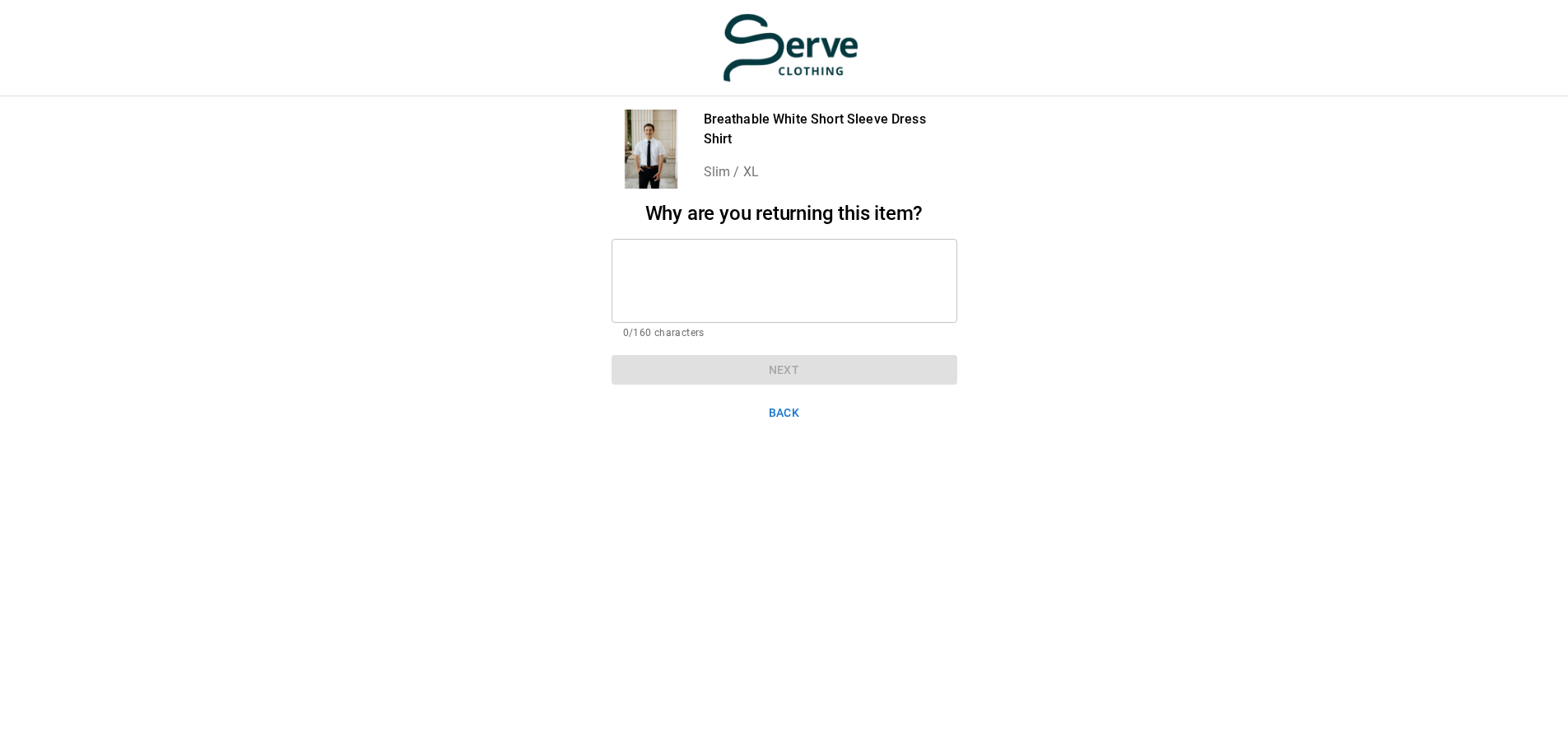
click at [773, 257] on textarea at bounding box center [784, 280] width 322 height 57
paste textarea "****"
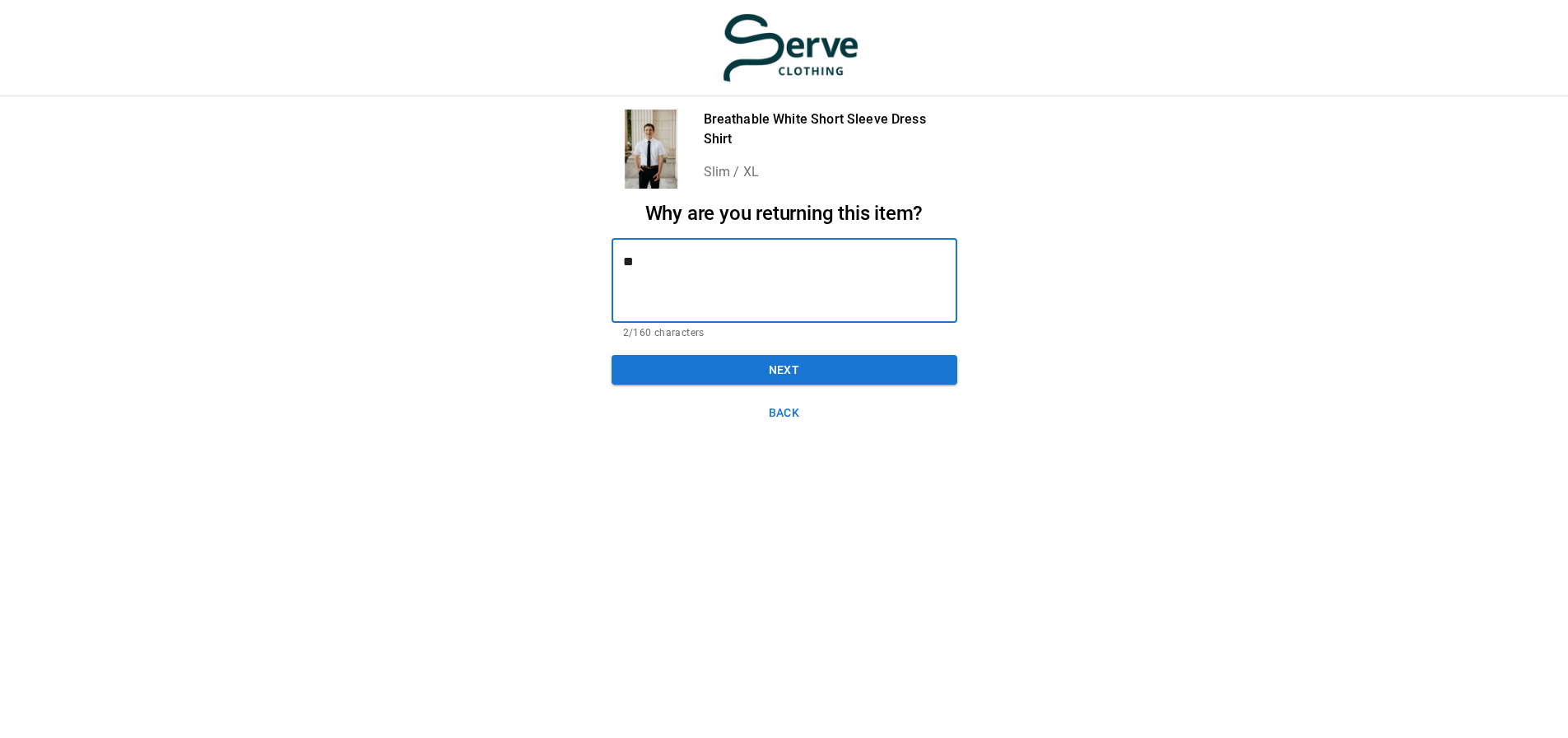
type textarea "*"
type textarea "**********"
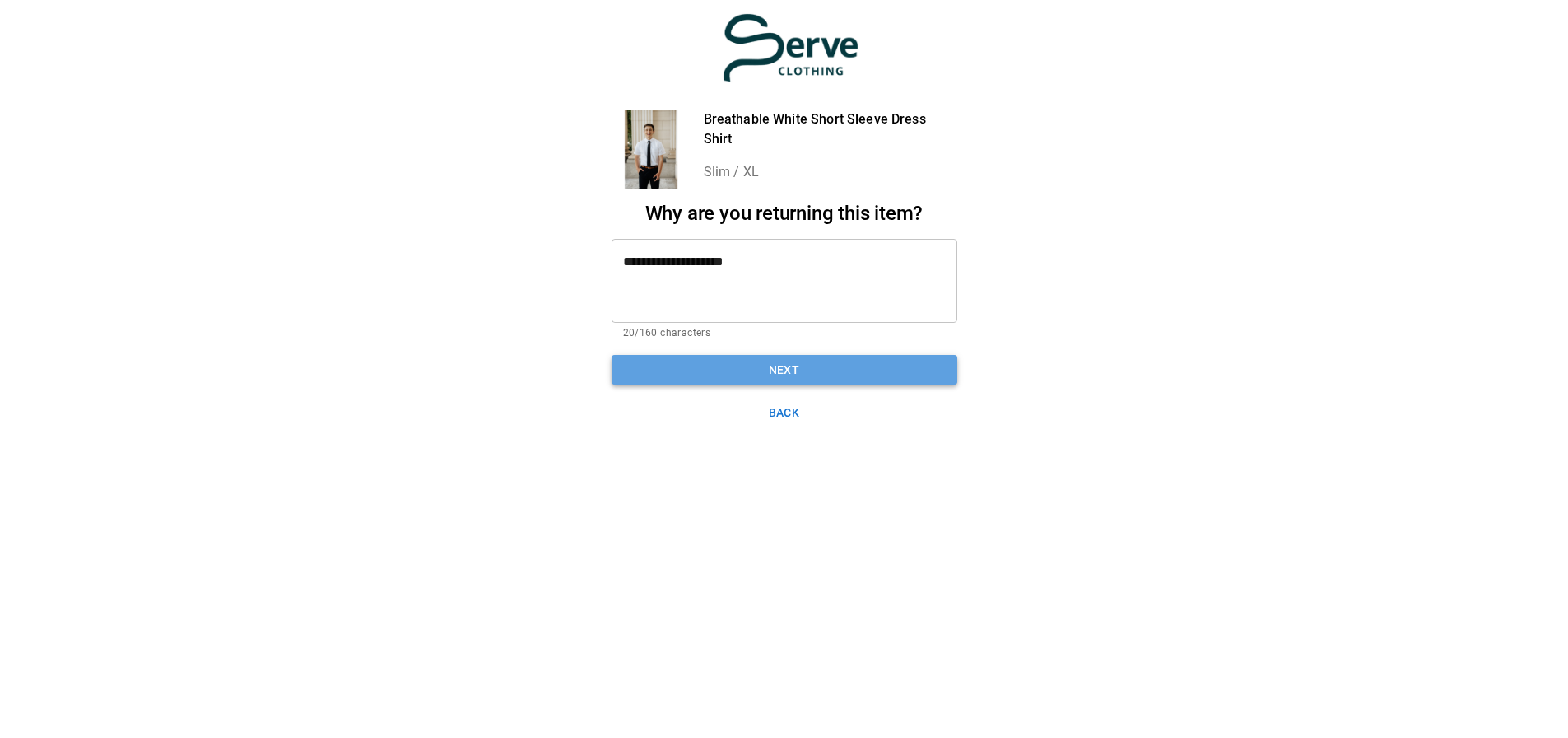
click at [798, 362] on button "Next" at bounding box center [785, 370] width 346 height 30
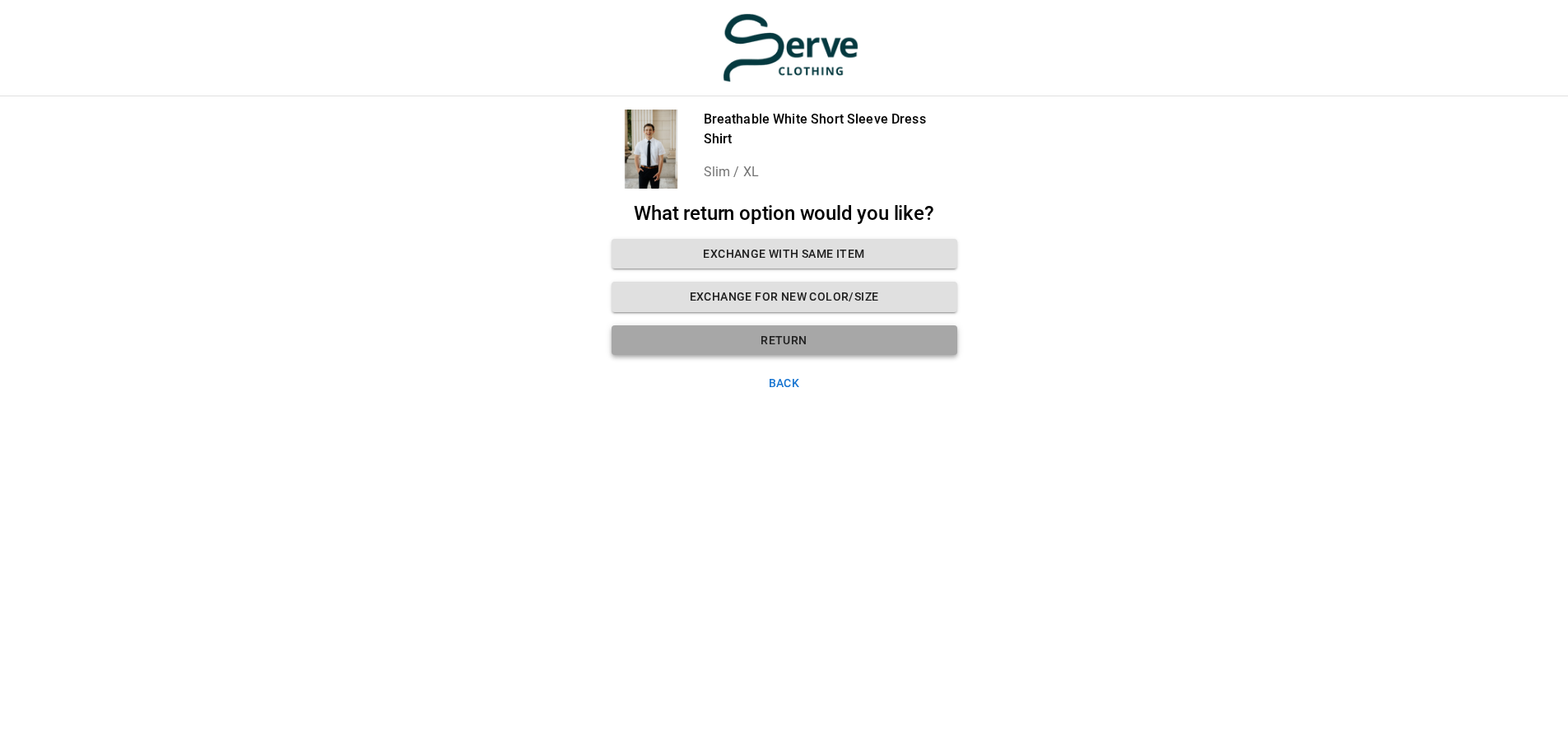
click at [877, 338] on button "Return" at bounding box center [785, 341] width 346 height 30
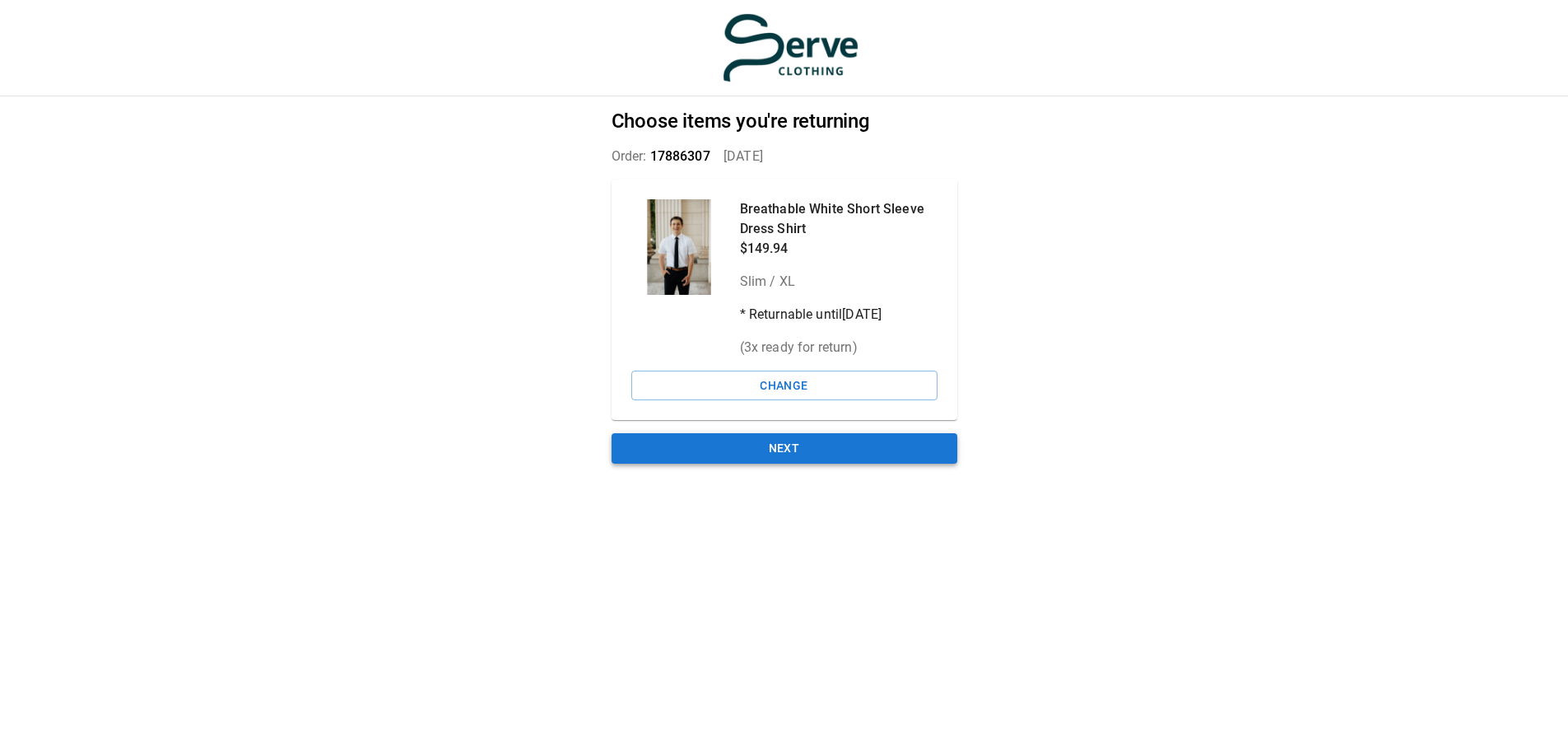
click at [817, 447] on button "Next" at bounding box center [785, 448] width 346 height 30
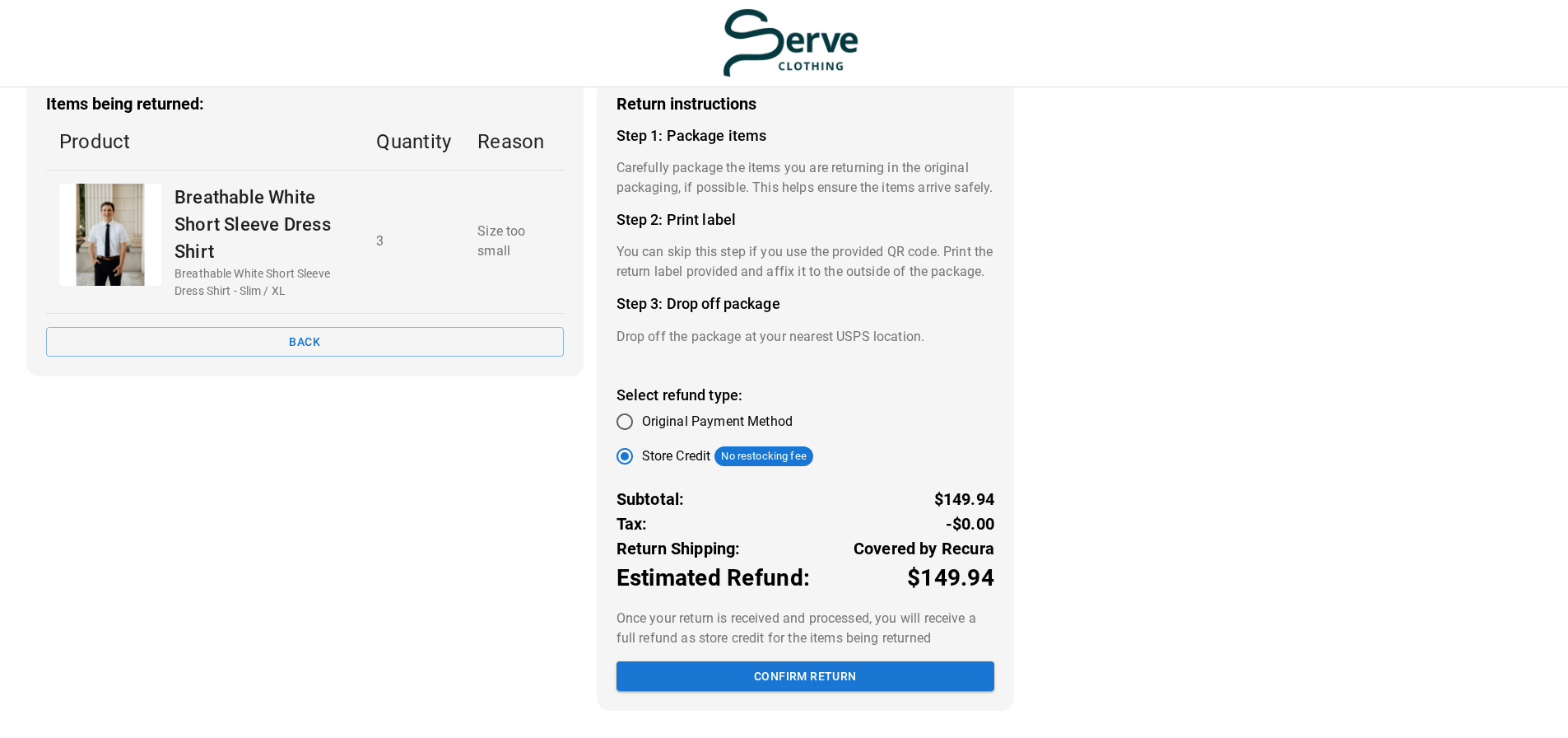
scroll to position [12, 0]
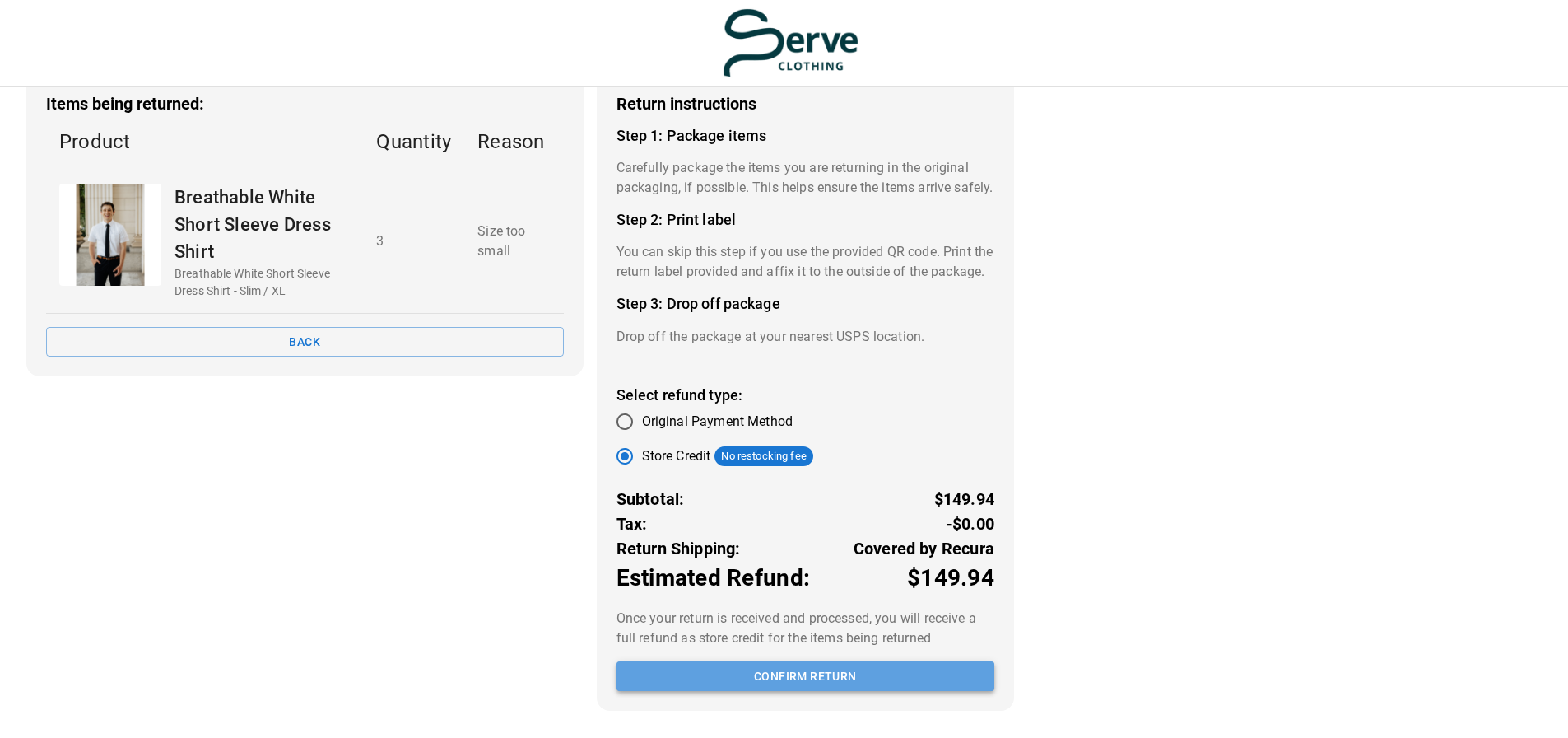
click at [833, 676] on button "Confirm return" at bounding box center [805, 676] width 377 height 30
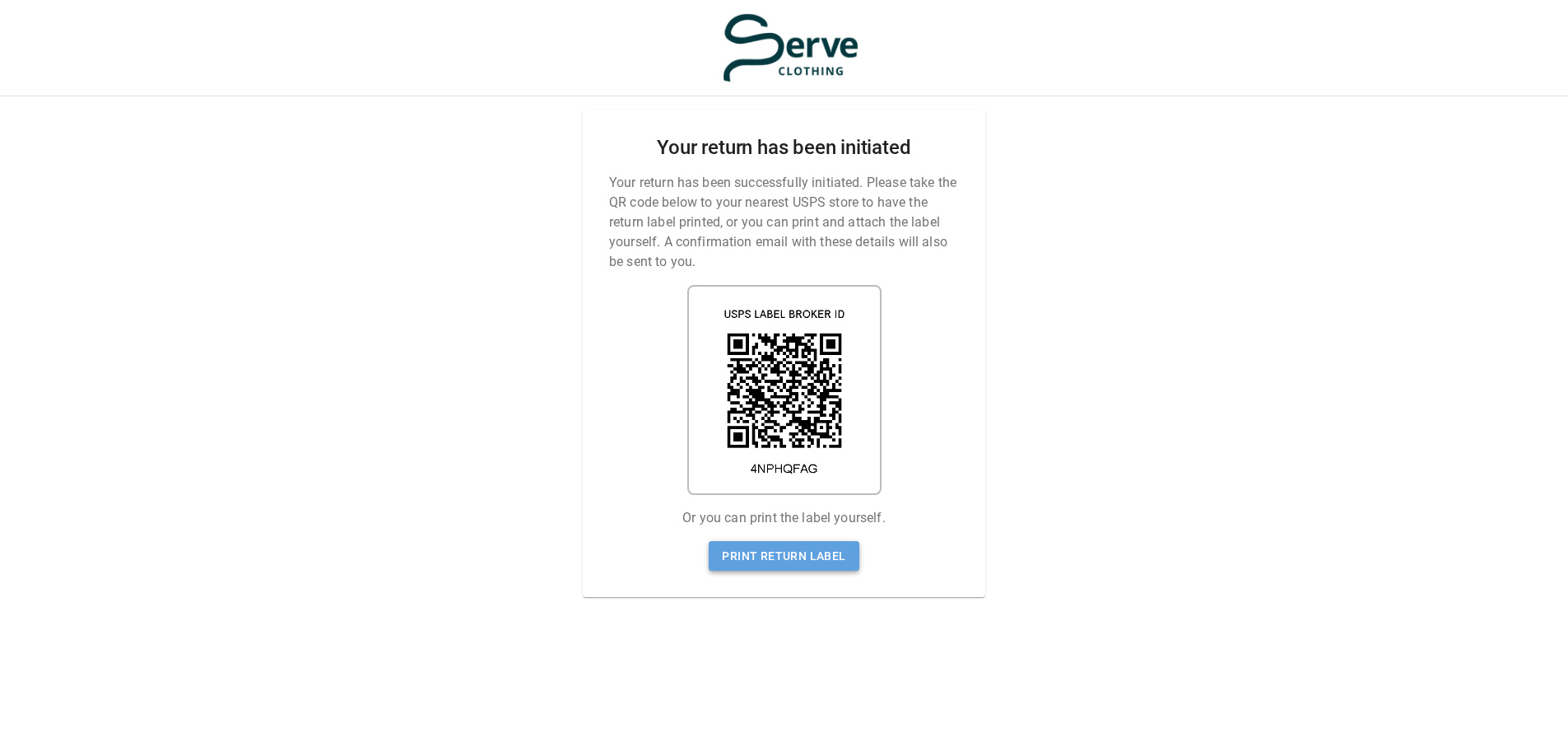
click at [832, 541] on link "Print return label" at bounding box center [783, 556] width 149 height 30
